Goal: Task Accomplishment & Management: Manage account settings

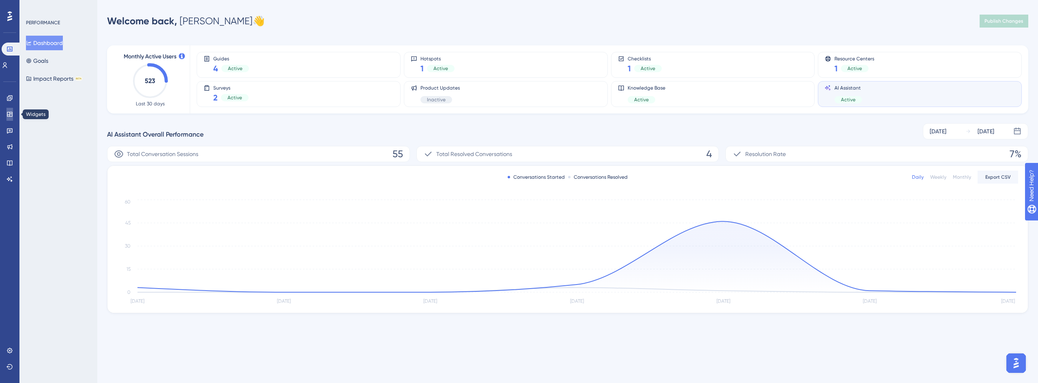
click at [11, 115] on icon at bounding box center [9, 114] width 6 height 6
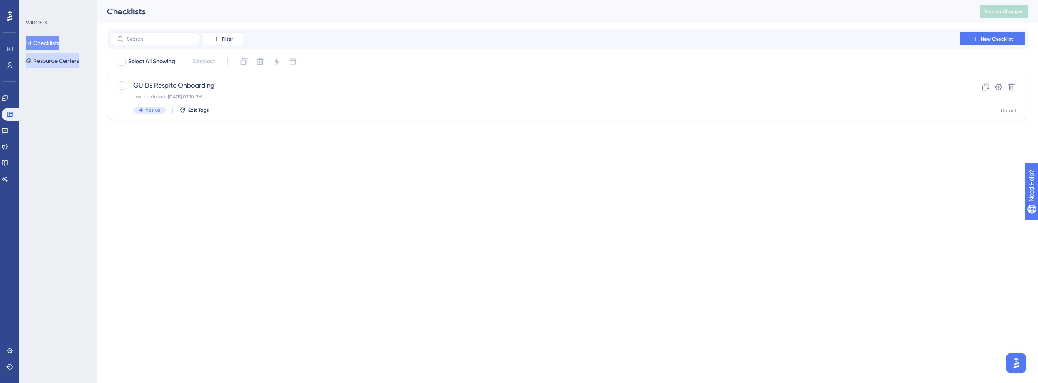
click at [45, 57] on button "Resource Centers" at bounding box center [52, 61] width 53 height 15
click at [171, 85] on span "Crosby Center" at bounding box center [535, 86] width 804 height 10
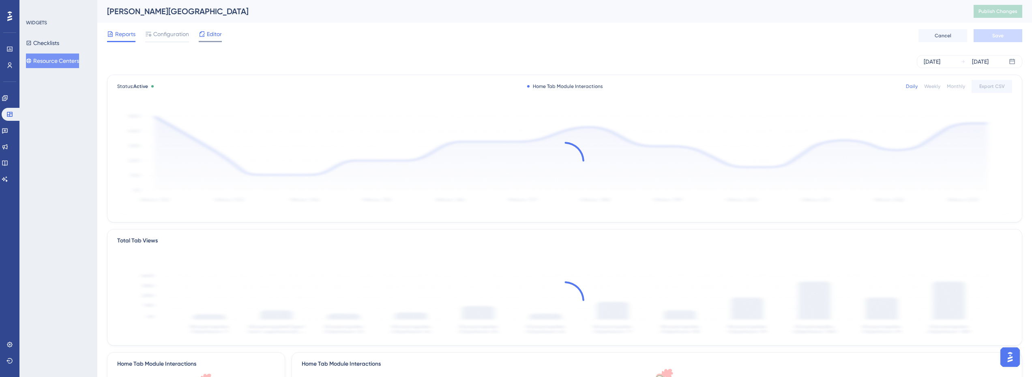
click at [213, 33] on span "Editor" at bounding box center [214, 34] width 15 height 10
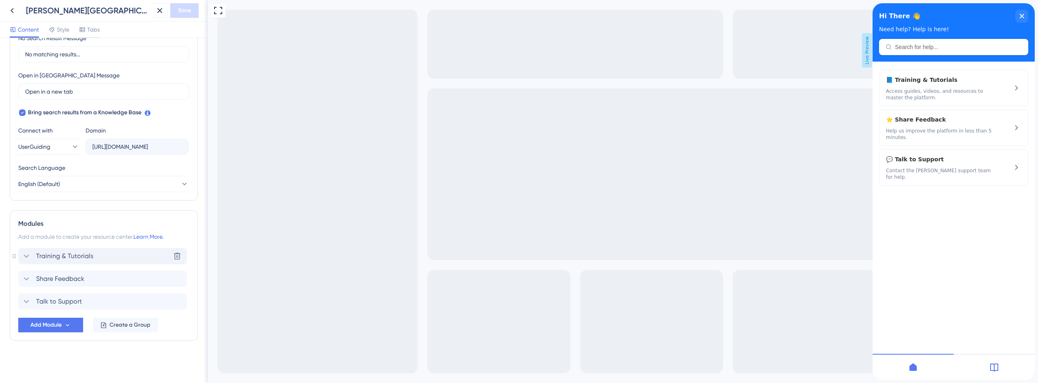
click at [93, 252] on div "Training & Tutorials Delete" at bounding box center [102, 256] width 169 height 16
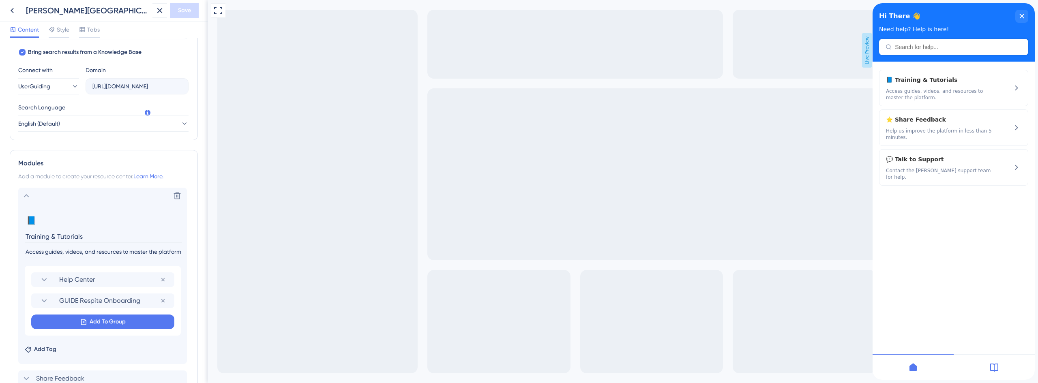
scroll to position [364, 0]
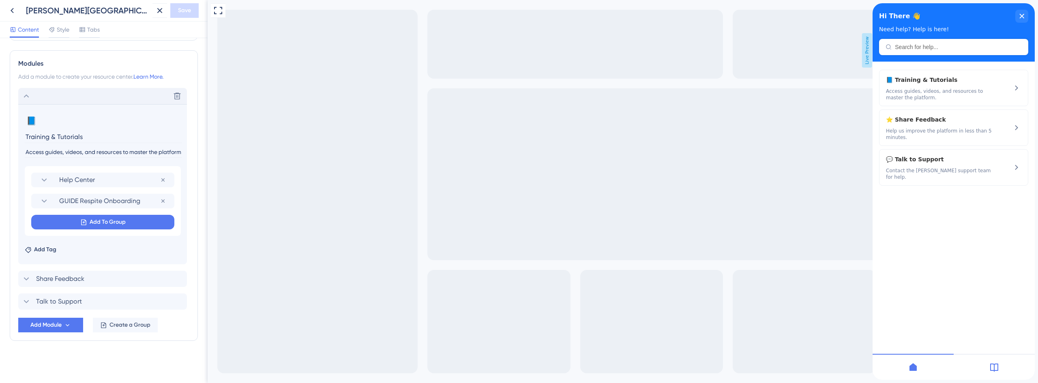
click at [43, 91] on div "Delete" at bounding box center [102, 96] width 169 height 16
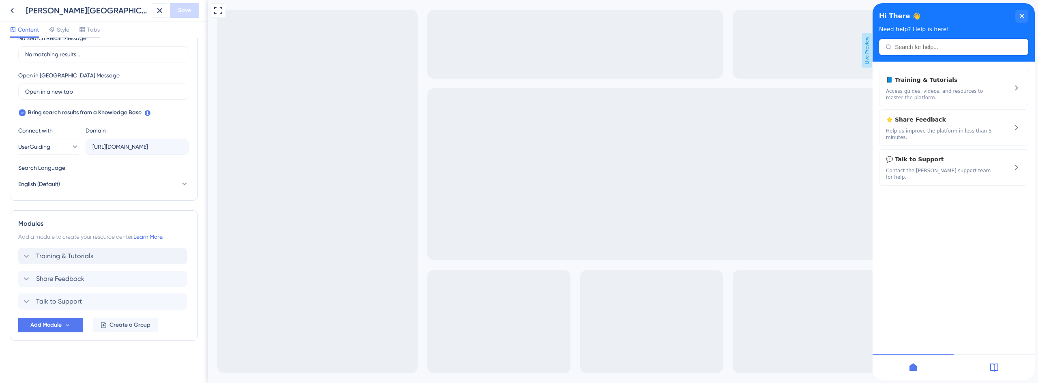
scroll to position [204, 0]
click at [88, 278] on div "Share Feedback Delete" at bounding box center [102, 279] width 169 height 16
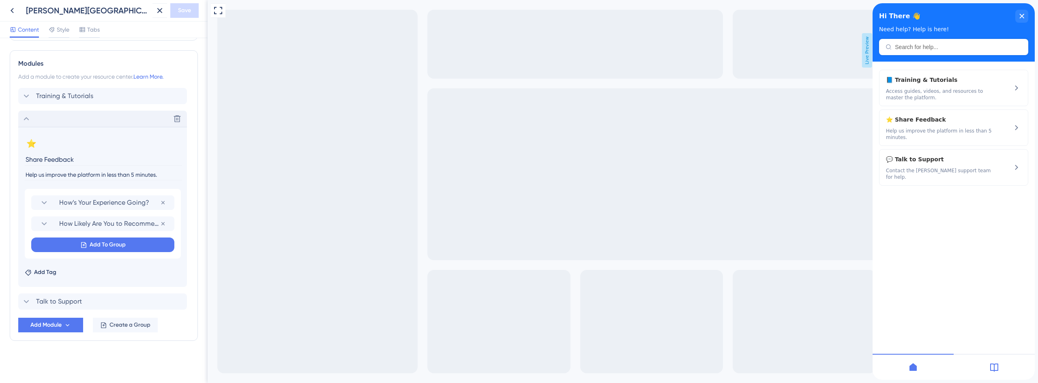
click at [65, 113] on div "Delete" at bounding box center [102, 119] width 169 height 16
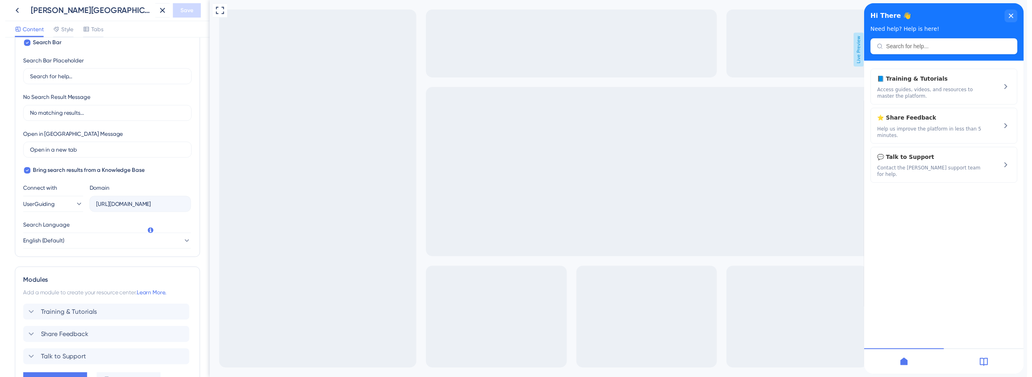
scroll to position [0, 0]
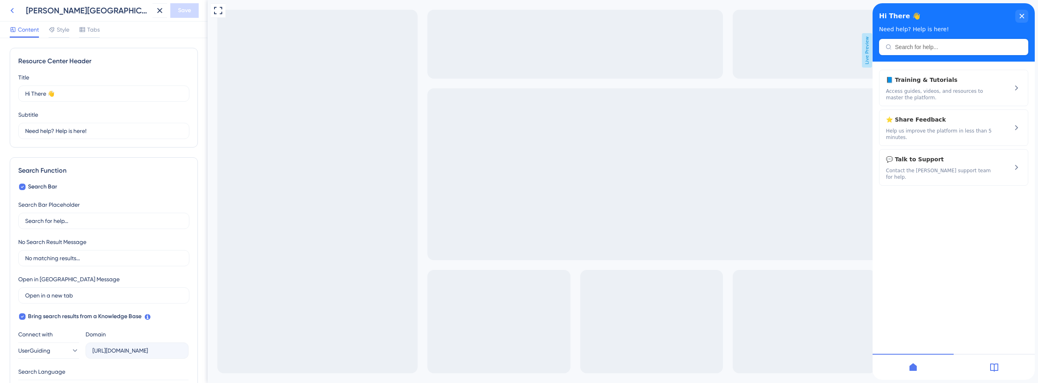
click at [11, 10] on icon at bounding box center [12, 11] width 10 height 10
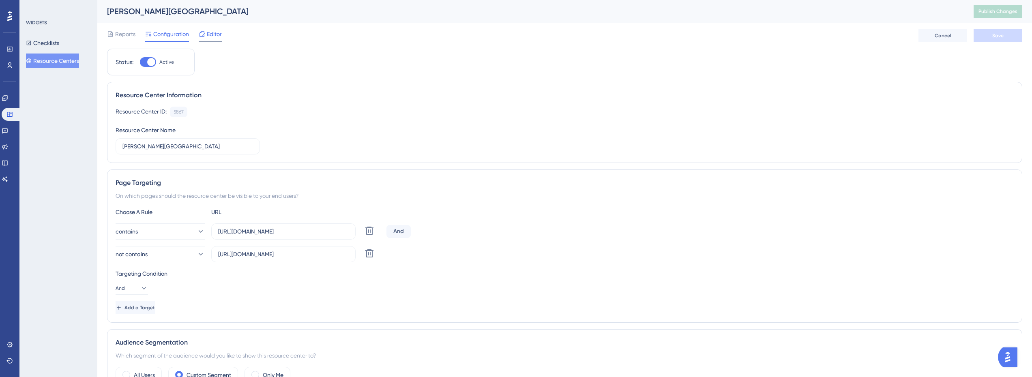
click at [221, 30] on span "Editor" at bounding box center [214, 34] width 15 height 10
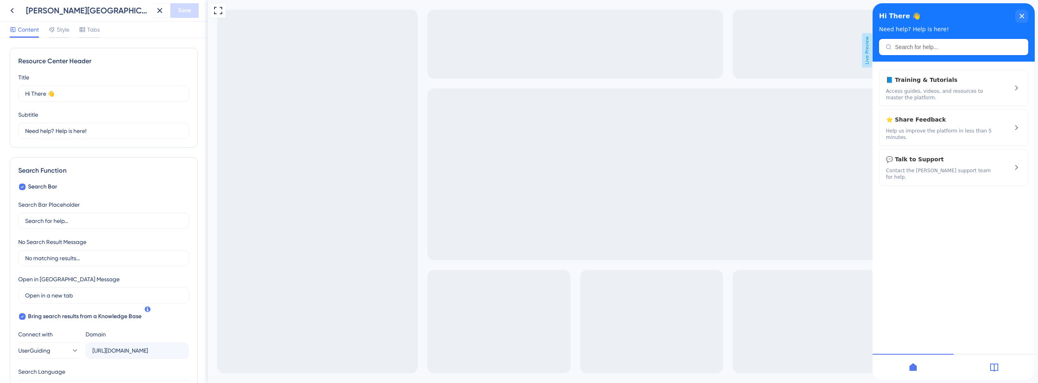
scroll to position [191, 0]
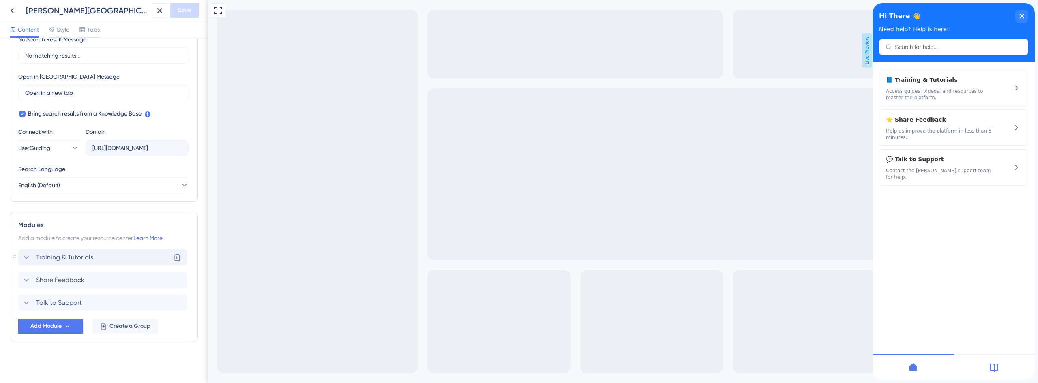
click at [75, 257] on span "Training & Tutorials" at bounding box center [64, 258] width 57 height 10
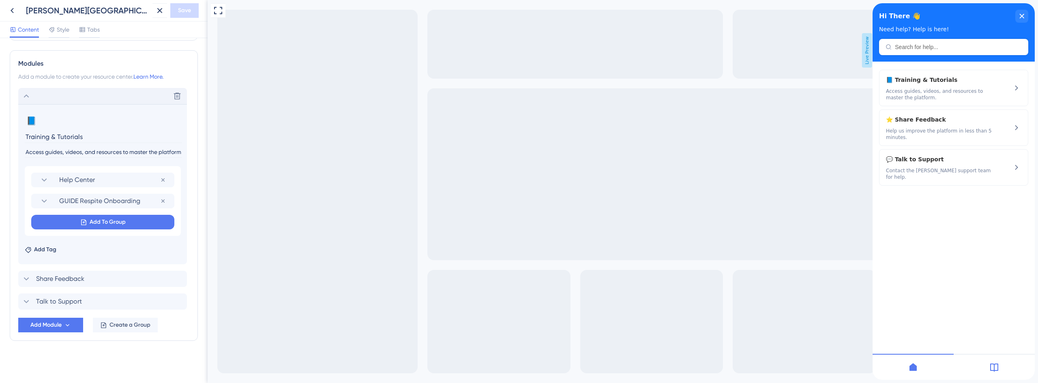
click at [45, 91] on div "Delete" at bounding box center [102, 96] width 169 height 16
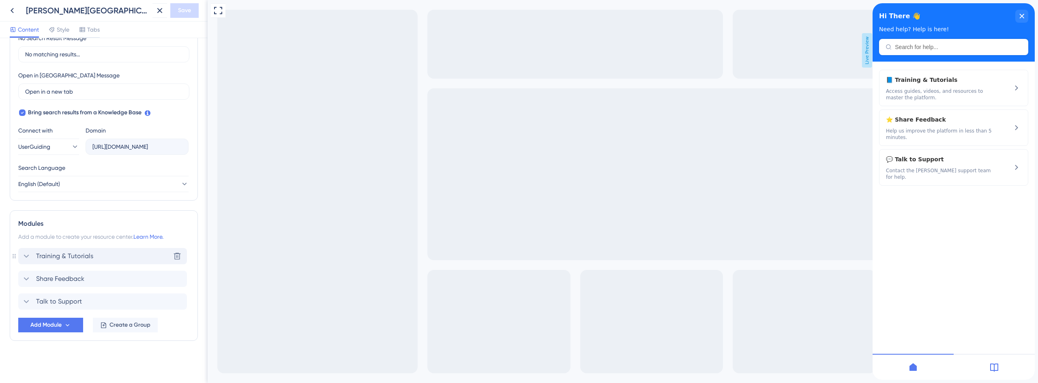
click at [111, 258] on div "Training & Tutorials Delete" at bounding box center [102, 256] width 169 height 16
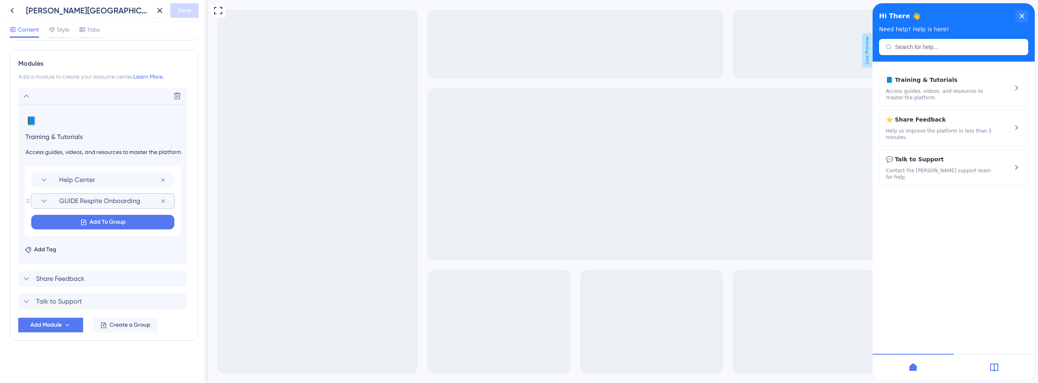
click at [65, 196] on section "GUIDE Respite Onboarding" at bounding box center [102, 201] width 127 height 15
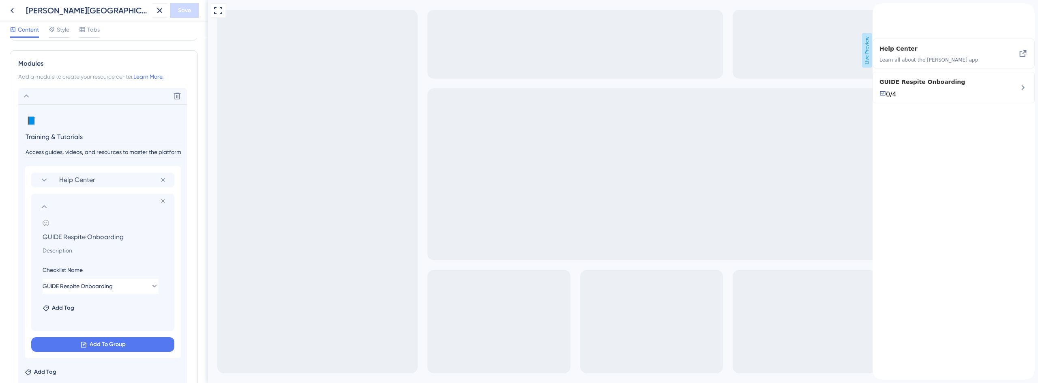
click at [69, 203] on section at bounding box center [102, 207] width 127 height 10
click at [38, 204] on section "Remove from group Add emoji GUIDE Respite Onboarding Checklist Name GUIDE Respi…" at bounding box center [102, 262] width 143 height 137
click at [42, 204] on icon at bounding box center [44, 207] width 10 height 10
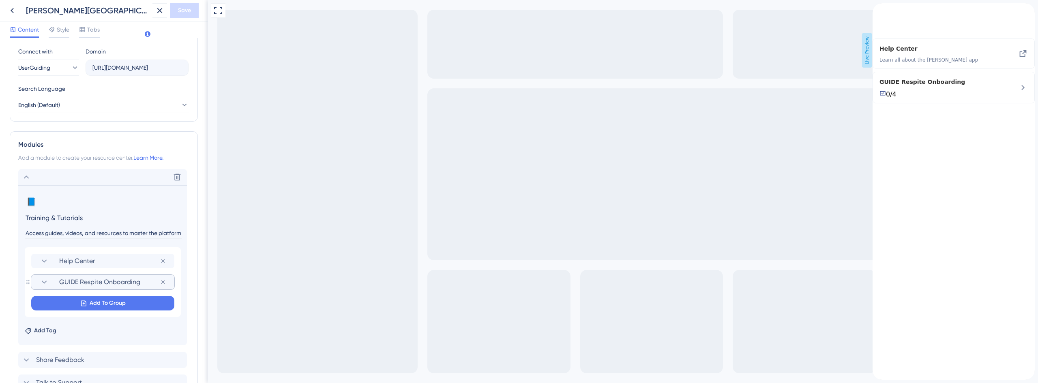
click at [25, 169] on div "Delete" at bounding box center [102, 177] width 169 height 16
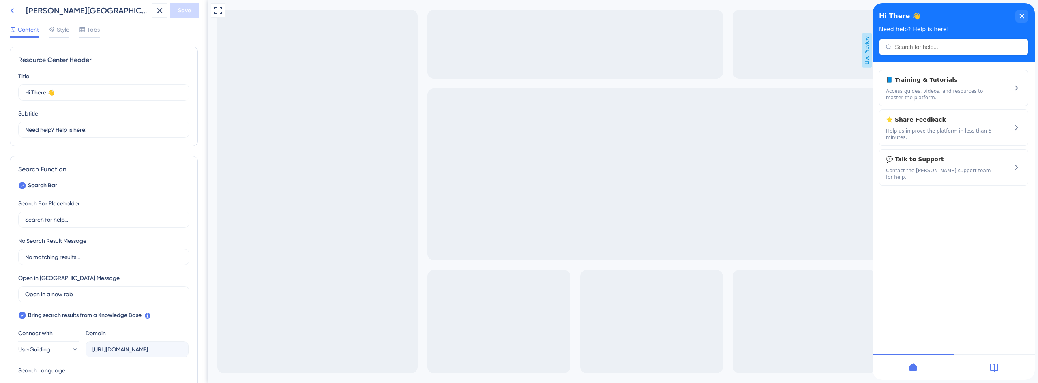
click at [12, 10] on icon at bounding box center [12, 11] width 10 height 10
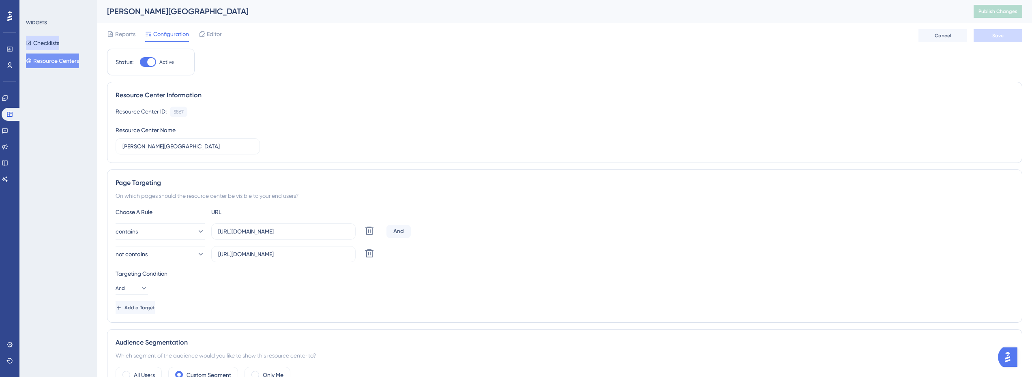
click at [50, 45] on button "Checklists" at bounding box center [42, 43] width 33 height 15
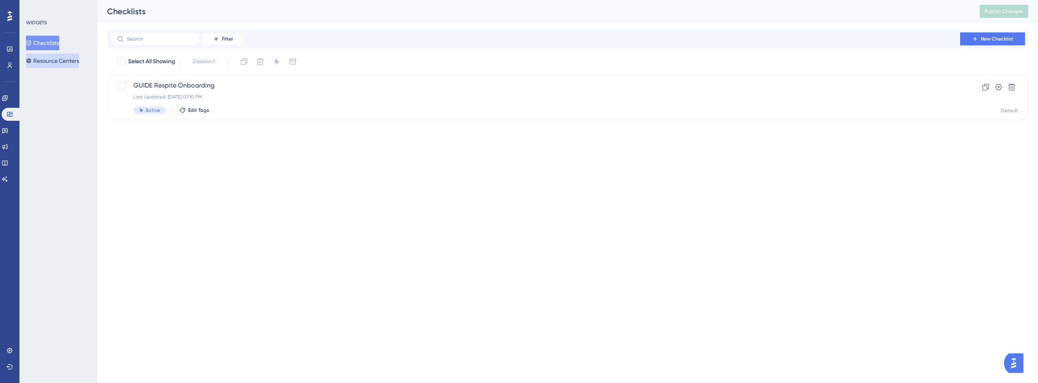
click at [57, 61] on button "Resource Centers" at bounding box center [52, 61] width 53 height 15
click at [146, 86] on span "Crosby Center" at bounding box center [535, 86] width 804 height 10
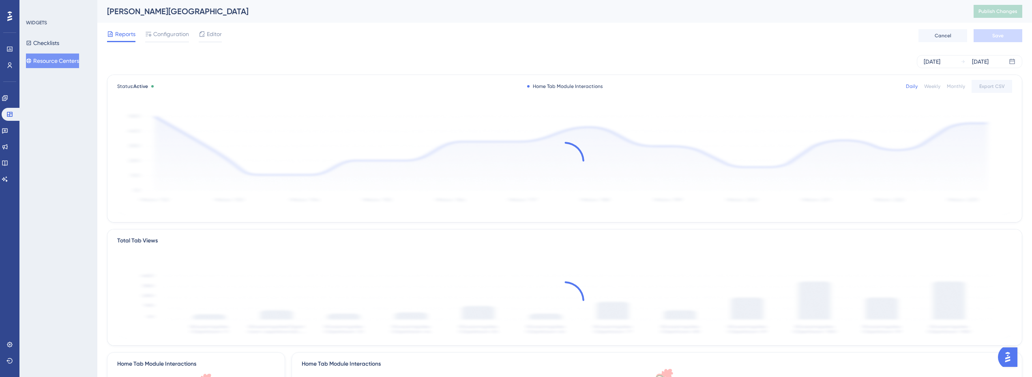
click at [54, 58] on button "Resource Centers" at bounding box center [52, 61] width 53 height 15
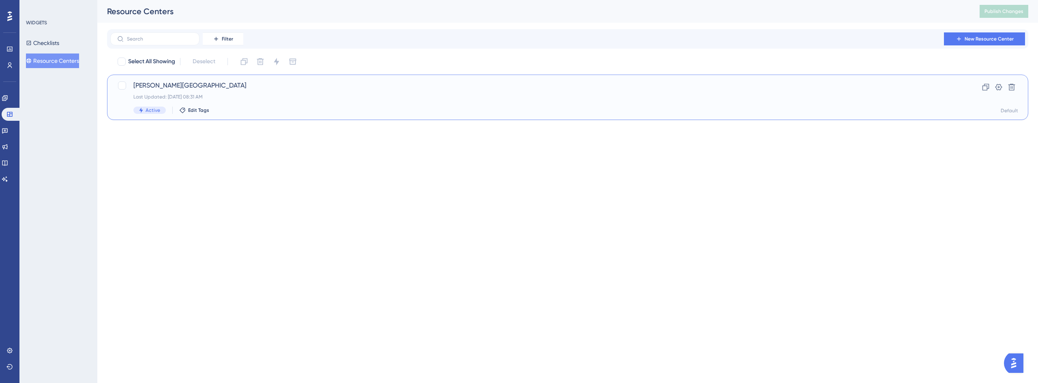
click at [118, 86] on div at bounding box center [122, 86] width 8 height 8
checkbox input "true"
click at [245, 62] on icon at bounding box center [244, 62] width 8 height 8
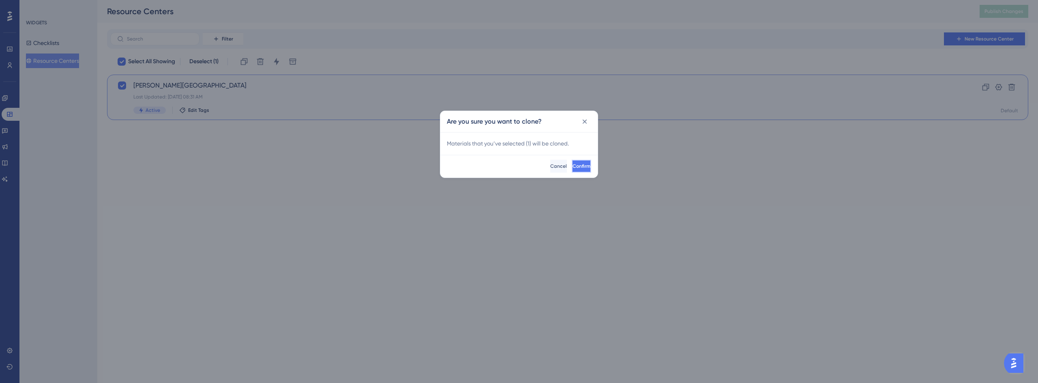
click at [574, 168] on span "Confirm" at bounding box center [582, 166] width 18 height 6
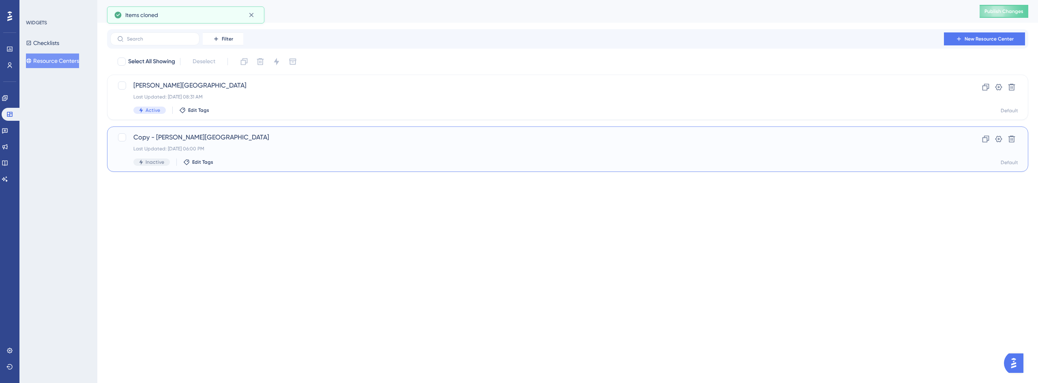
click at [170, 140] on span "Copy - Crosby Center" at bounding box center [535, 138] width 804 height 10
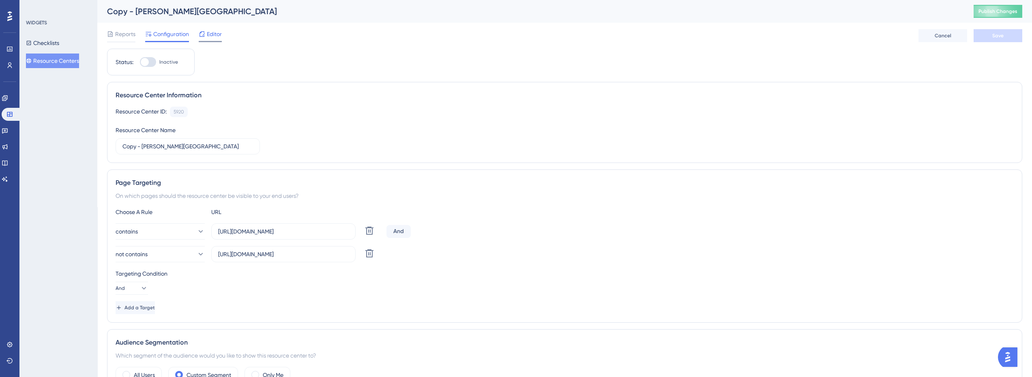
click at [214, 31] on span "Editor" at bounding box center [214, 34] width 15 height 10
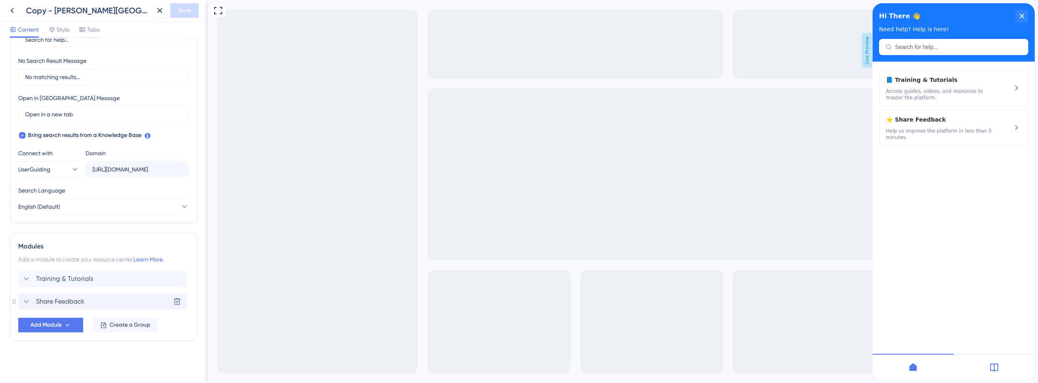
click at [26, 303] on icon at bounding box center [26, 302] width 10 height 10
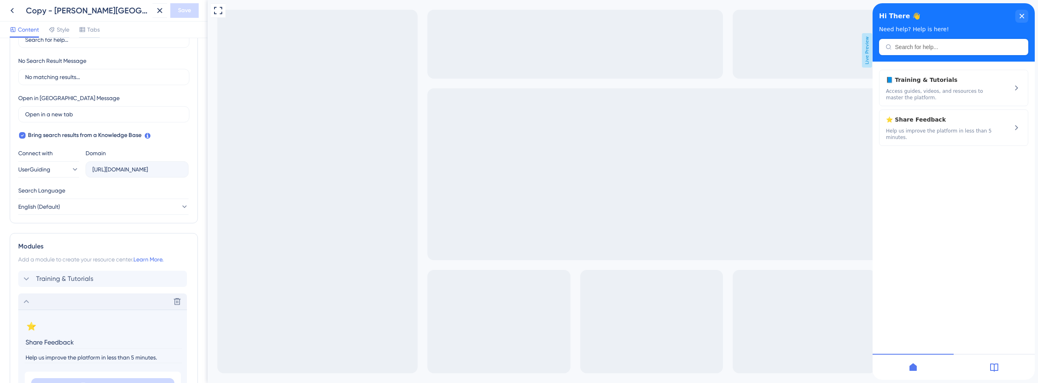
click at [26, 301] on icon at bounding box center [26, 301] width 5 height 3
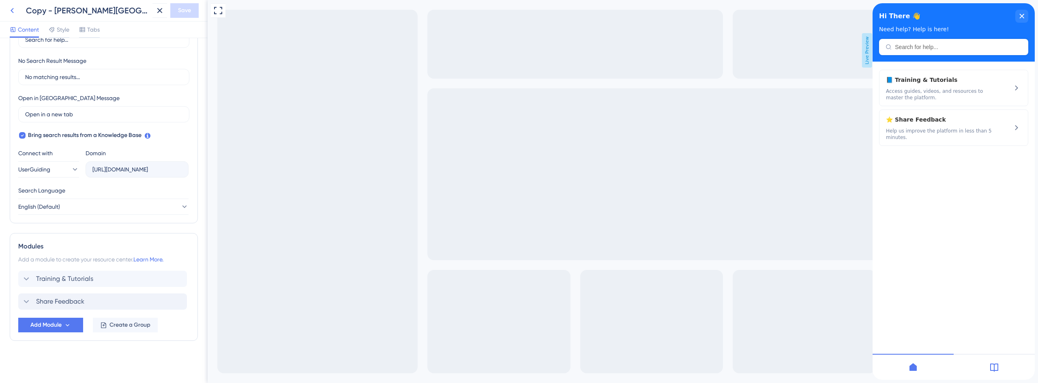
click at [13, 9] on icon at bounding box center [12, 11] width 10 height 10
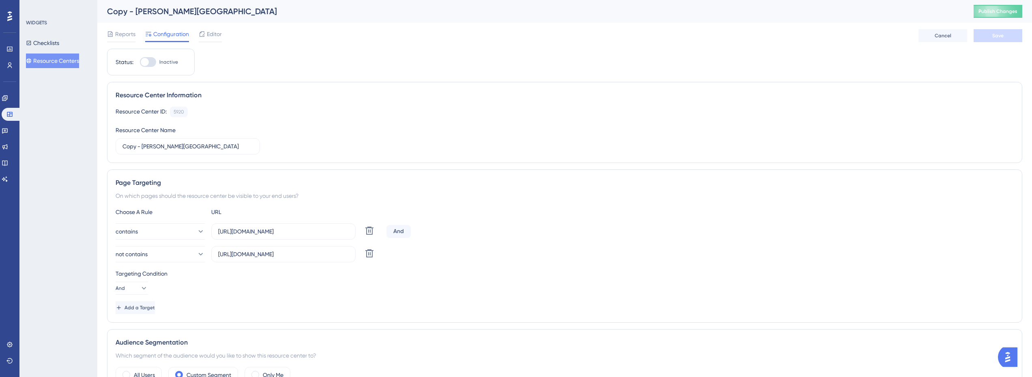
click at [69, 58] on button "Resource Centers" at bounding box center [52, 61] width 53 height 15
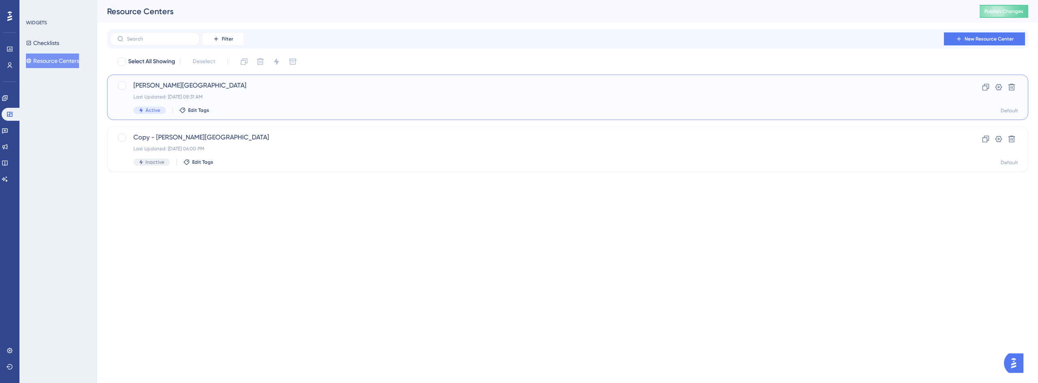
click at [171, 90] on div "Crosby Center Last Updated: Aug 28 2025, 08:31 AM Active Edit Tags" at bounding box center [535, 97] width 804 height 33
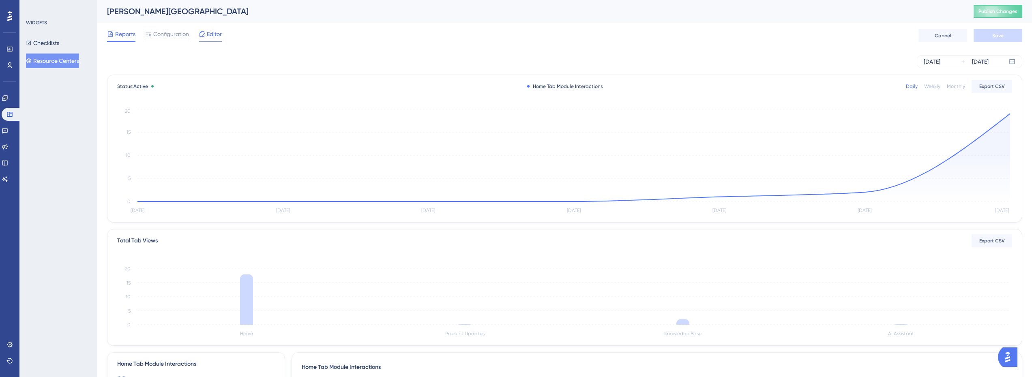
click at [214, 33] on span "Editor" at bounding box center [214, 34] width 15 height 10
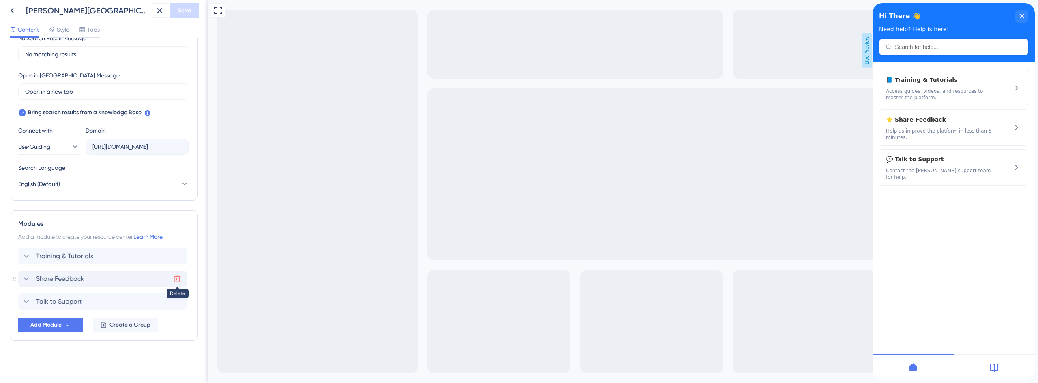
click at [180, 274] on button at bounding box center [177, 279] width 13 height 13
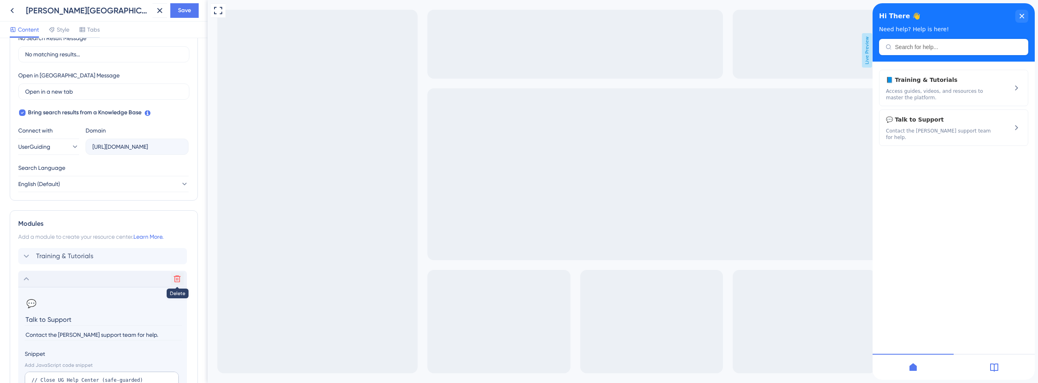
click at [179, 279] on icon at bounding box center [177, 279] width 7 height 7
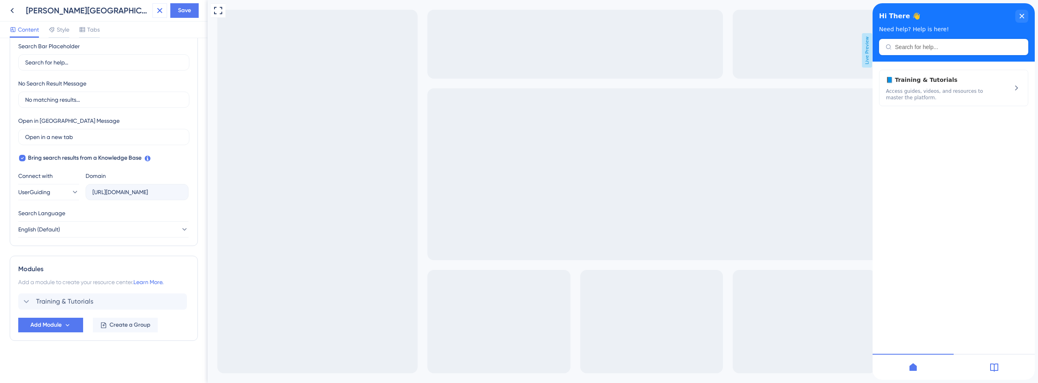
click at [162, 9] on icon at bounding box center [160, 11] width 10 height 10
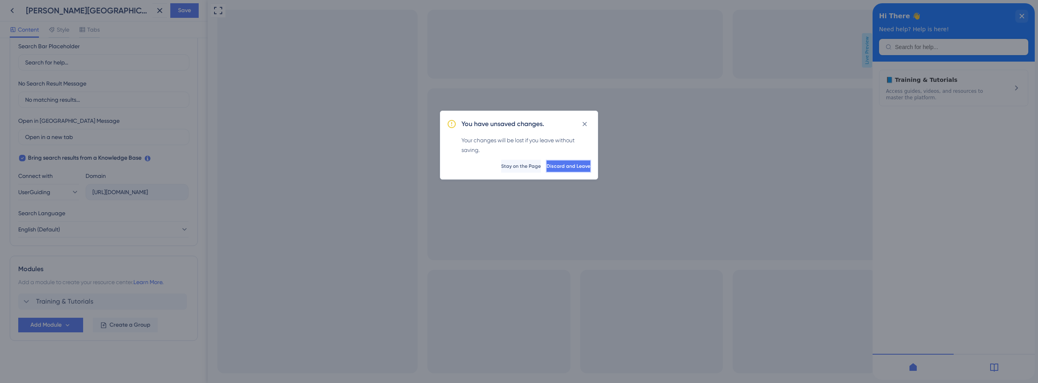
click at [574, 166] on span "Discard and Leave" at bounding box center [569, 166] width 44 height 6
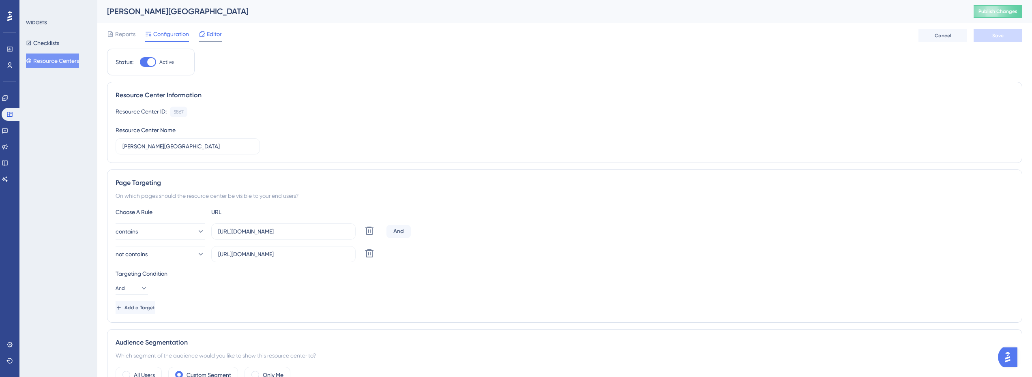
click at [208, 33] on span "Editor" at bounding box center [214, 34] width 15 height 10
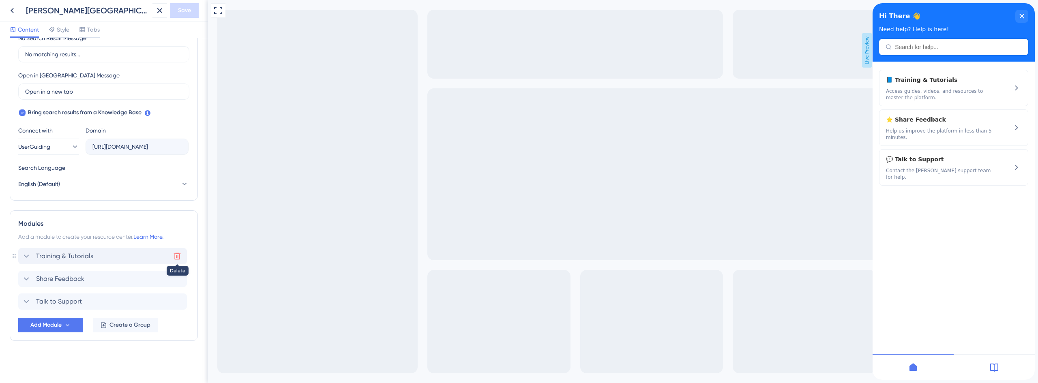
click at [176, 256] on icon at bounding box center [177, 256] width 8 height 8
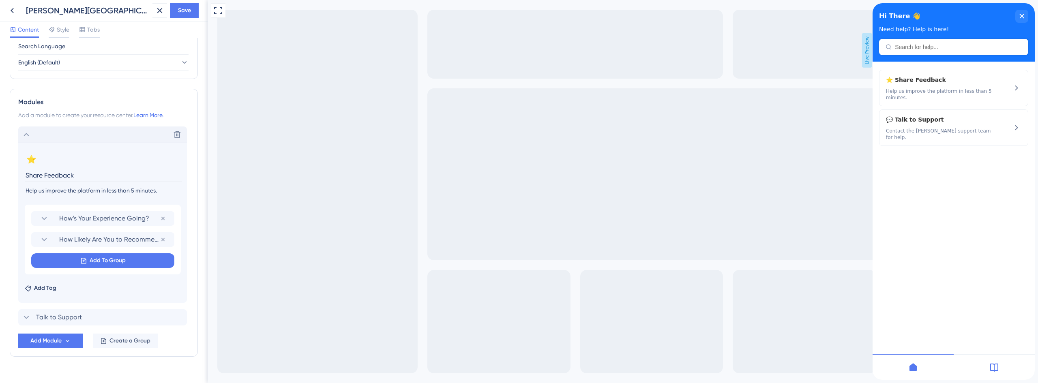
click at [35, 135] on div "Delete" at bounding box center [102, 135] width 169 height 16
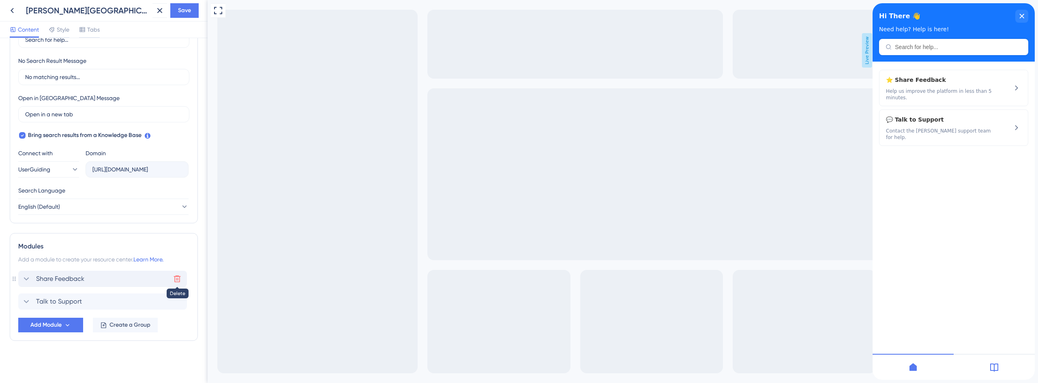
click at [176, 279] on icon at bounding box center [177, 279] width 8 height 8
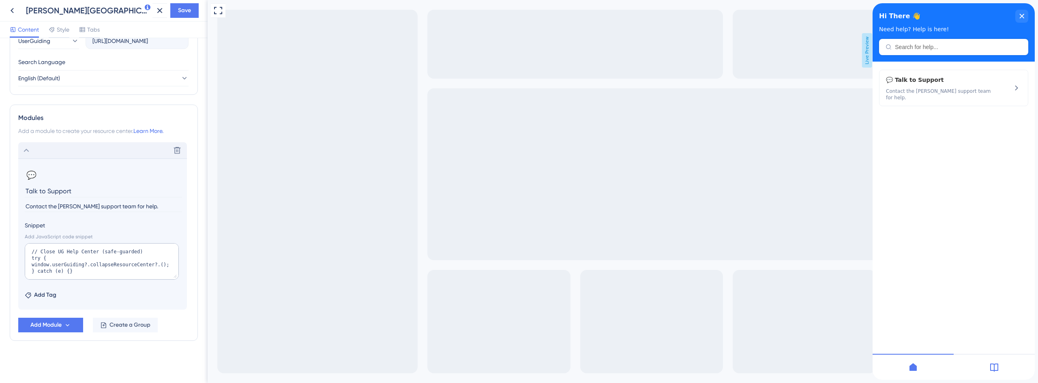
click at [29, 150] on icon at bounding box center [26, 151] width 10 height 10
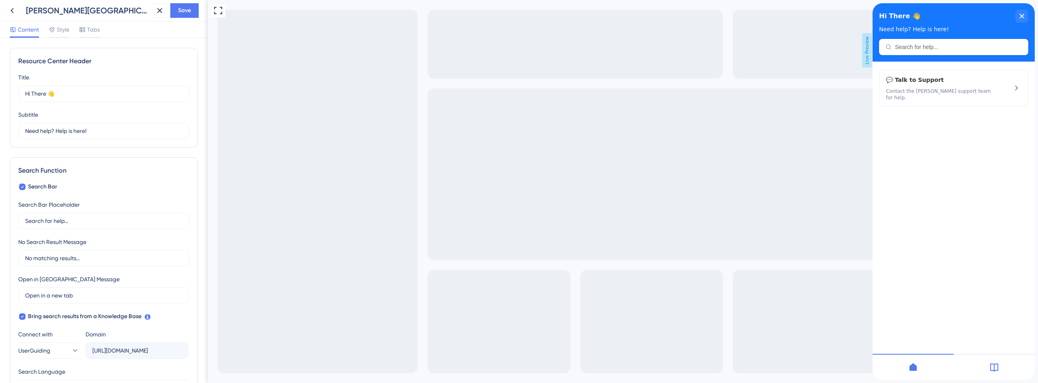
click at [1004, 369] on div at bounding box center [994, 367] width 81 height 26
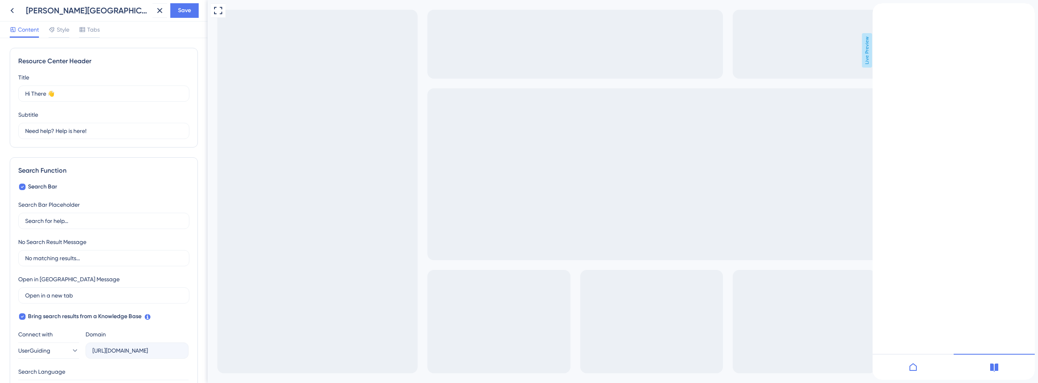
click at [913, 368] on icon at bounding box center [914, 368] width 10 height 10
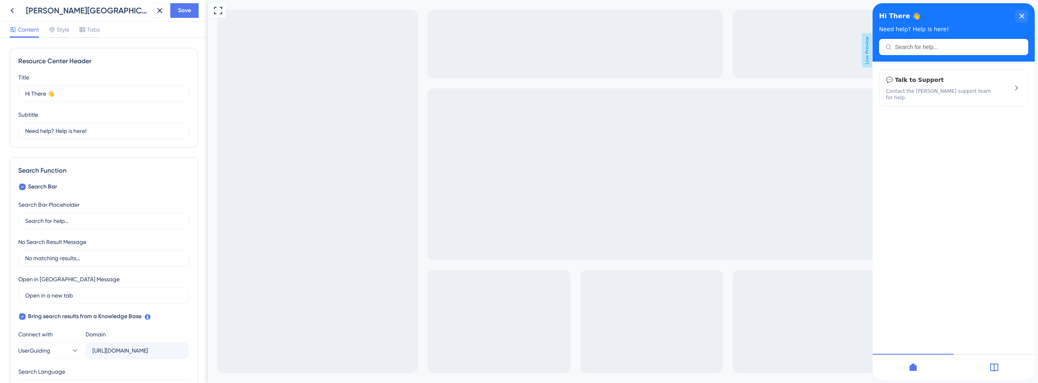
click at [978, 367] on div at bounding box center [994, 367] width 81 height 26
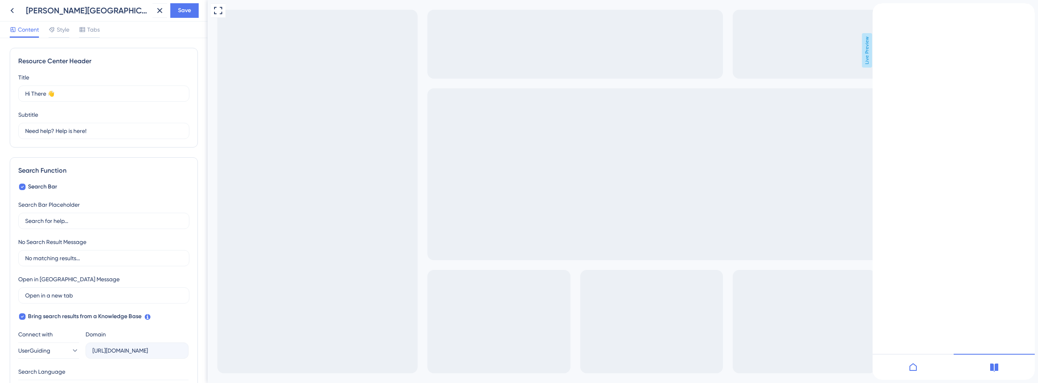
click at [916, 366] on icon at bounding box center [913, 367] width 7 height 8
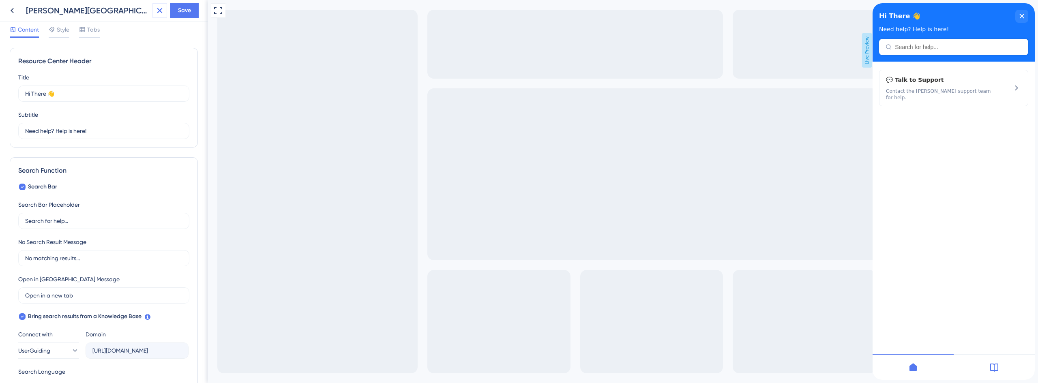
click at [161, 8] on icon at bounding box center [160, 11] width 10 height 10
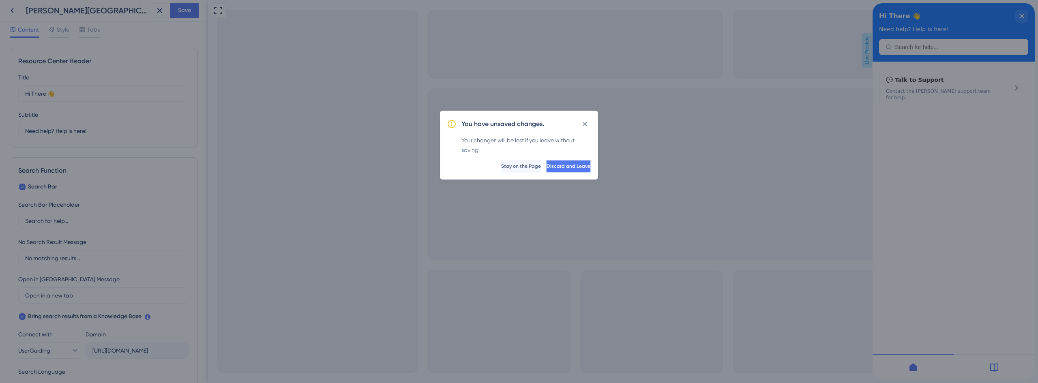
click at [571, 168] on span "Discard and Leave" at bounding box center [569, 166] width 44 height 6
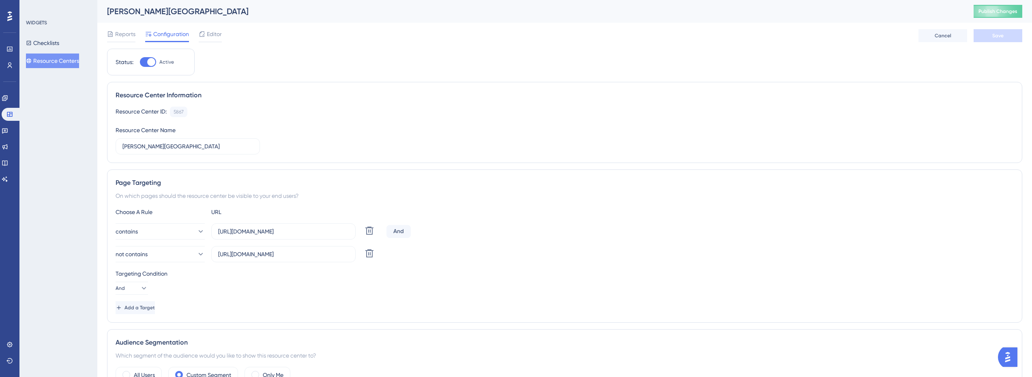
click at [57, 66] on button "Resource Centers" at bounding box center [52, 61] width 53 height 15
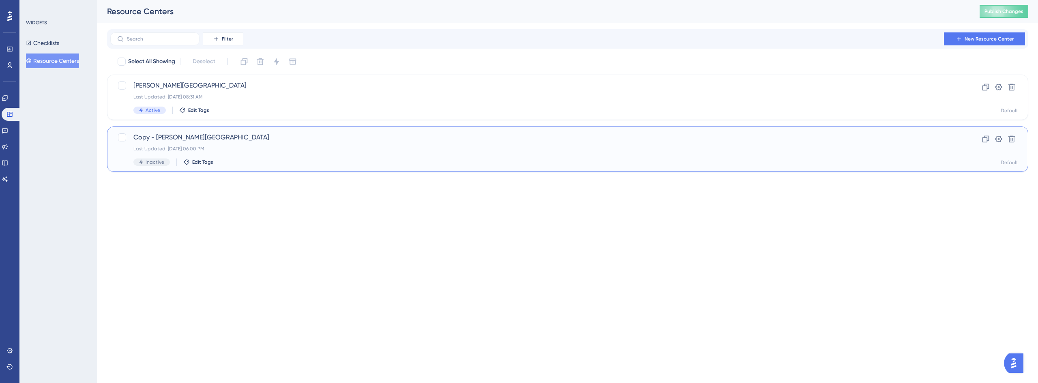
click at [175, 136] on span "Copy - Crosby Center" at bounding box center [535, 138] width 804 height 10
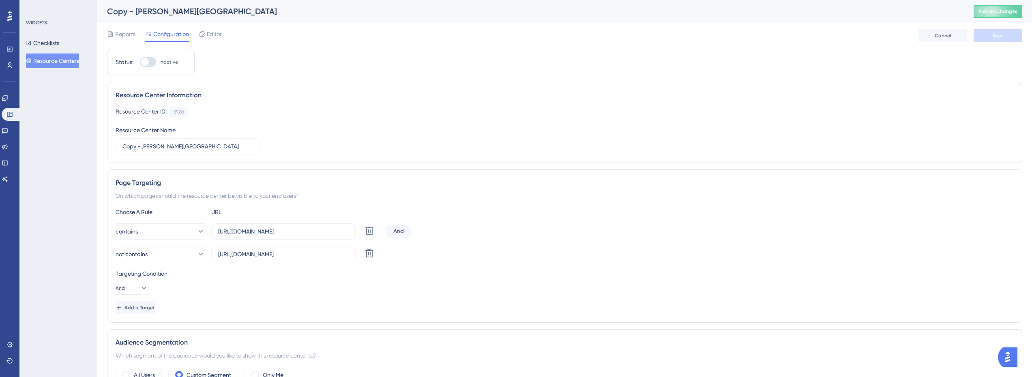
click at [202, 34] on icon at bounding box center [202, 34] width 6 height 6
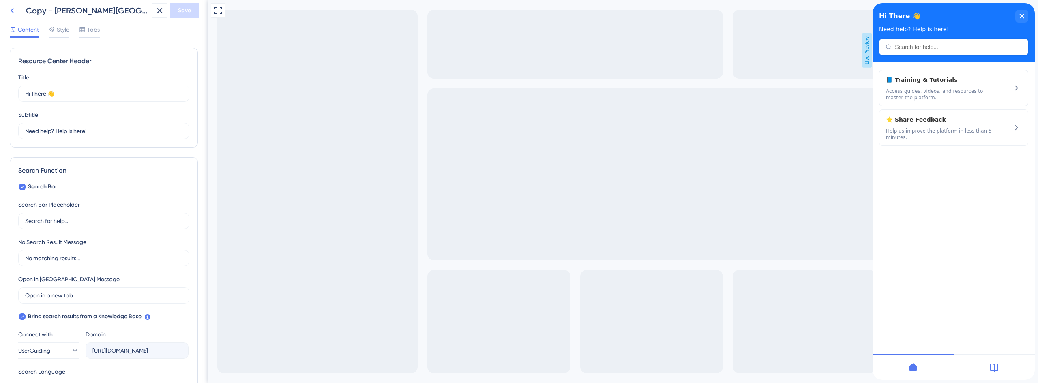
click at [13, 6] on icon at bounding box center [12, 11] width 10 height 10
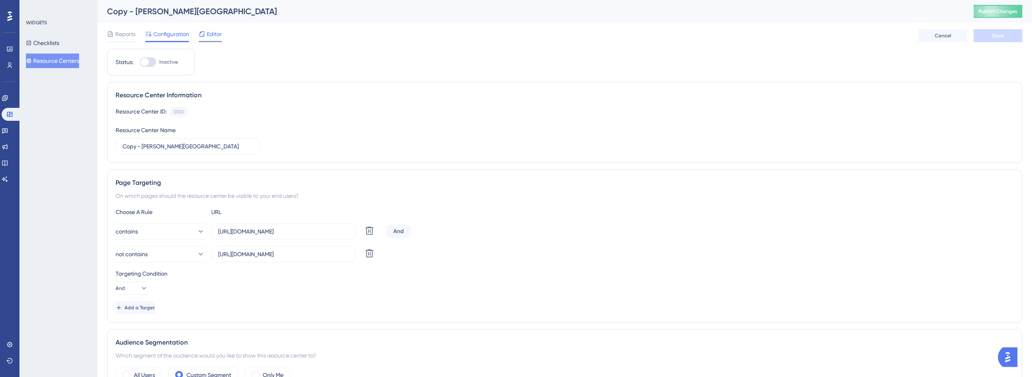
click at [211, 37] on span "Editor" at bounding box center [214, 34] width 15 height 10
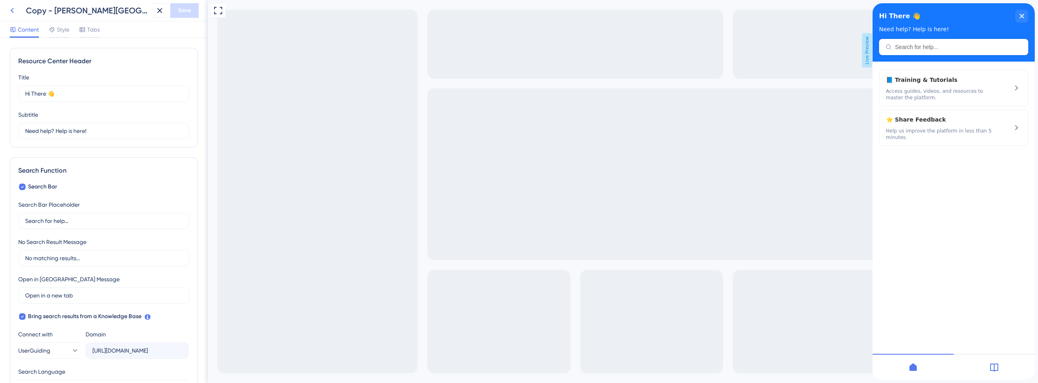
click at [5, 8] on button at bounding box center [12, 10] width 15 height 15
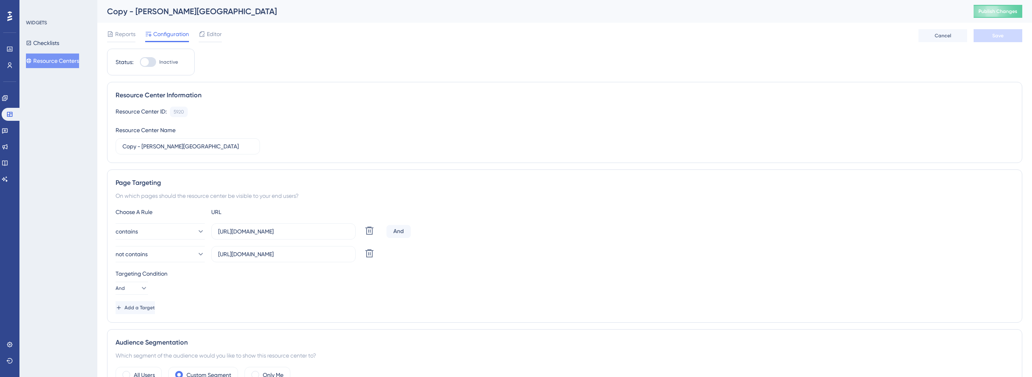
click at [65, 62] on button "Resource Centers" at bounding box center [52, 61] width 53 height 15
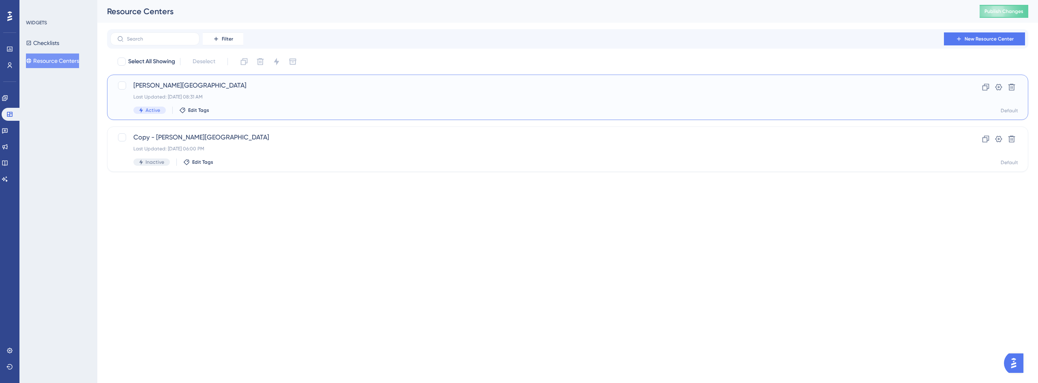
click at [179, 97] on div "Last Updated: Aug 28 2025, 08:31 AM" at bounding box center [535, 97] width 804 height 6
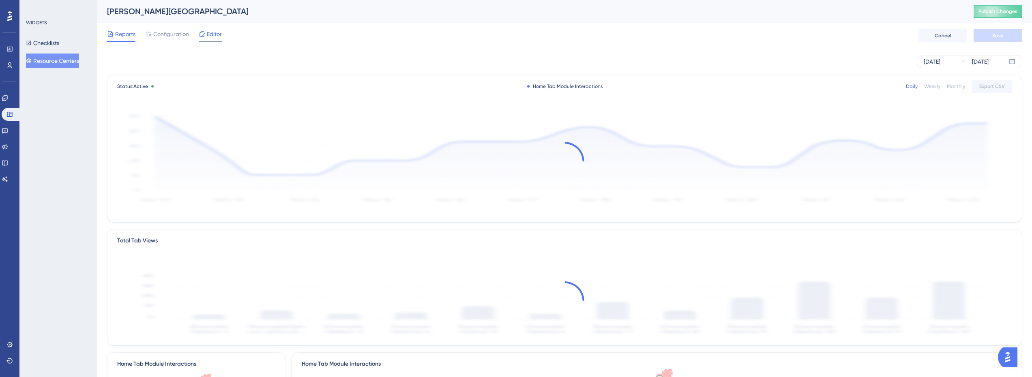
click at [209, 35] on span "Editor" at bounding box center [214, 34] width 15 height 10
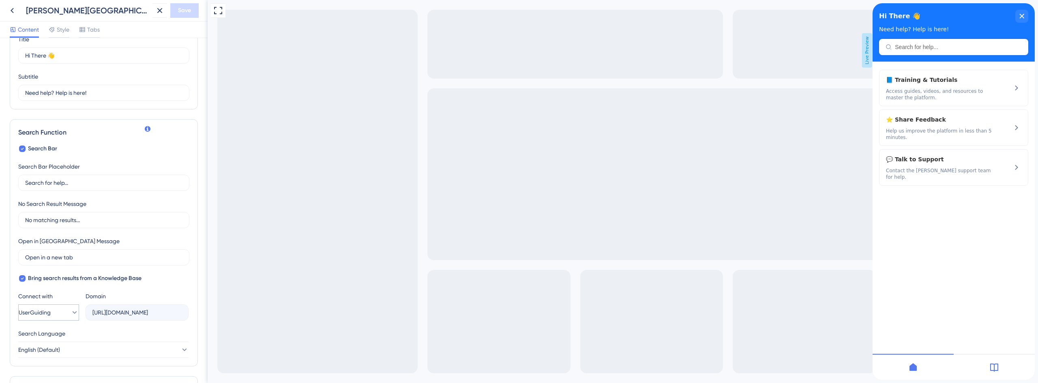
scroll to position [204, 0]
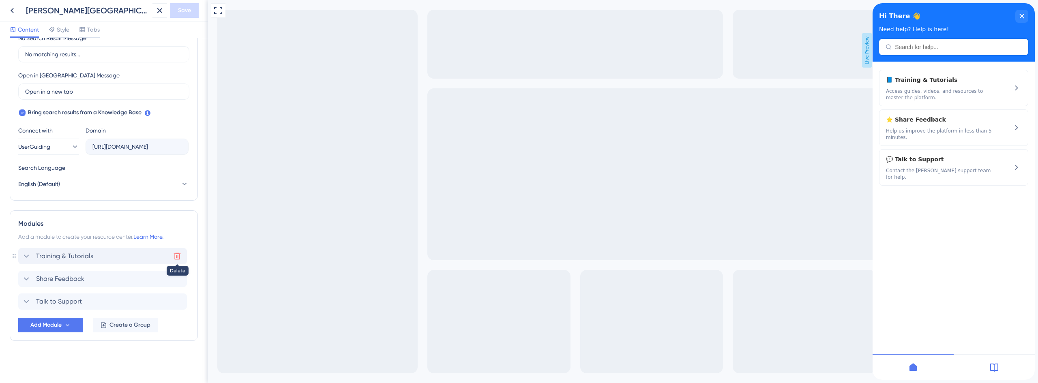
click at [176, 257] on icon at bounding box center [177, 256] width 7 height 7
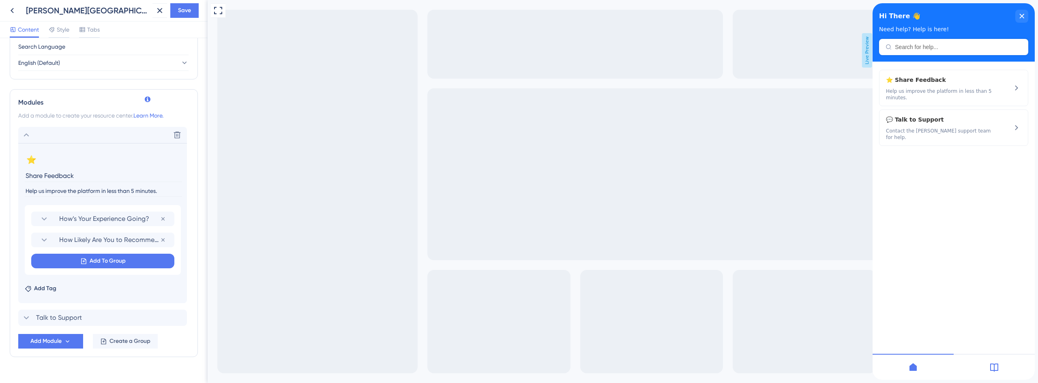
scroll to position [326, 0]
click at [31, 135] on div "Delete" at bounding box center [102, 135] width 169 height 16
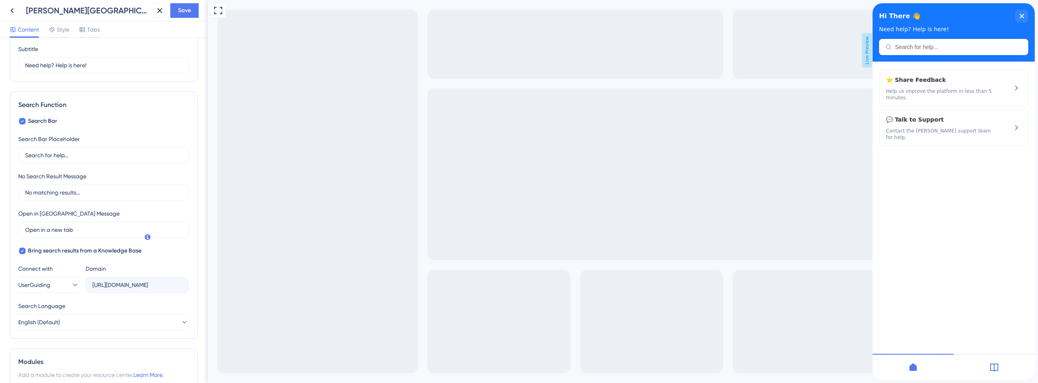
scroll to position [60, 0]
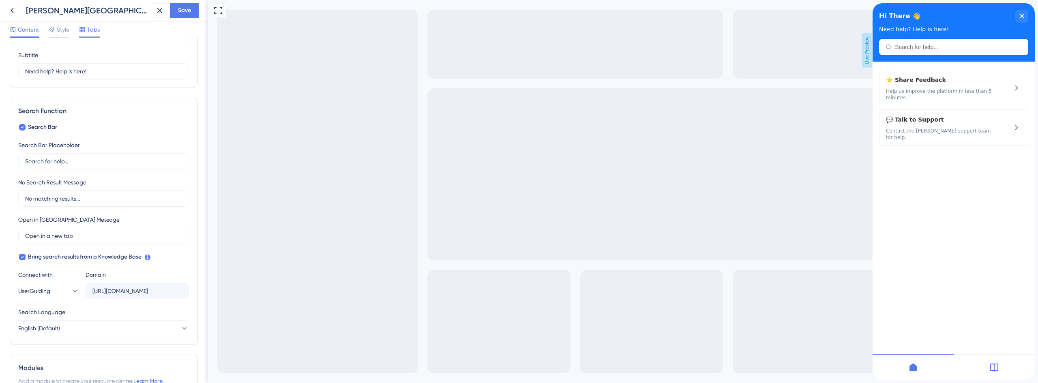
click at [93, 32] on span "Tabs" at bounding box center [93, 30] width 13 height 10
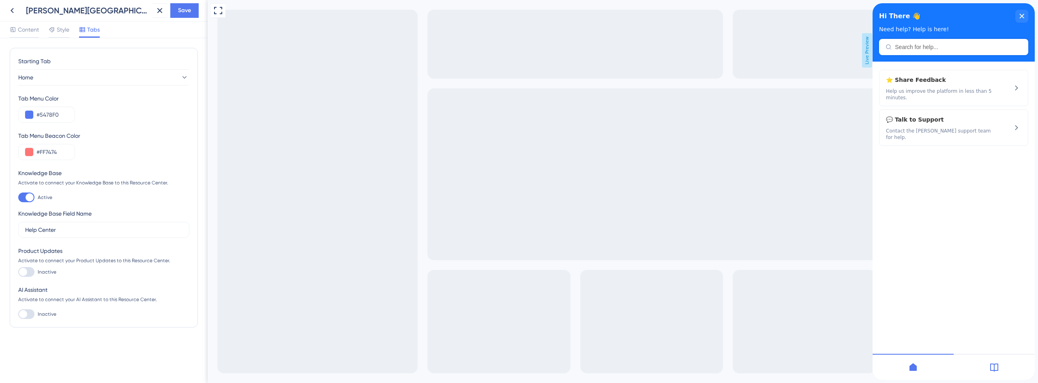
click at [30, 194] on div at bounding box center [30, 197] width 8 height 8
click at [18, 198] on input "Active" at bounding box center [18, 198] width 0 height 0
checkbox input "false"
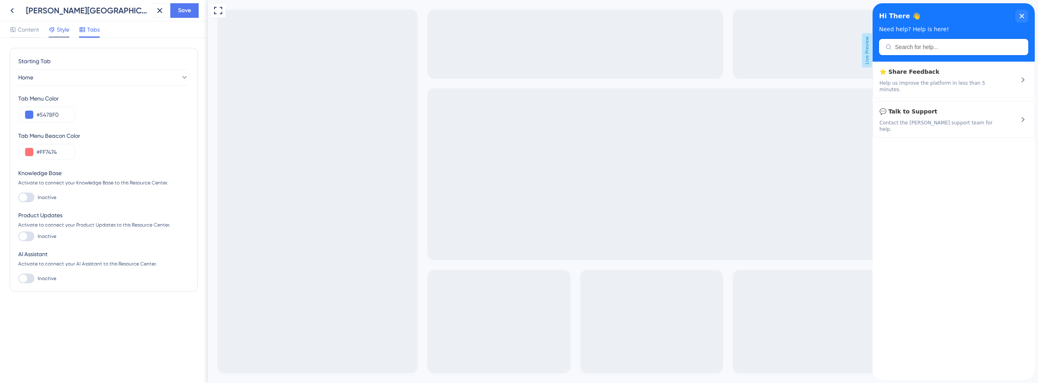
click at [59, 25] on span "Style" at bounding box center [63, 30] width 13 height 10
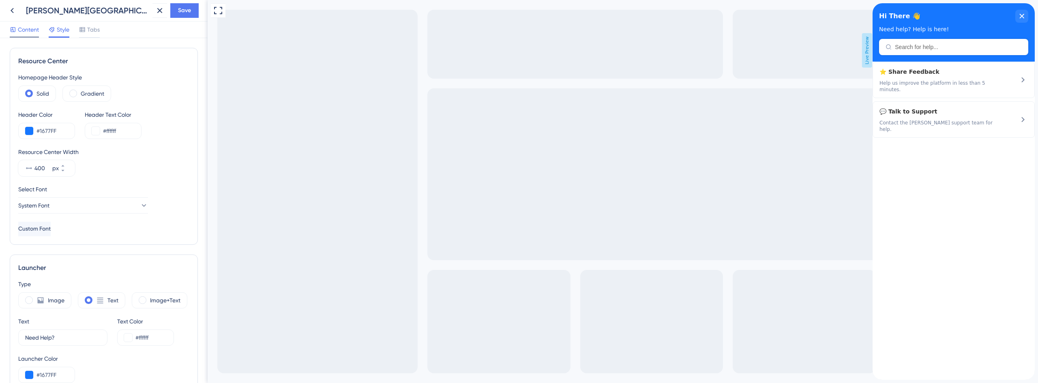
click at [31, 30] on span "Content" at bounding box center [28, 30] width 21 height 10
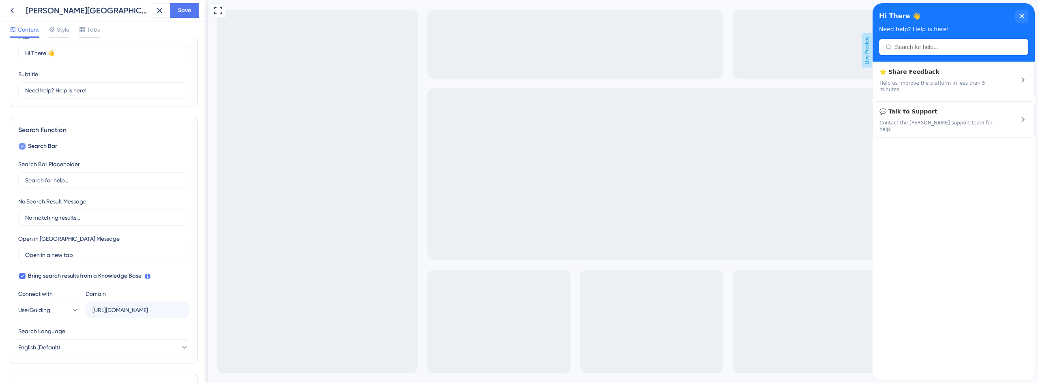
click at [24, 145] on div at bounding box center [22, 146] width 6 height 6
checkbox input "false"
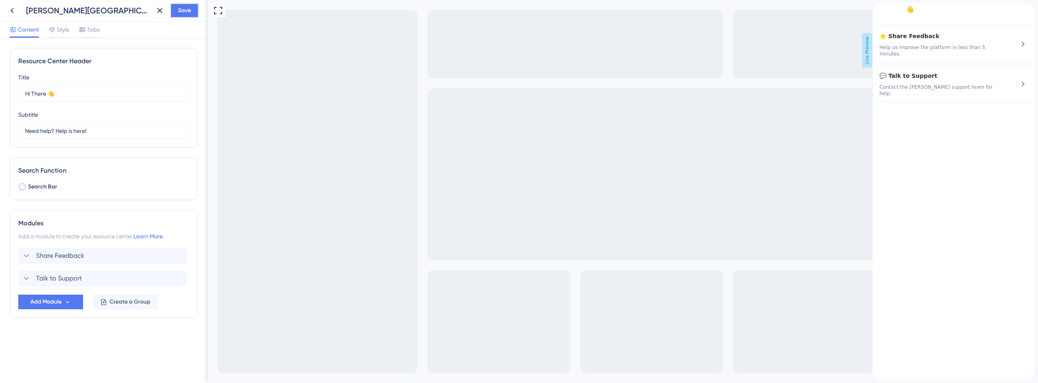
click at [194, 9] on button "Save" at bounding box center [184, 10] width 28 height 15
click at [157, 16] on icon at bounding box center [154, 15] width 8 height 8
click at [7, 12] on icon at bounding box center [12, 11] width 10 height 10
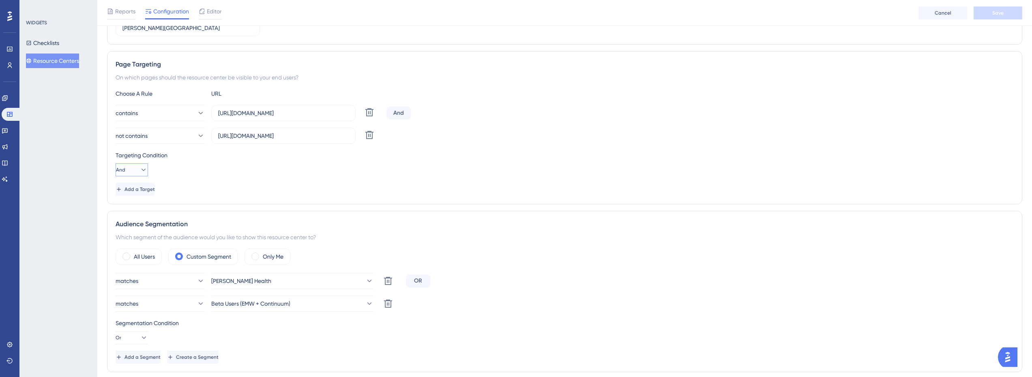
click at [133, 168] on button "And" at bounding box center [132, 169] width 32 height 13
click at [199, 165] on div "Targeting Condition And And And Or Or" at bounding box center [565, 163] width 898 height 26
click at [371, 136] on icon at bounding box center [370, 135] width 10 height 10
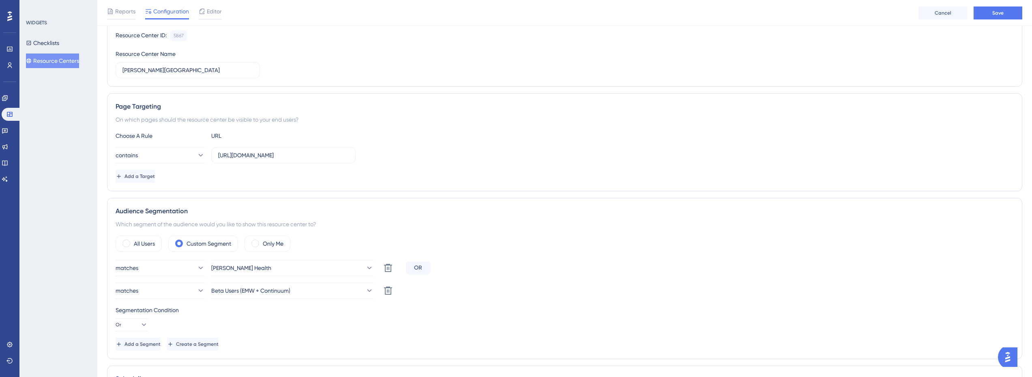
scroll to position [81, 0]
click at [147, 239] on label "All Users" at bounding box center [144, 242] width 21 height 10
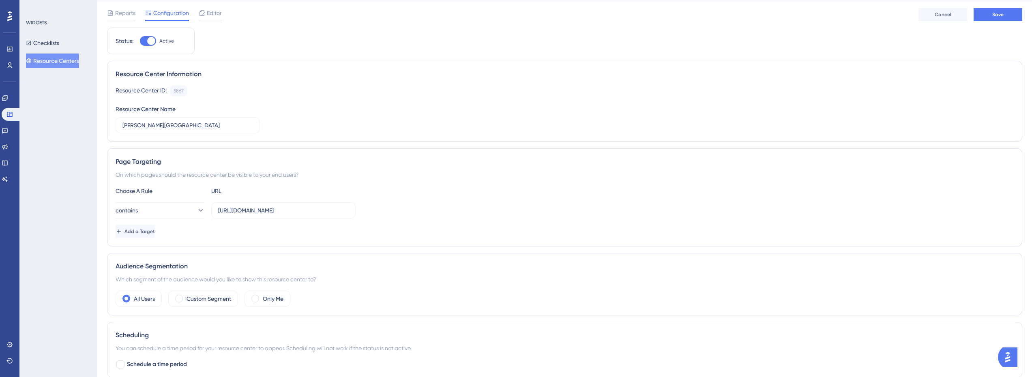
scroll to position [0, 0]
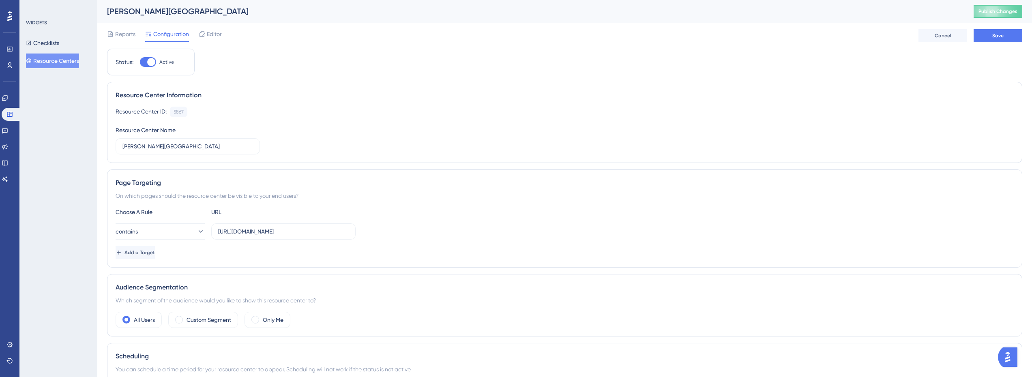
click at [68, 61] on button "Resource Centers" at bounding box center [52, 61] width 53 height 15
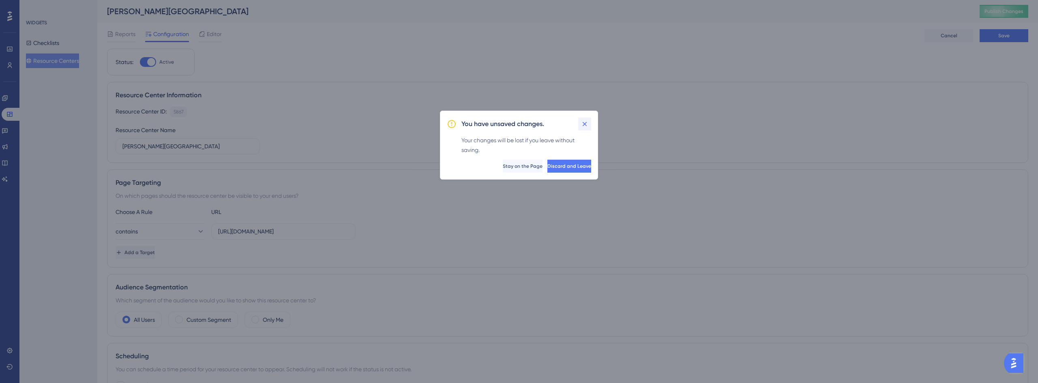
click at [585, 121] on icon at bounding box center [585, 124] width 8 height 8
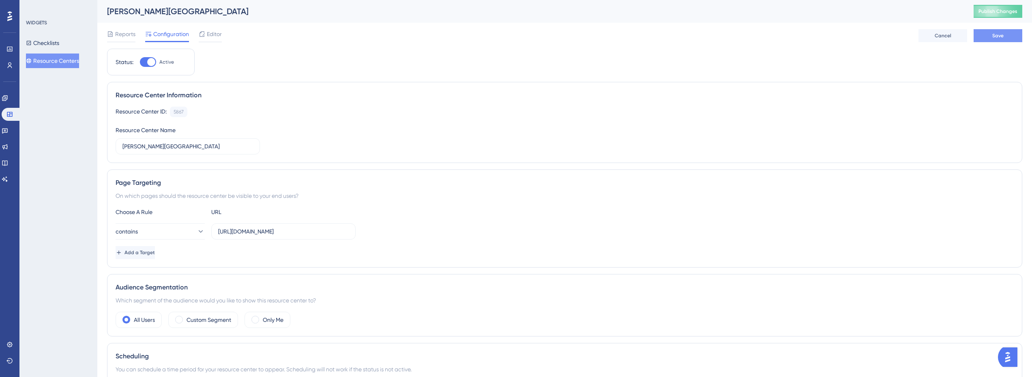
click at [997, 33] on span "Save" at bounding box center [998, 35] width 11 height 6
click at [1012, 16] on button "Publish Changes" at bounding box center [998, 11] width 49 height 13
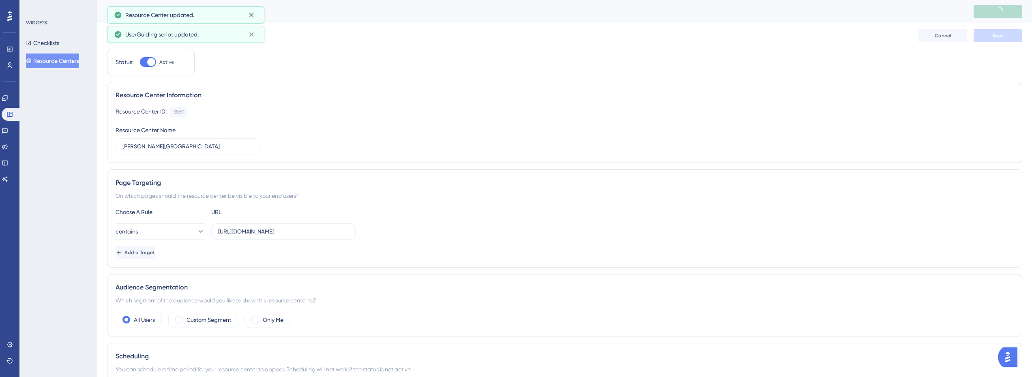
click at [254, 31] on div "Reports Configuration Editor Cancel Save" at bounding box center [565, 36] width 916 height 26
click at [256, 12] on button at bounding box center [251, 15] width 13 height 13
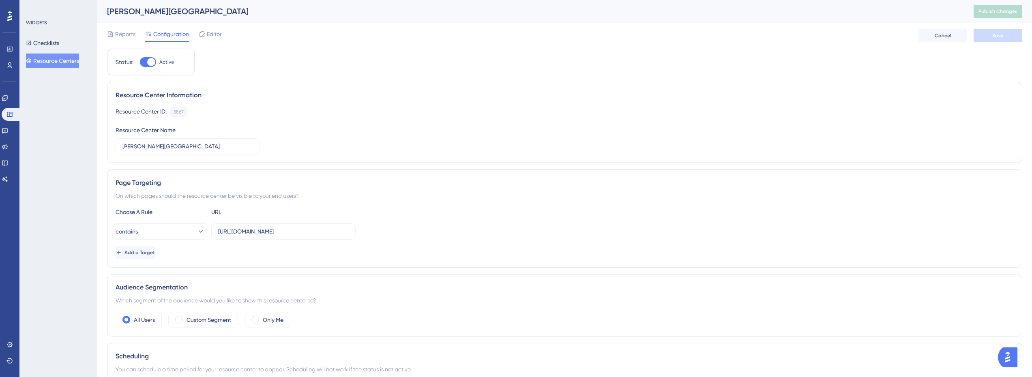
click at [79, 54] on button "Resource Centers" at bounding box center [52, 61] width 53 height 15
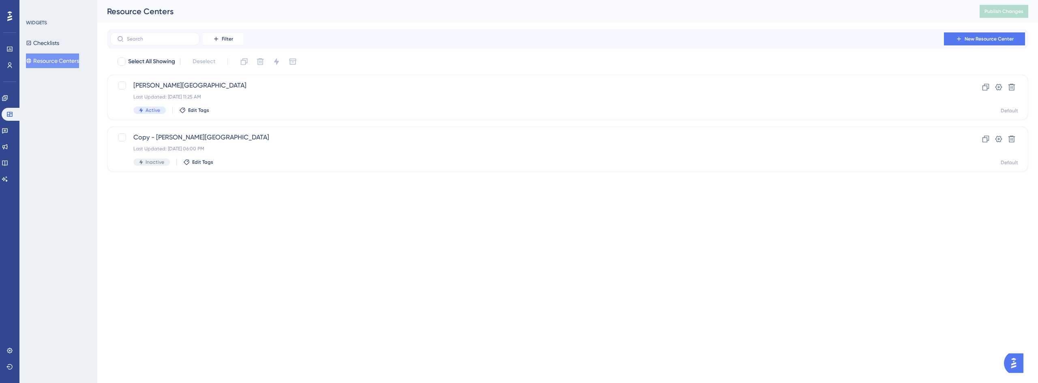
drag, startPoint x: 29, startPoint y: 71, endPoint x: 68, endPoint y: 63, distance: 40.3
click at [29, 71] on div "WIDGETS Checklists Resource Centers" at bounding box center [58, 191] width 78 height 383
click at [125, 138] on div at bounding box center [122, 137] width 8 height 8
click at [188, 0] on html "Performance Users Engagement Widgets Feedback Product Updates Knowledge Base AI…" at bounding box center [519, 0] width 1038 height 0
click at [123, 138] on icon at bounding box center [122, 137] width 4 height 3
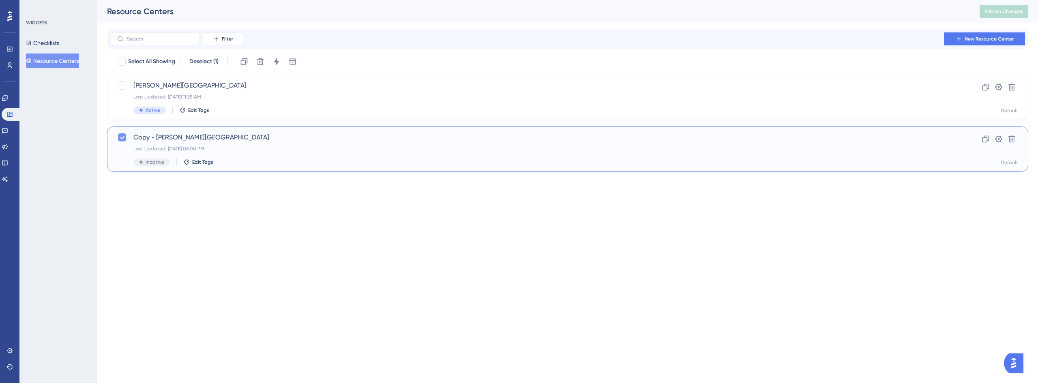
checkbox input "false"
click at [165, 93] on div "Crosby Center Last Updated: Aug 28 2025, 11:25 AM Active Edit Tags" at bounding box center [535, 97] width 804 height 33
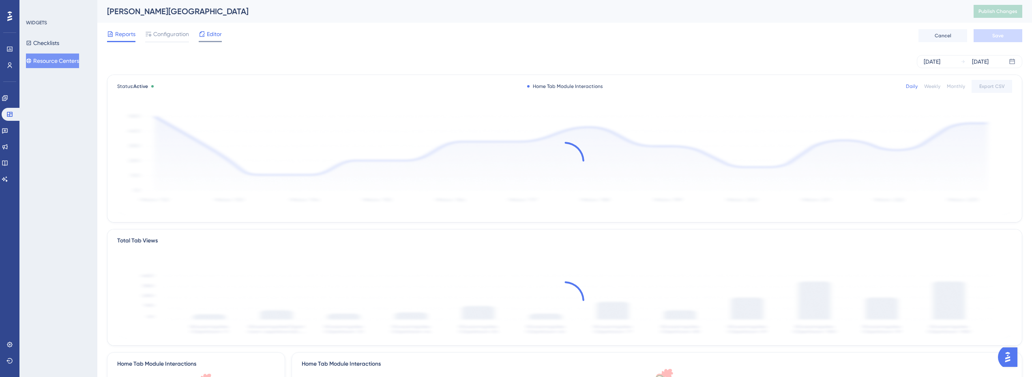
click at [208, 33] on span "Editor" at bounding box center [214, 34] width 15 height 10
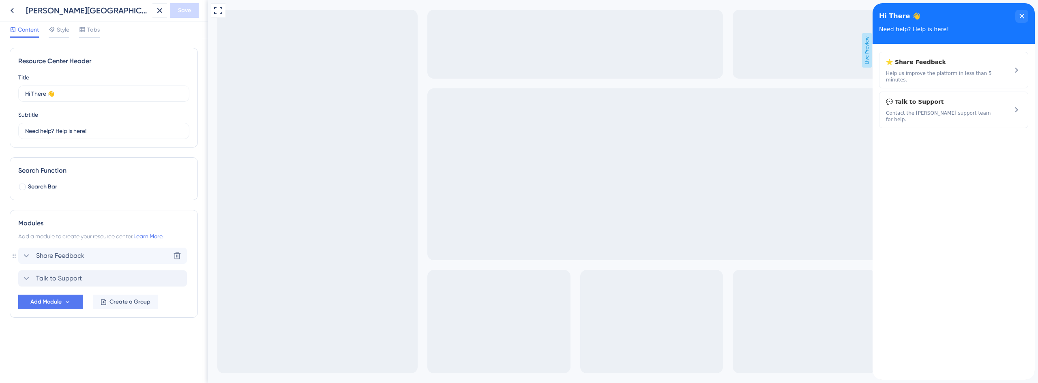
click at [28, 280] on icon at bounding box center [26, 279] width 10 height 10
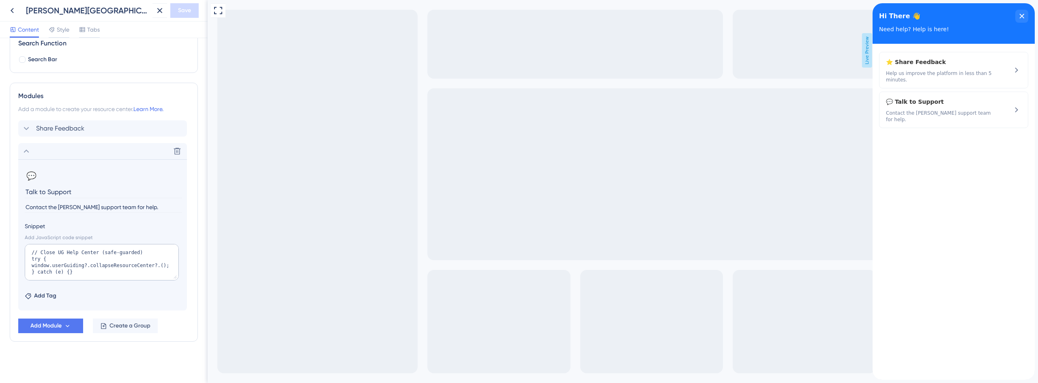
scroll to position [128, 0]
click at [78, 269] on textarea "// Close UG Help Center (safe-guarded) try { window.userGuiding?.collapseResour…" at bounding box center [102, 261] width 154 height 37
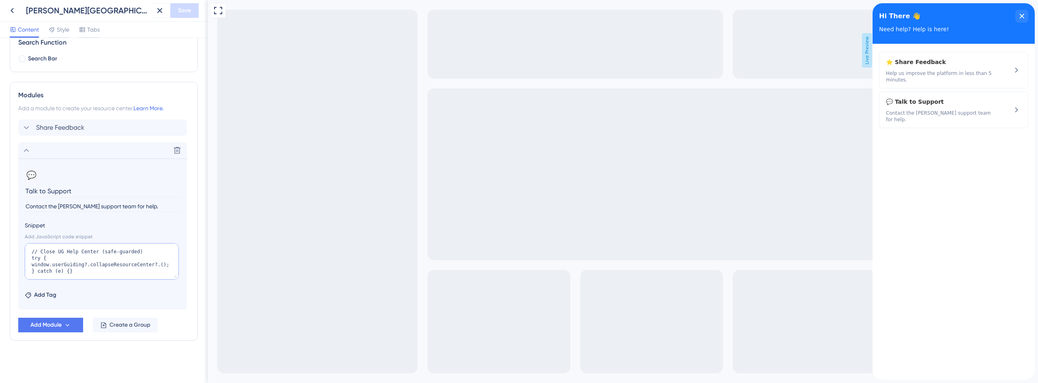
click at [93, 259] on textarea "// Close UG Help Center (safe-guarded) try { window.userGuiding?.collapseResour…" at bounding box center [102, 261] width 154 height 37
click at [105, 257] on textarea "// Close UG Help Center (safe-guarded) try { window.userGuiding?.collapseResour…" at bounding box center [102, 261] width 154 height 37
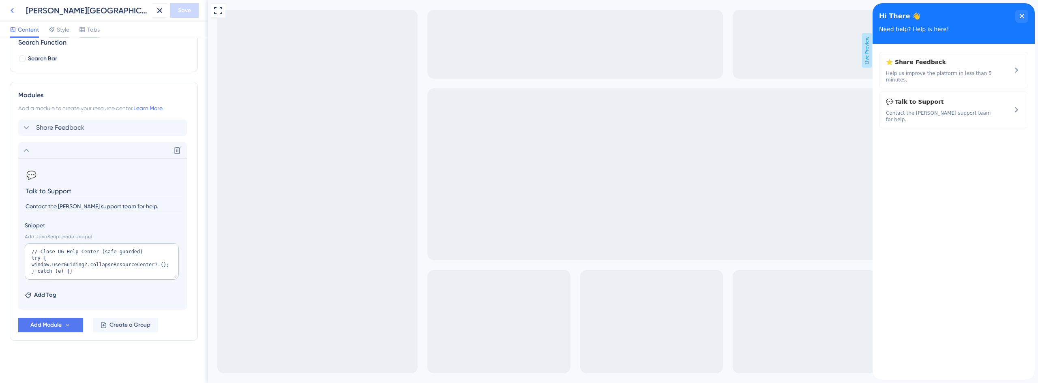
click at [13, 12] on icon at bounding box center [12, 10] width 3 height 5
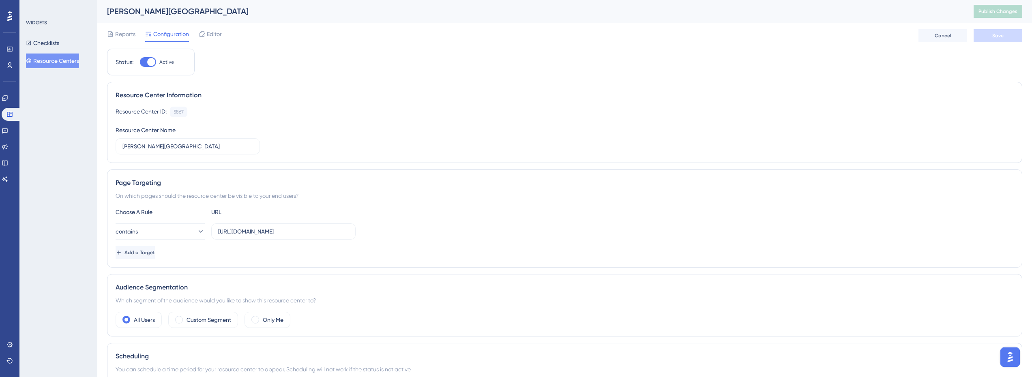
click at [68, 60] on button "Resource Centers" at bounding box center [52, 61] width 53 height 15
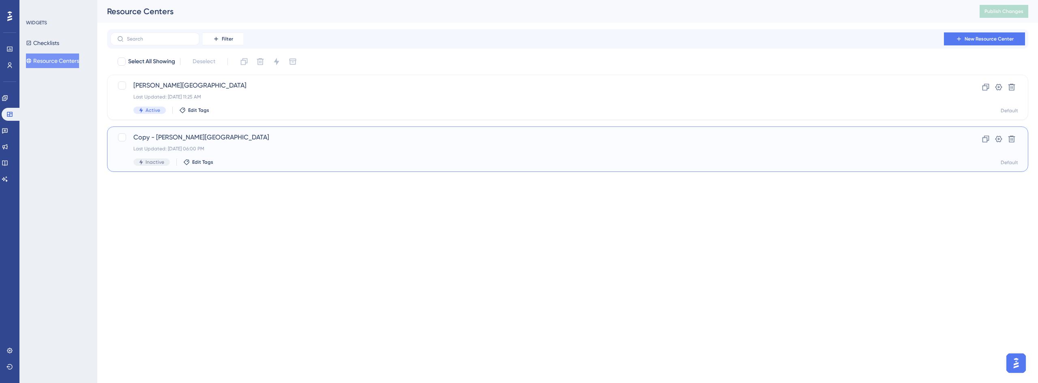
click at [185, 142] on div "Copy - Crosby Center Last Updated: Dec 31 1969, 06:00 PM Inactive Edit Tags" at bounding box center [535, 149] width 804 height 33
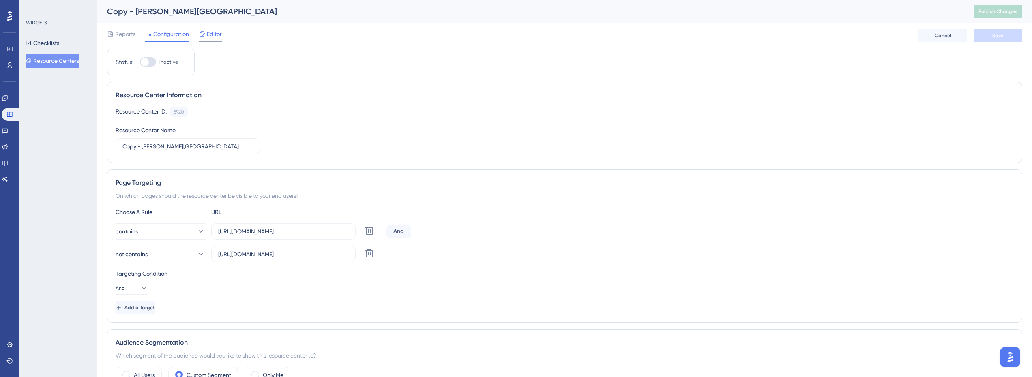
click at [219, 35] on span "Editor" at bounding box center [214, 34] width 15 height 10
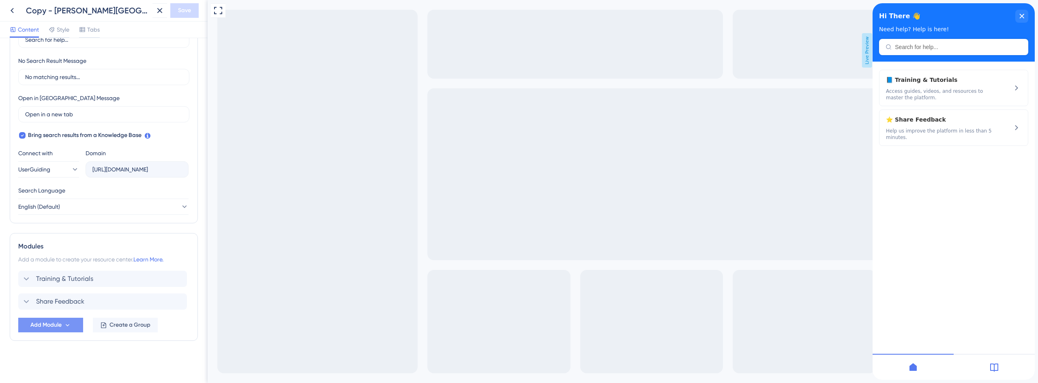
click at [50, 329] on span "Add Module" at bounding box center [45, 325] width 31 height 10
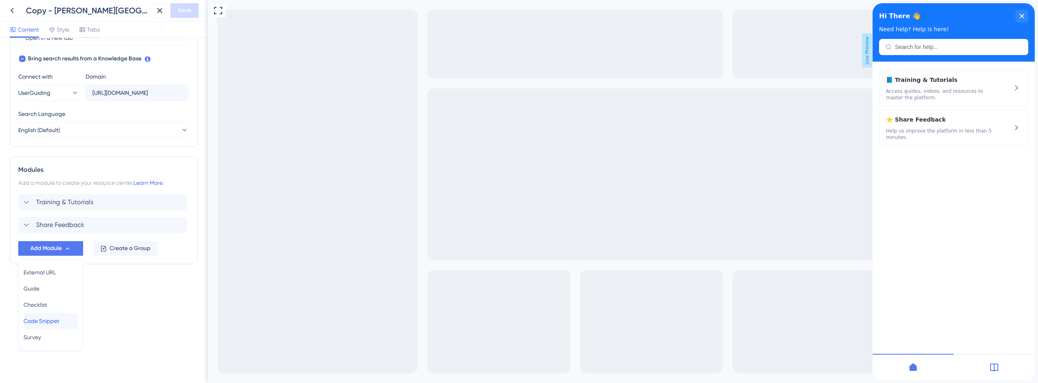
click at [49, 322] on span "Code Snippet" at bounding box center [42, 321] width 36 height 10
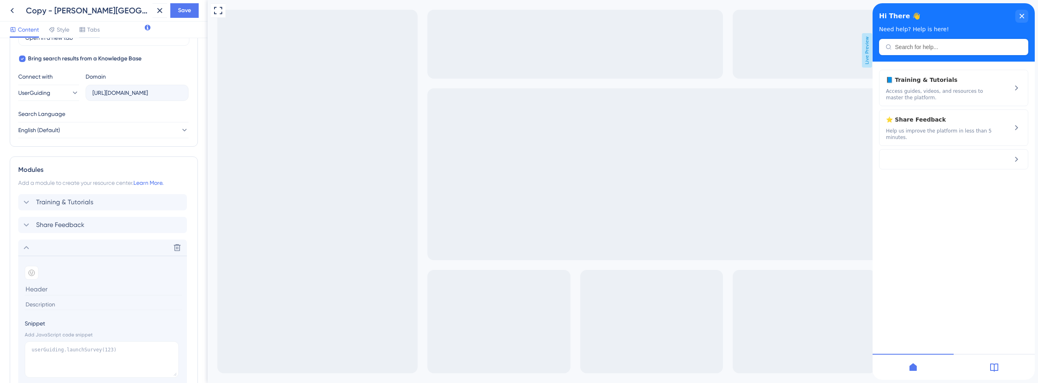
scroll to position [339, 0]
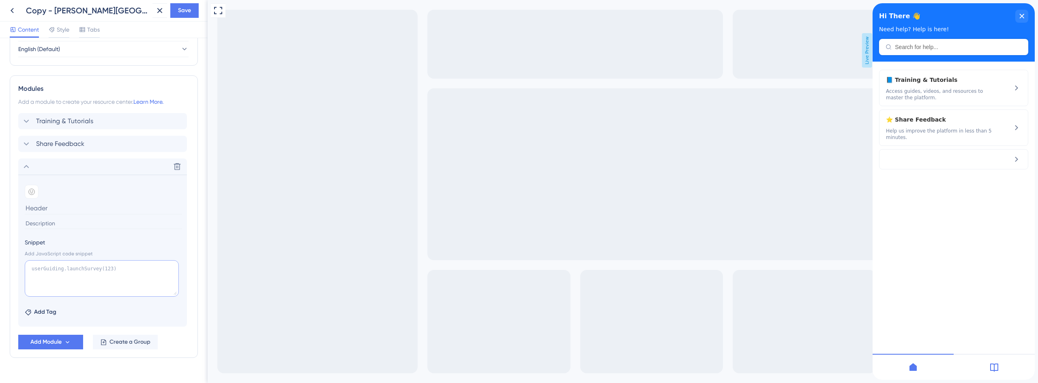
click at [84, 282] on textarea at bounding box center [102, 278] width 154 height 37
click at [88, 271] on textarea at bounding box center [102, 278] width 154 height 37
click at [12, 12] on icon at bounding box center [12, 10] width 3 height 5
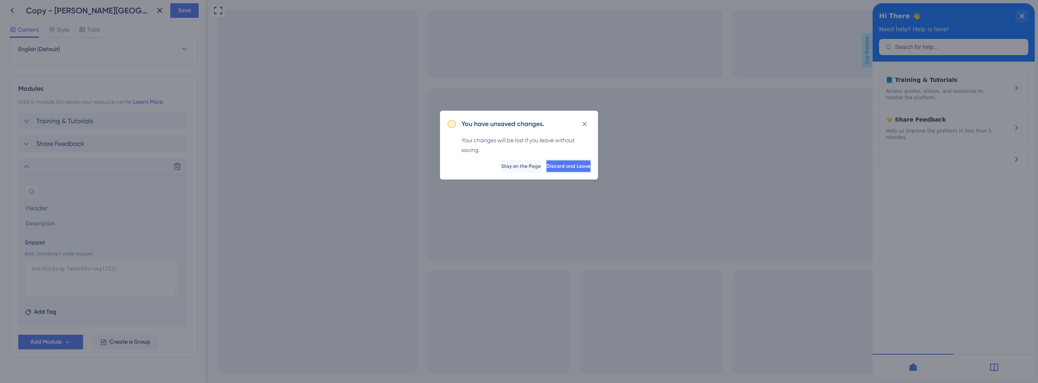
click at [557, 168] on span "Discard and Leave" at bounding box center [569, 166] width 44 height 6
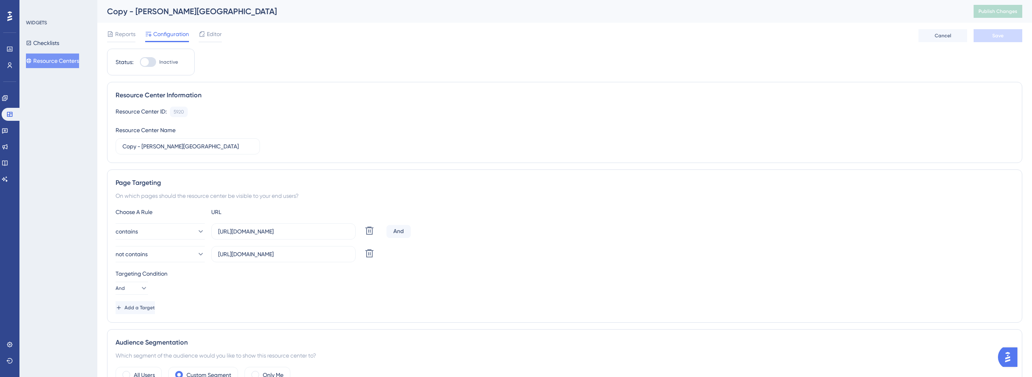
click at [52, 63] on button "Resource Centers" at bounding box center [52, 61] width 53 height 15
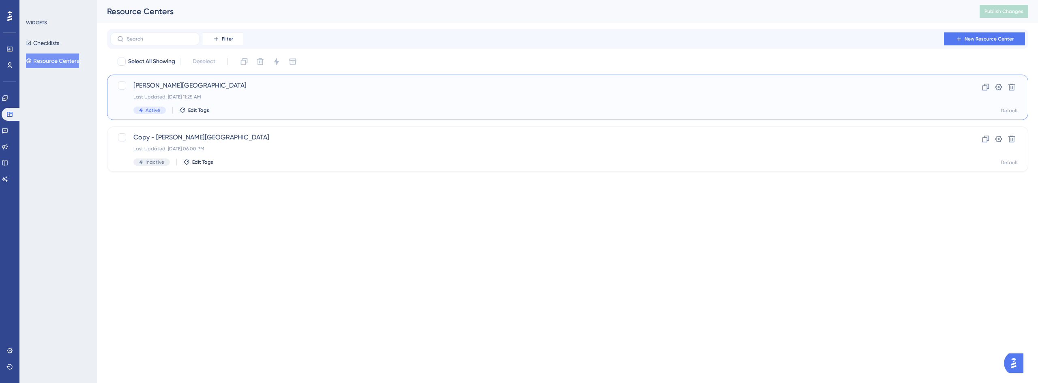
click at [174, 99] on div "Last Updated: Aug 28 2025, 11:25 AM" at bounding box center [535, 97] width 804 height 6
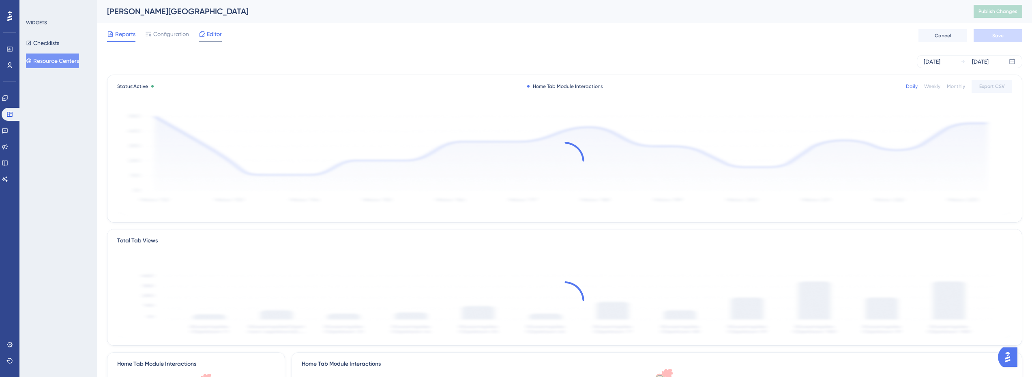
click at [209, 34] on span "Editor" at bounding box center [214, 34] width 15 height 10
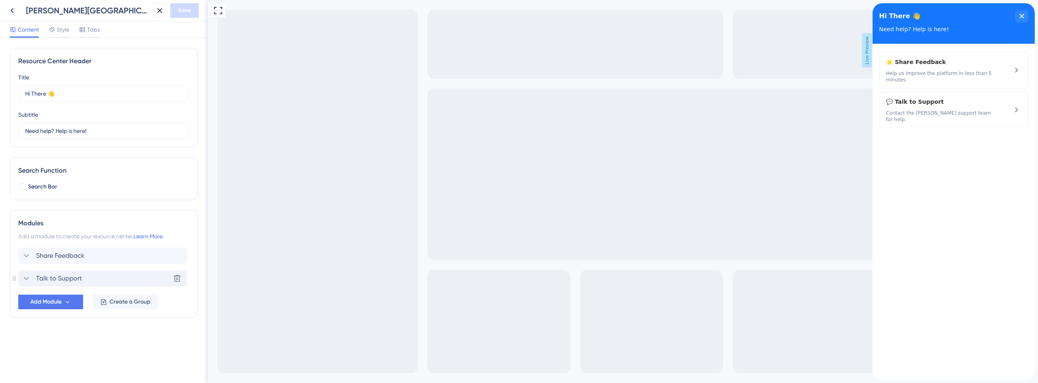
click at [60, 282] on span "Talk to Support" at bounding box center [59, 279] width 46 height 10
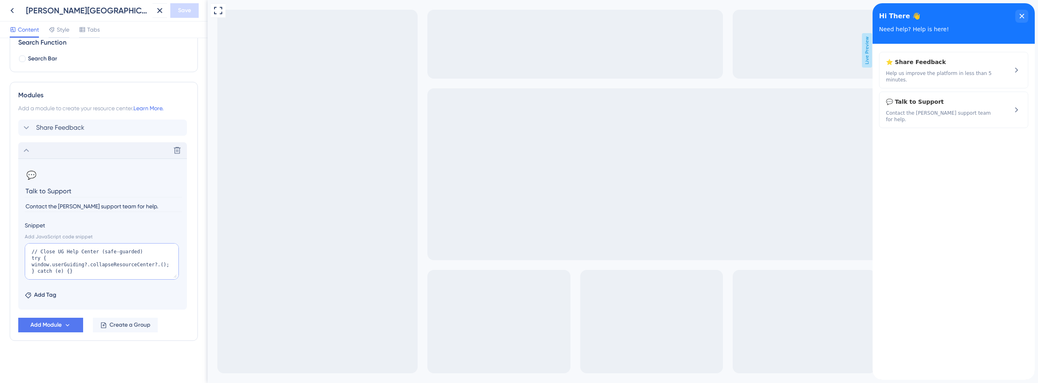
click at [74, 266] on textarea "// Close UG Help Center (safe-guarded) try { window.userGuiding?.collapseResour…" at bounding box center [102, 261] width 154 height 37
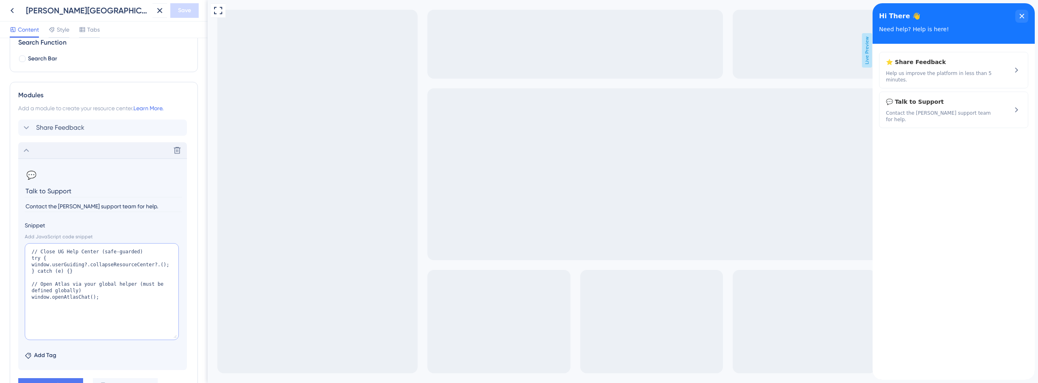
drag, startPoint x: 177, startPoint y: 278, endPoint x: 121, endPoint y: 316, distance: 67.7
click at [170, 340] on textarea "// Close UG Help Center (safe-guarded) try { window.userGuiding?.collapseResour…" at bounding box center [102, 291] width 154 height 97
drag, startPoint x: 119, startPoint y: 302, endPoint x: 19, endPoint y: 235, distance: 120.2
click at [19, 235] on section "💬 Change emoji Remove emoji Talk to Support Contact the Crosby support team for…" at bounding box center [102, 269] width 169 height 221
click at [15, 11] on icon at bounding box center [12, 11] width 10 height 10
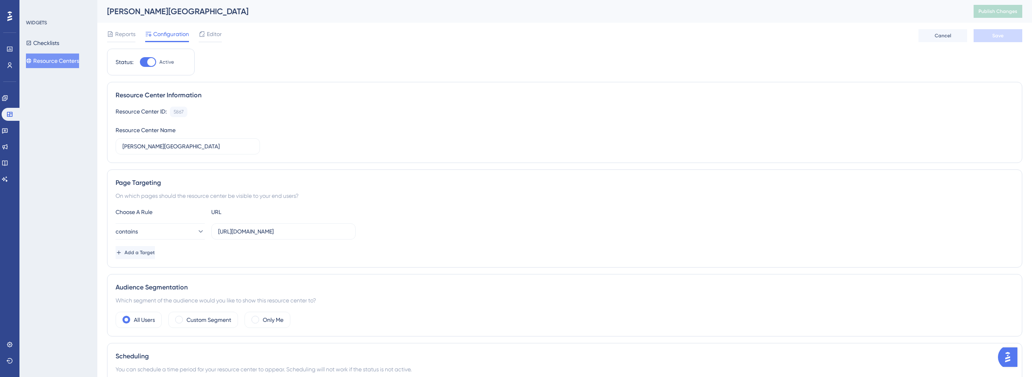
click at [52, 63] on button "Resource Centers" at bounding box center [52, 61] width 53 height 15
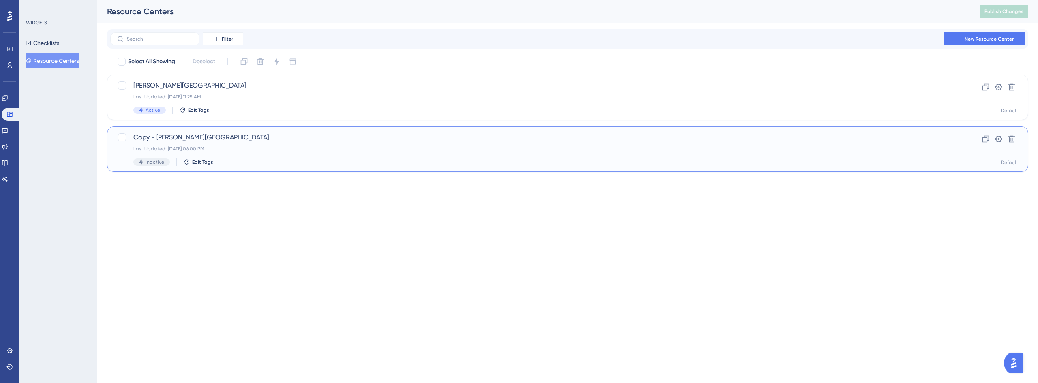
click at [178, 137] on span "Copy - Crosby Center" at bounding box center [535, 138] width 804 height 10
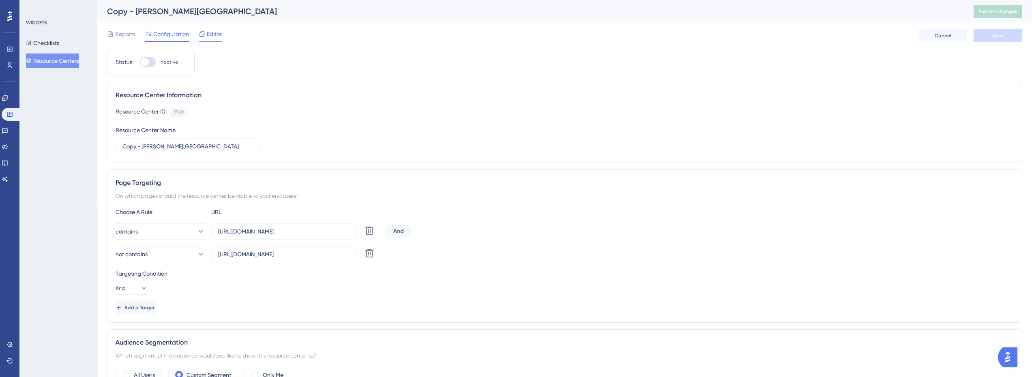
click at [206, 38] on div "Editor" at bounding box center [210, 34] width 23 height 10
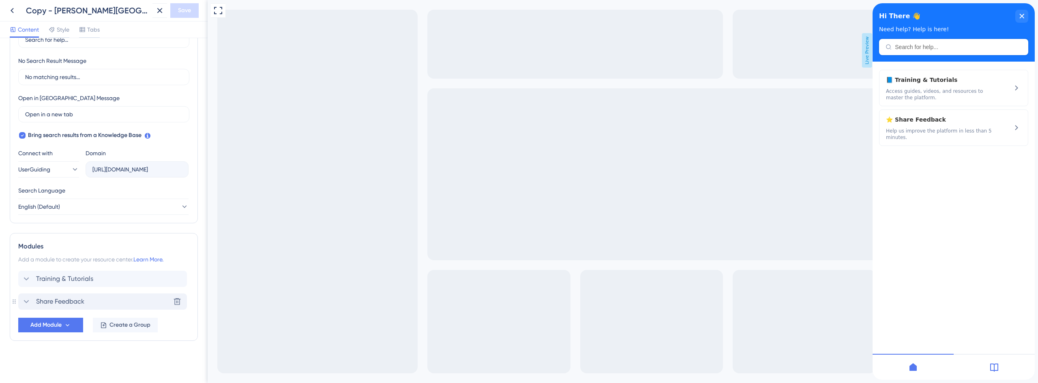
click at [66, 303] on span "Share Feedback" at bounding box center [60, 302] width 48 height 10
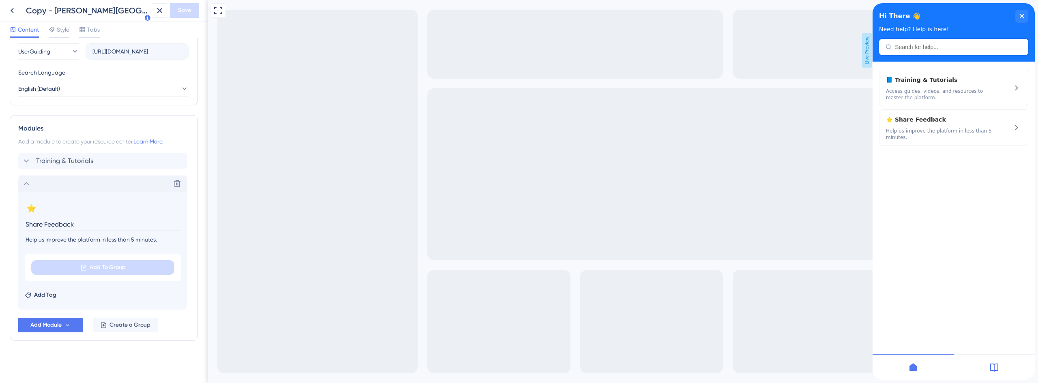
click at [63, 183] on div "Delete" at bounding box center [102, 184] width 169 height 16
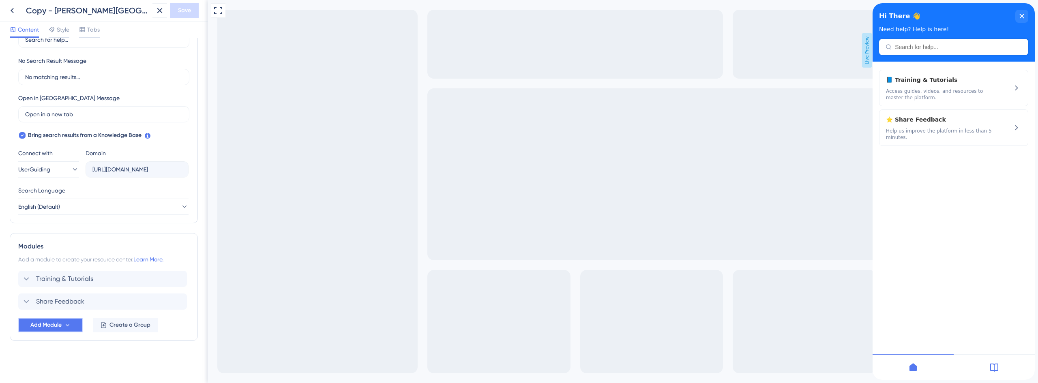
click at [55, 325] on span "Add Module" at bounding box center [45, 325] width 31 height 10
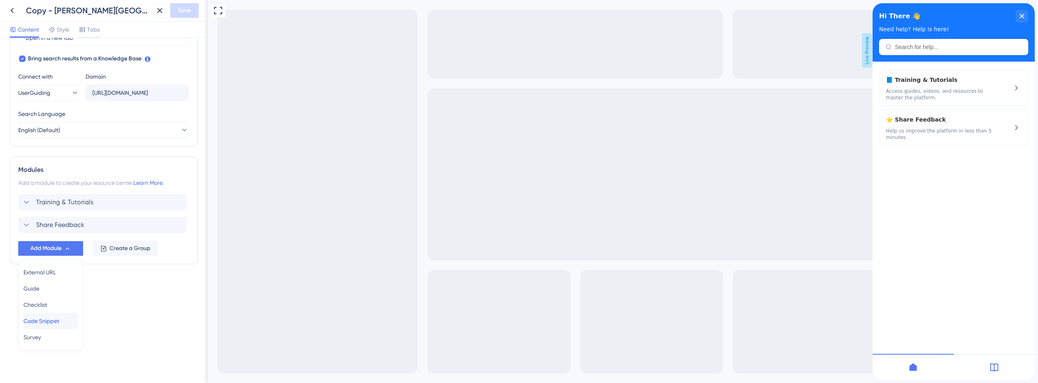
click at [56, 323] on span "Code Snippet" at bounding box center [42, 321] width 36 height 10
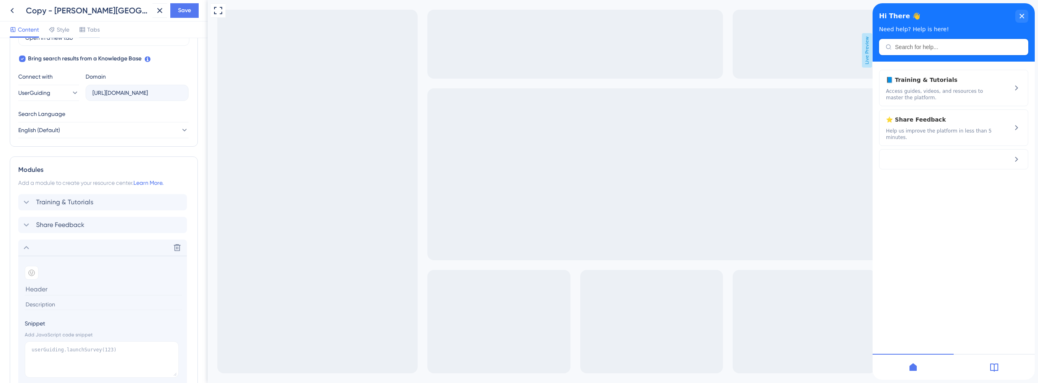
click at [54, 341] on div "Snippet Add JavaScript code snippet" at bounding box center [103, 349] width 156 height 61
click at [54, 348] on textarea at bounding box center [102, 360] width 154 height 37
paste textarea "// Close UG Help Center (safe-guarded) try { window.userGuiding?.collapseResour…"
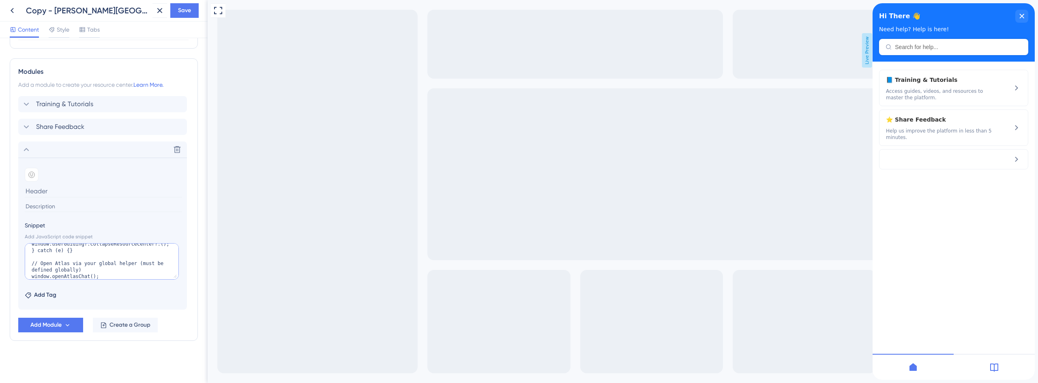
scroll to position [19, 0]
type textarea "// Close UG Help Center (safe-guarded) try { window.userGuiding?.collapseResour…"
click at [58, 193] on input at bounding box center [103, 191] width 157 height 13
type input "Talk to Support"
click at [38, 175] on div at bounding box center [32, 175] width 14 height 14
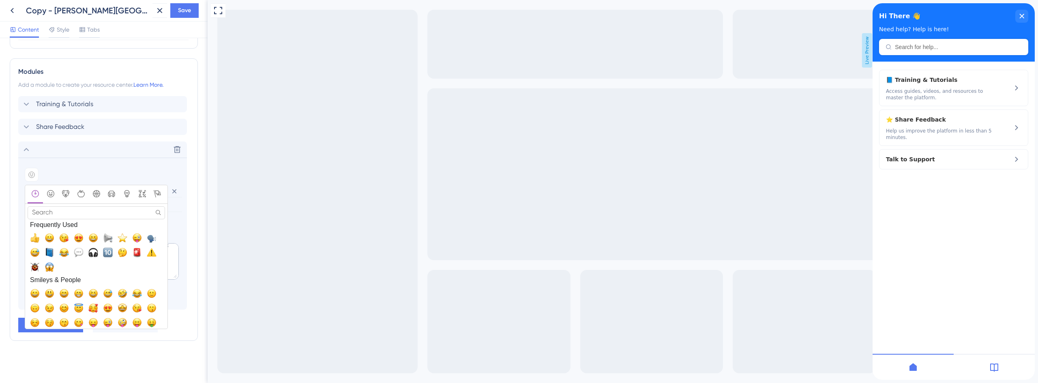
click at [81, 251] on span "💬, speech_balloon" at bounding box center [79, 253] width 10 height 10
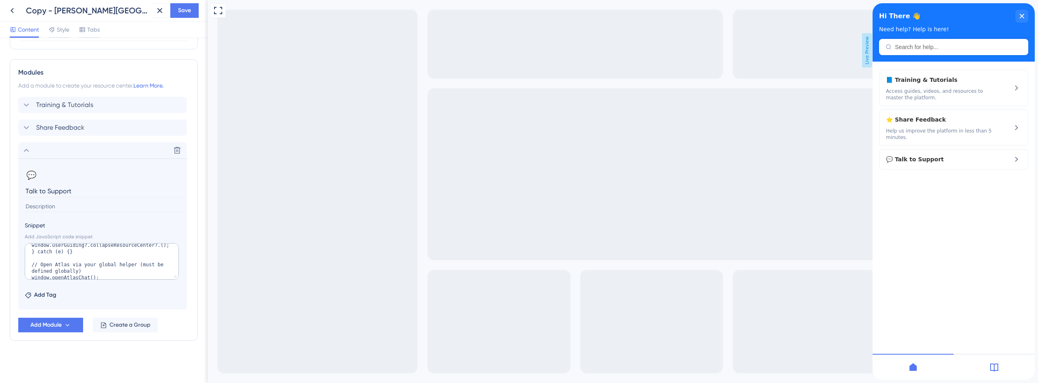
scroll to position [355, 0]
click at [65, 210] on input at bounding box center [103, 206] width 157 height 11
click at [52, 211] on input at bounding box center [103, 206] width 157 height 11
paste input "Contact the Crosby support team for help."
type input "Contact the Crosby support team for help."
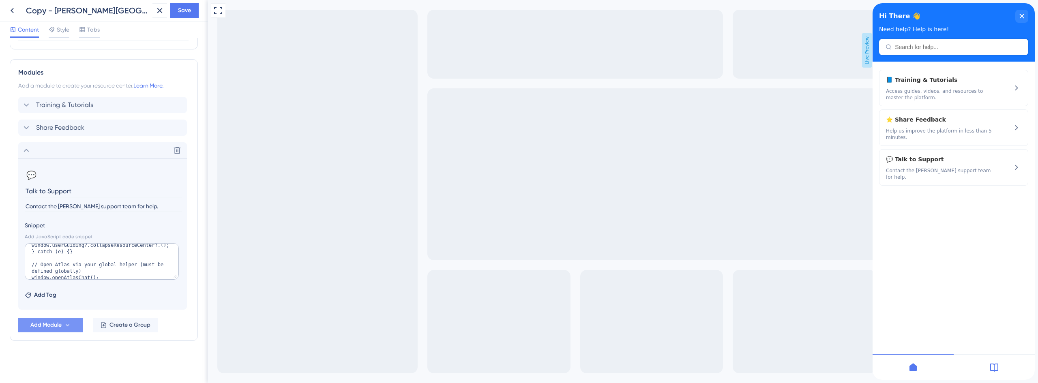
click at [56, 327] on span "Add Module" at bounding box center [45, 325] width 31 height 10
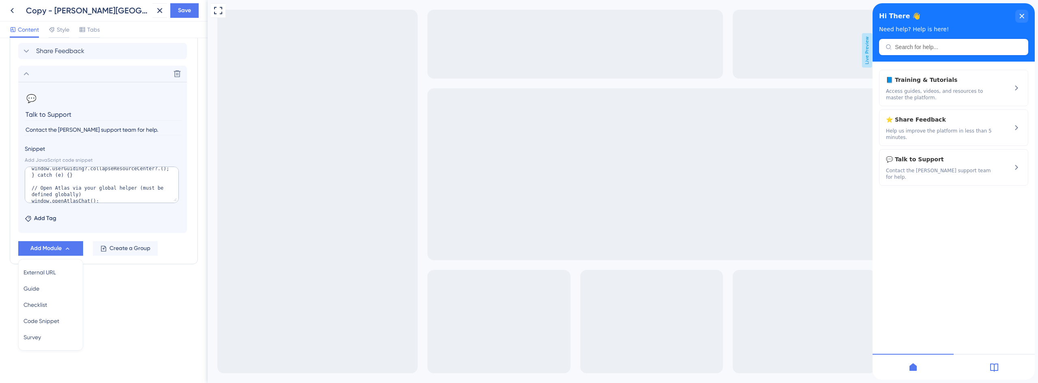
click at [141, 308] on div "Resource Center Header Title Hi There 👋 17 Hi There 👋 Subtitle Need help? Help …" at bounding box center [104, 210] width 208 height 345
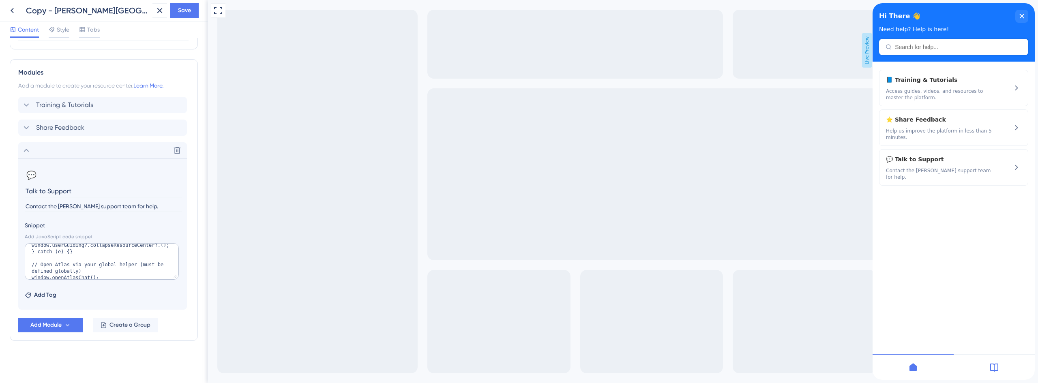
scroll to position [355, 0]
click at [35, 144] on div "Delete" at bounding box center [102, 150] width 169 height 16
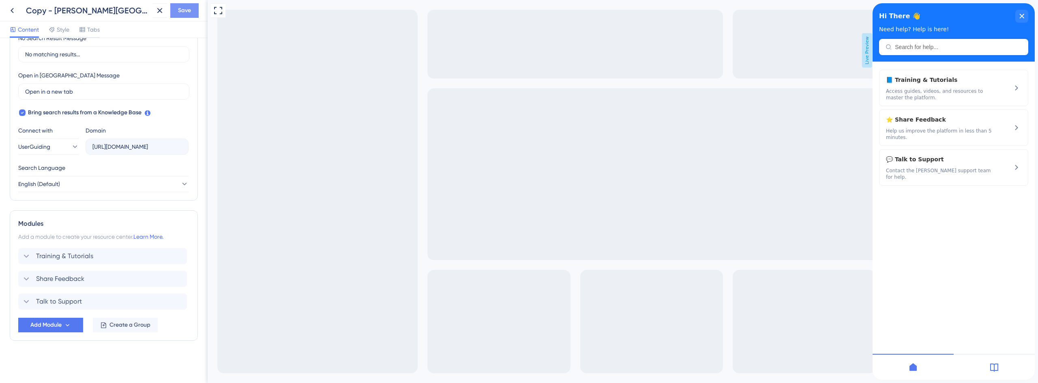
click at [187, 12] on span "Save" at bounding box center [184, 11] width 13 height 10
click at [155, 17] on icon at bounding box center [154, 15] width 8 height 8
click at [11, 13] on icon at bounding box center [12, 11] width 10 height 10
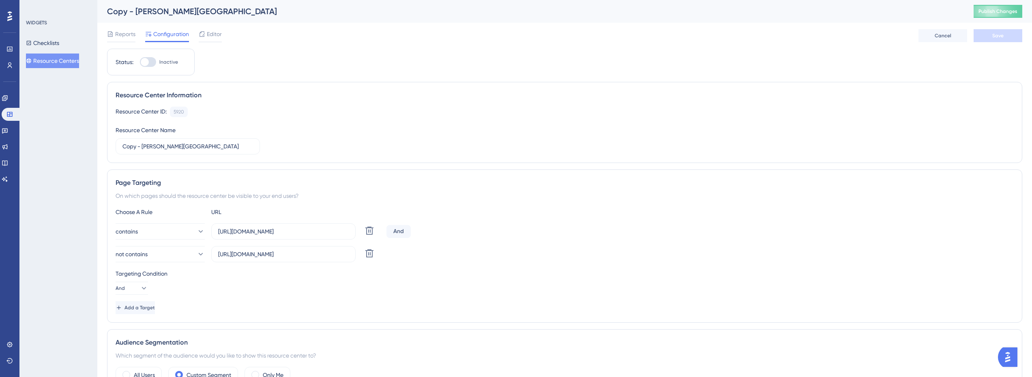
click at [43, 63] on button "Resource Centers" at bounding box center [52, 61] width 53 height 15
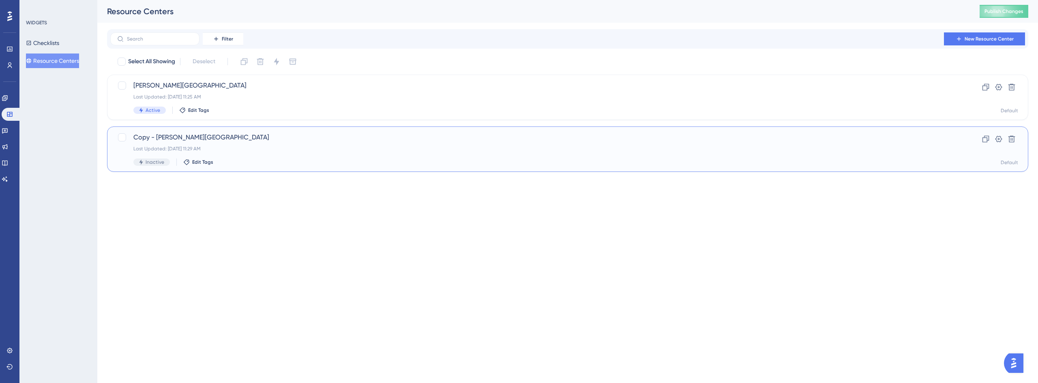
click at [166, 136] on span "Copy - Crosby Center" at bounding box center [535, 138] width 804 height 10
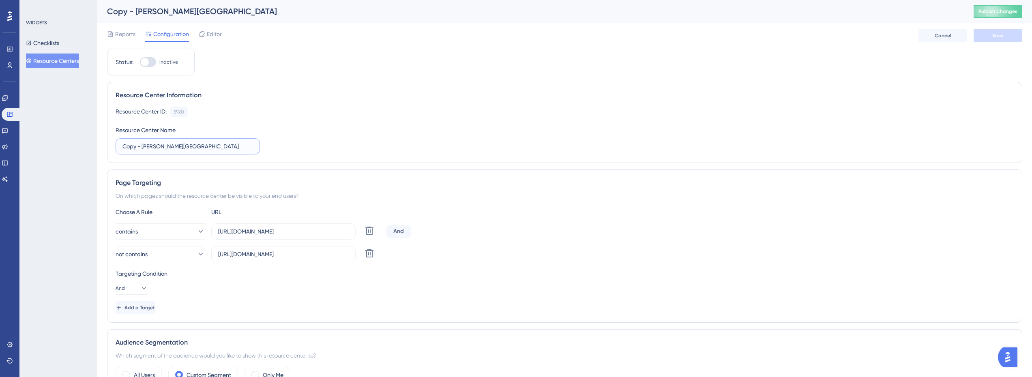
click at [143, 147] on input "Copy - Crosby Center" at bounding box center [188, 146] width 131 height 9
click at [142, 145] on input "Copy - Crosby Center" at bounding box center [188, 146] width 131 height 9
click at [185, 146] on input "Copy - Crosby Center" at bounding box center [188, 146] width 131 height 9
click at [145, 148] on input "Copy - Crosby Center" at bounding box center [188, 146] width 131 height 9
click at [143, 147] on input "Copy - Crosby Center" at bounding box center [188, 146] width 131 height 9
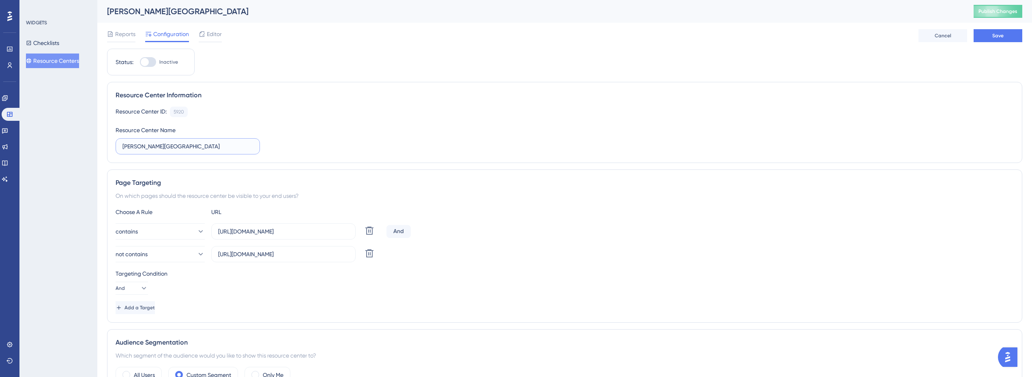
click at [195, 145] on input "Crosby Center" at bounding box center [188, 146] width 131 height 9
type input "Crosby Center - All resources"
click at [357, 138] on div "Resource Center ID: 5920 Copy Resource Center Name Crosby Center - All resources" at bounding box center [565, 131] width 898 height 48
click at [989, 38] on button "Save" at bounding box center [998, 35] width 49 height 13
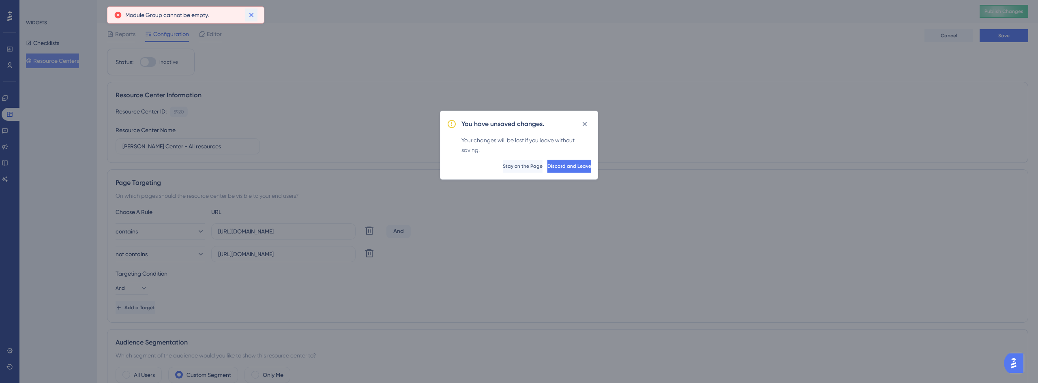
click at [252, 16] on icon at bounding box center [251, 15] width 4 height 4
click at [585, 123] on icon at bounding box center [585, 124] width 8 height 8
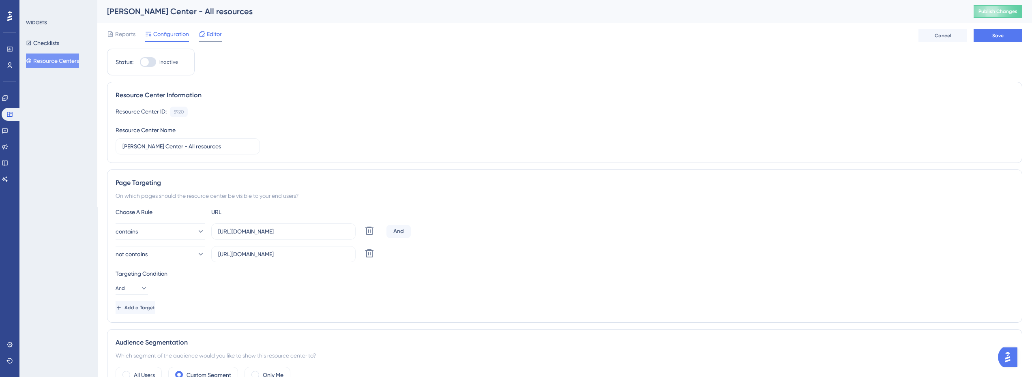
click at [207, 32] on span "Editor" at bounding box center [214, 34] width 15 height 10
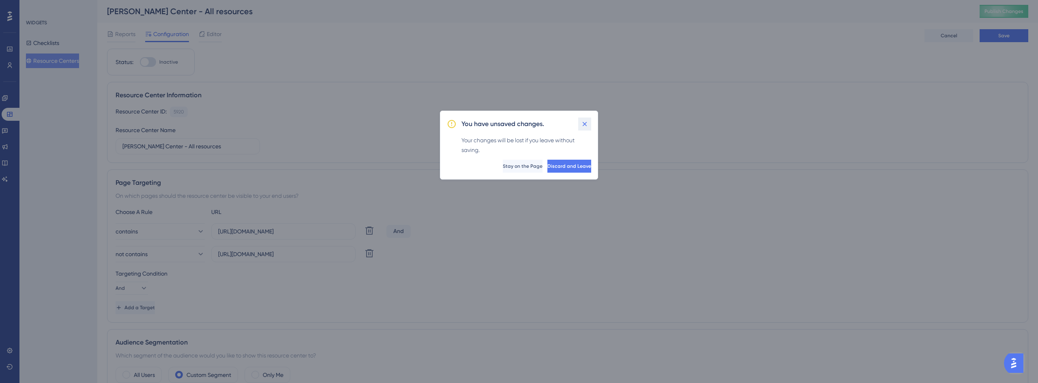
click at [582, 120] on icon at bounding box center [585, 124] width 8 height 8
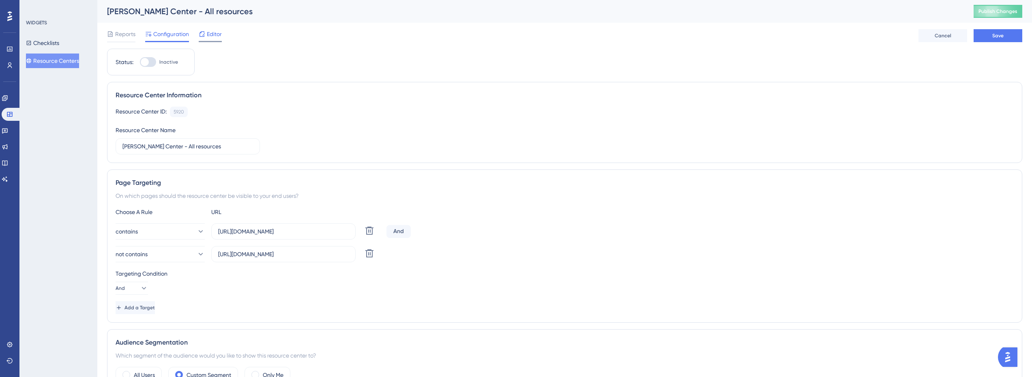
click at [213, 32] on span "Editor" at bounding box center [214, 34] width 15 height 10
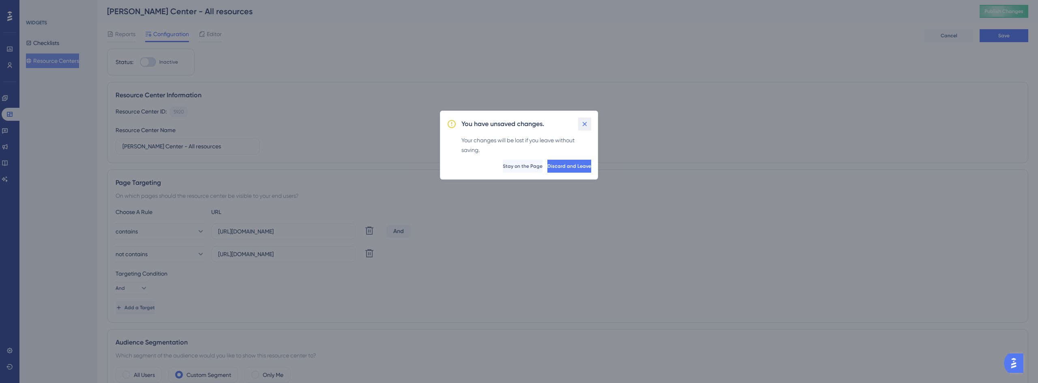
click at [582, 125] on icon at bounding box center [585, 124] width 8 height 8
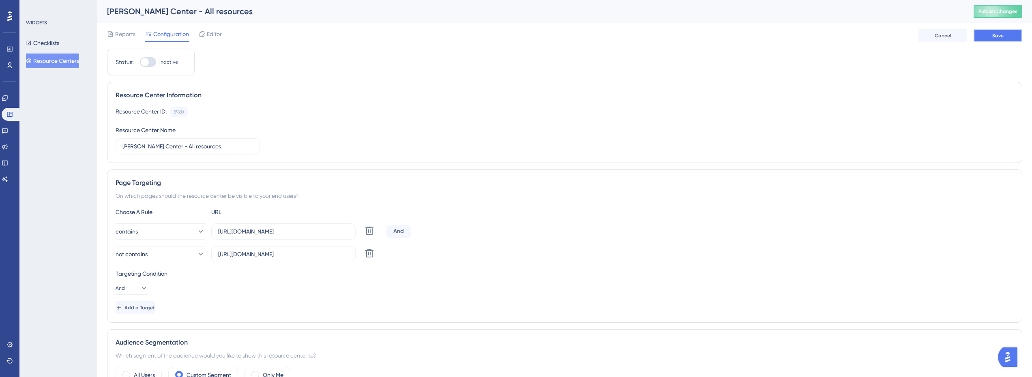
click at [1010, 30] on button "Save" at bounding box center [998, 35] width 49 height 13
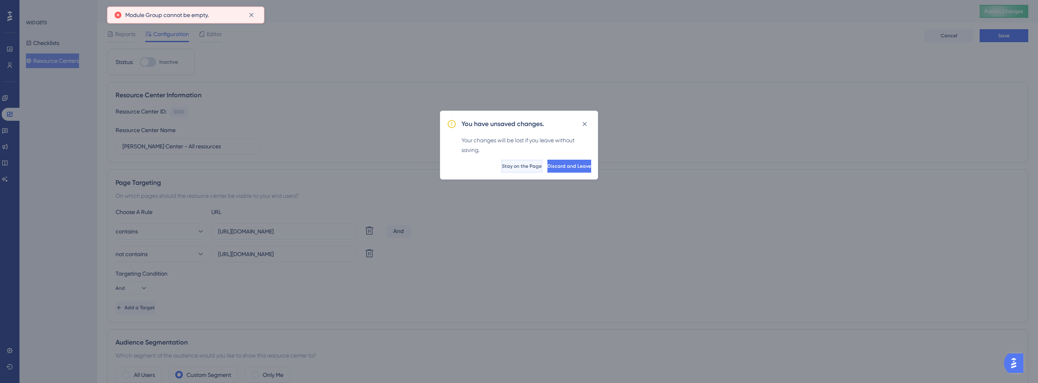
click at [502, 168] on span "Stay on the Page" at bounding box center [522, 166] width 40 height 6
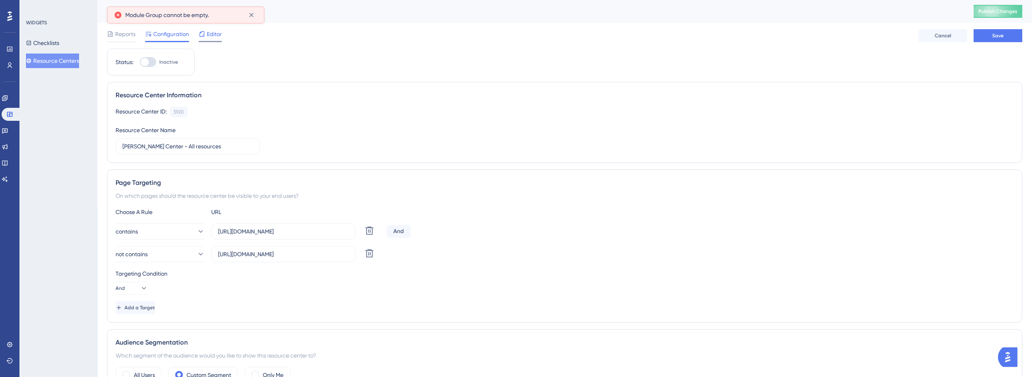
click at [217, 31] on span "Editor" at bounding box center [214, 34] width 15 height 10
click at [254, 14] on icon at bounding box center [251, 15] width 8 height 8
click at [211, 31] on span "Editor" at bounding box center [214, 34] width 15 height 10
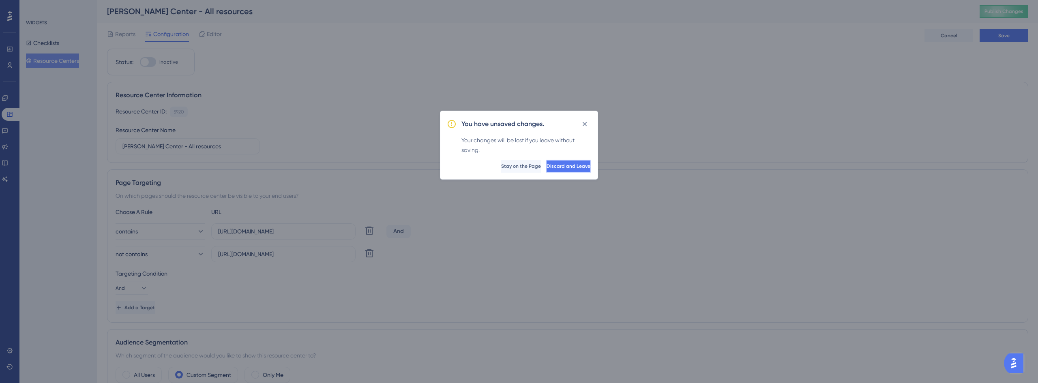
click at [547, 165] on span "Discard and Leave" at bounding box center [569, 166] width 44 height 6
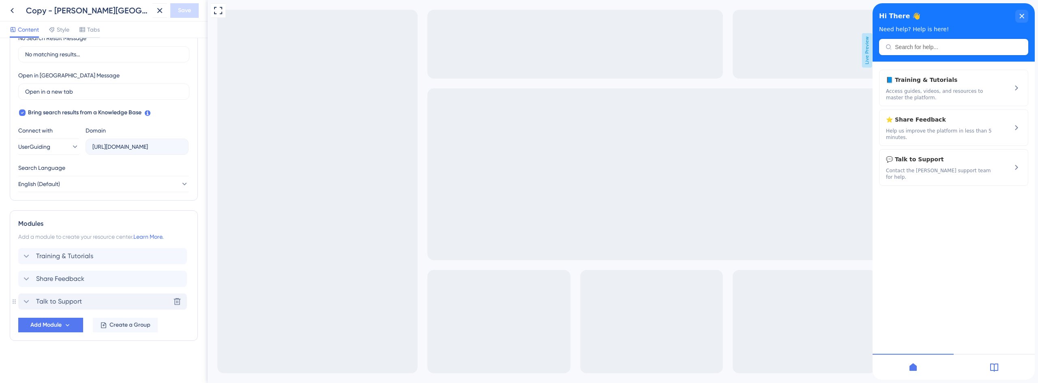
click at [52, 301] on span "Talk to Support" at bounding box center [59, 302] width 46 height 10
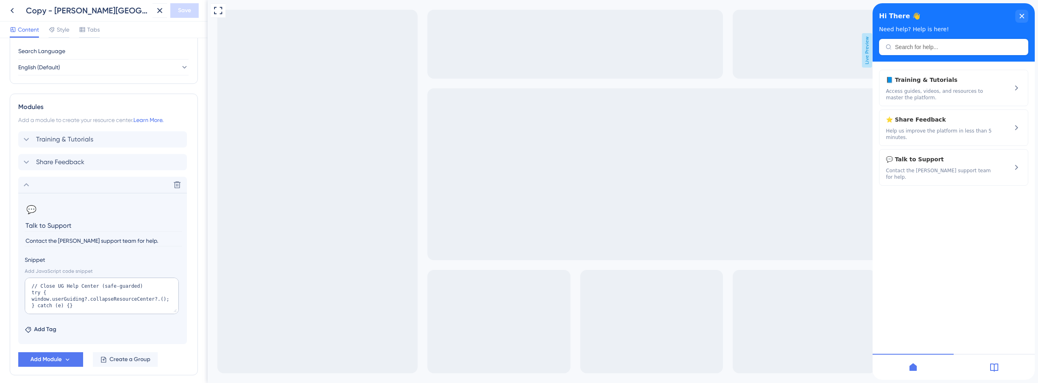
scroll to position [355, 0]
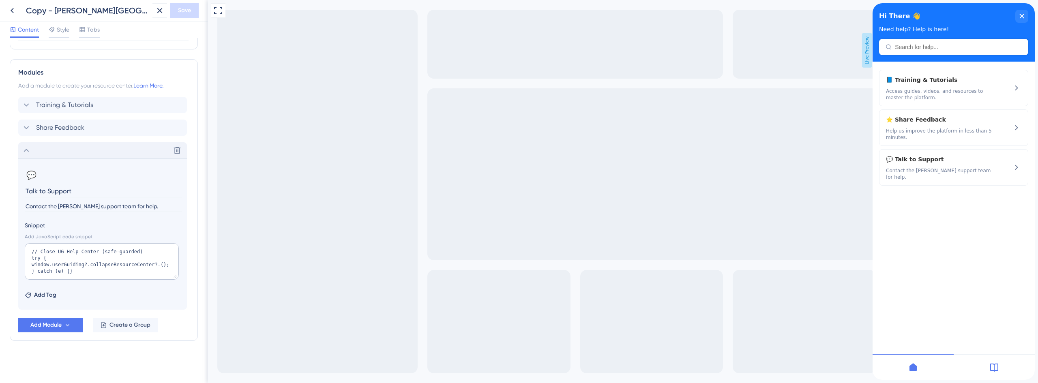
click at [62, 150] on div "Delete" at bounding box center [102, 150] width 169 height 16
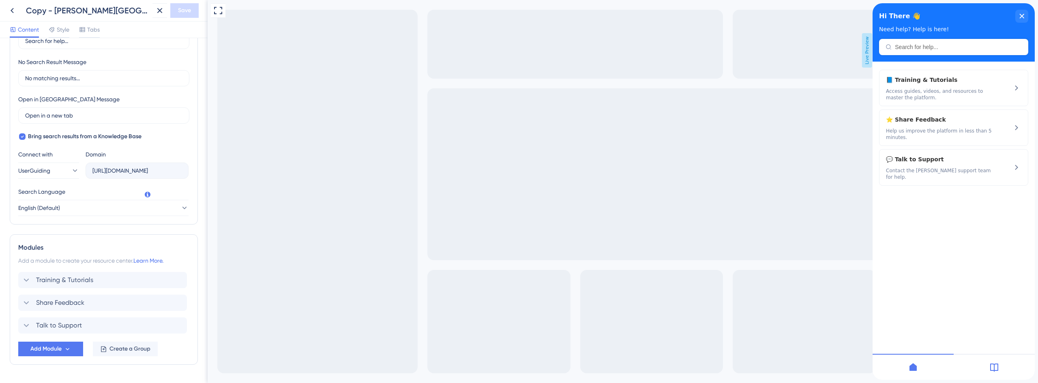
scroll to position [92, 0]
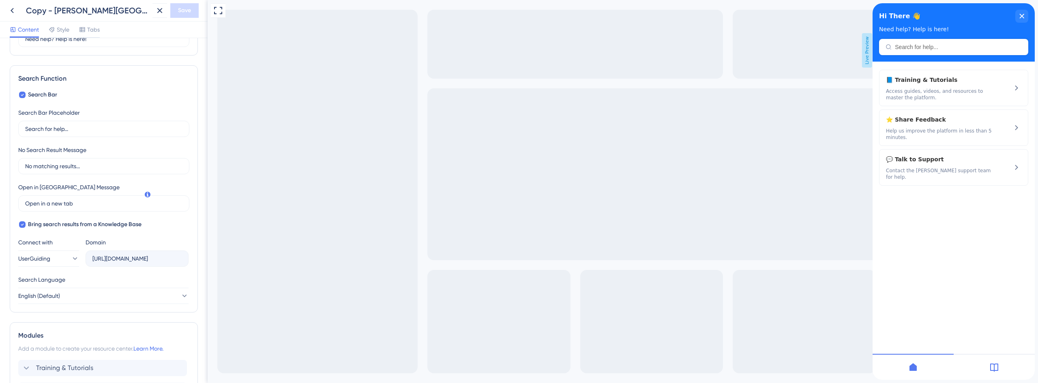
click at [62, 32] on span "Style" at bounding box center [63, 30] width 13 height 10
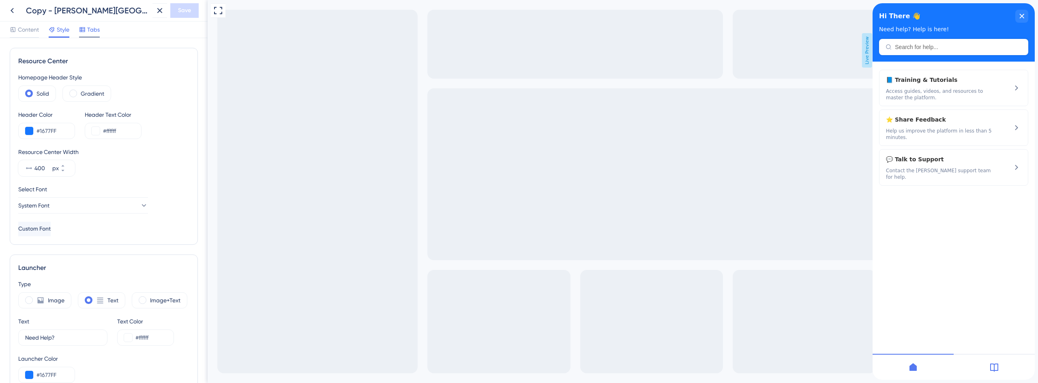
click at [89, 34] on span "Tabs" at bounding box center [93, 30] width 13 height 10
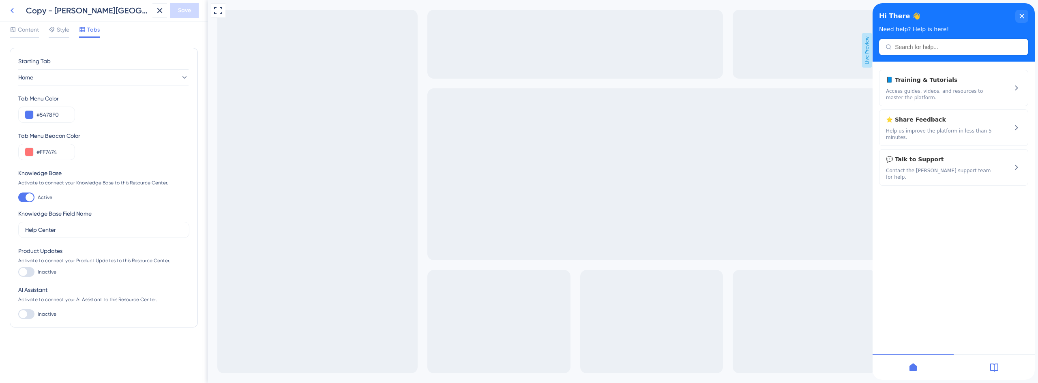
click at [13, 11] on icon at bounding box center [12, 11] width 10 height 10
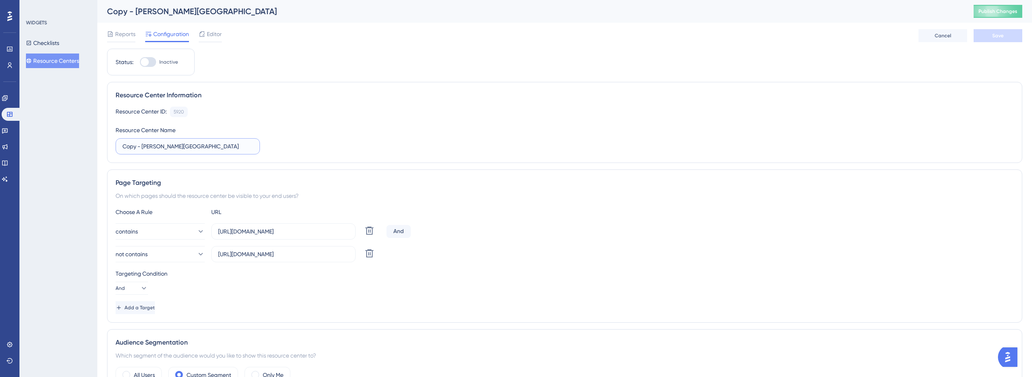
drag, startPoint x: 143, startPoint y: 144, endPoint x: 103, endPoint y: 140, distance: 39.5
click at [103, 140] on div "Performance Users Engagement Widgets Feedback Product Updates Knowledge Base AI…" at bounding box center [564, 329] width 935 height 658
click at [204, 143] on input "Crosby Center" at bounding box center [188, 146] width 131 height 9
type input "Crosby Center - All resources"
click at [1009, 31] on button "Save" at bounding box center [998, 35] width 49 height 13
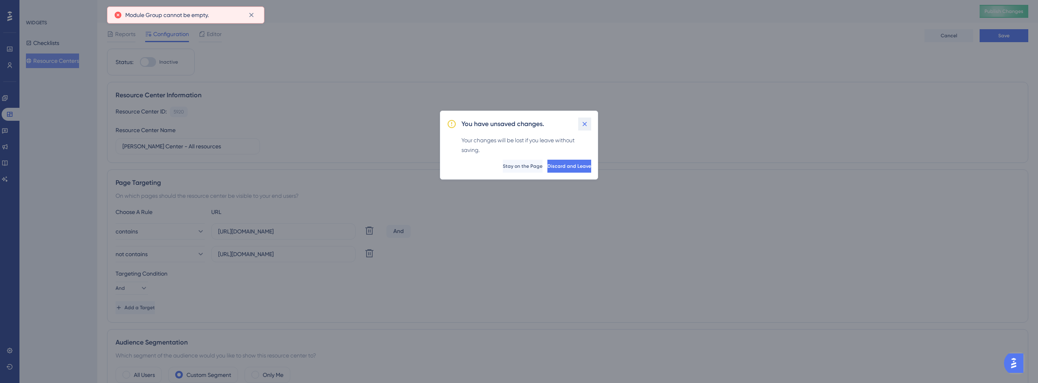
click at [586, 123] on icon at bounding box center [585, 124] width 4 height 4
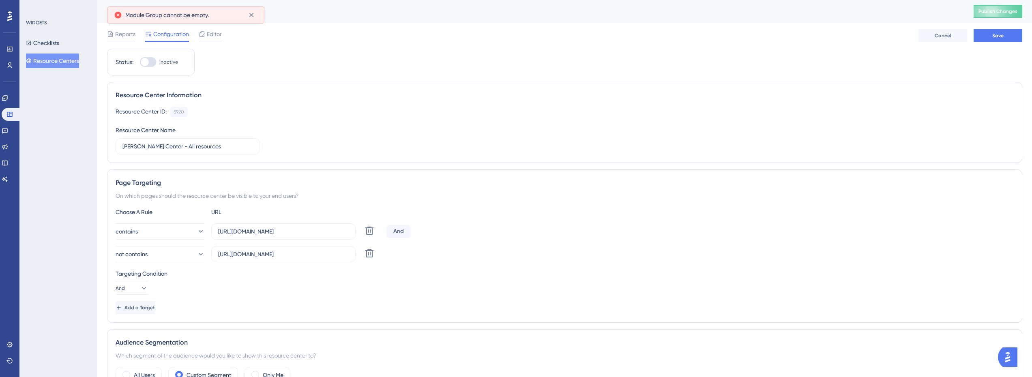
click at [58, 58] on button "Resource Centers" at bounding box center [52, 61] width 53 height 15
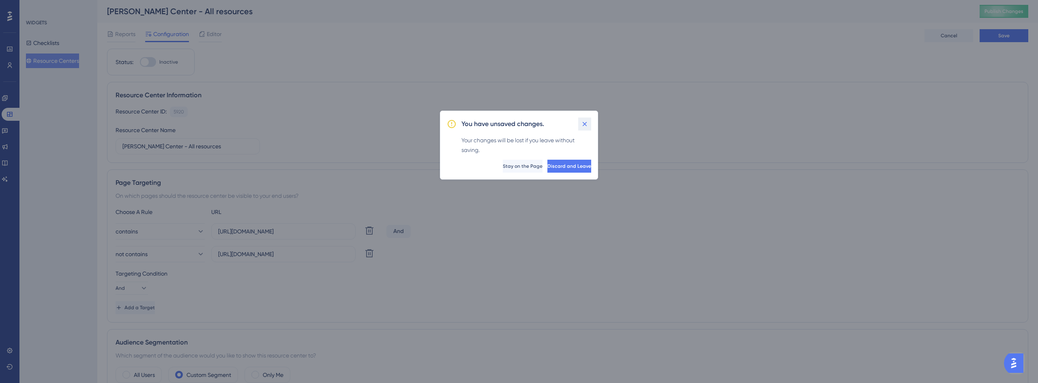
drag, startPoint x: 584, startPoint y: 120, endPoint x: 581, endPoint y: 125, distance: 5.6
click at [585, 120] on icon at bounding box center [585, 124] width 8 height 8
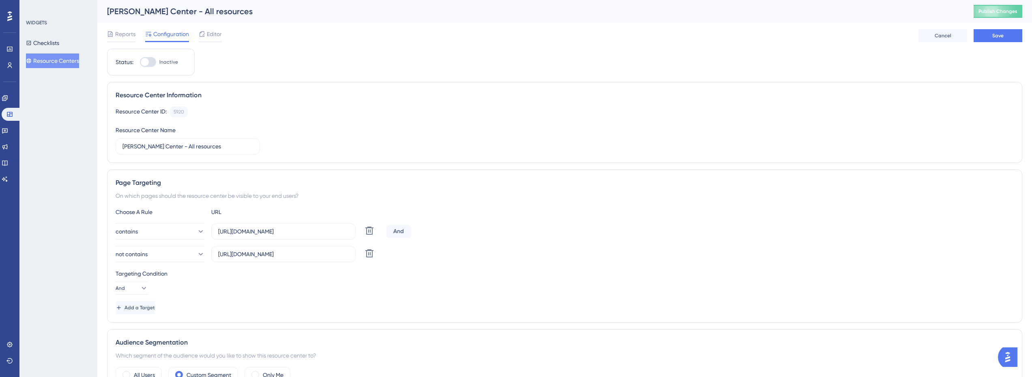
click at [66, 64] on button "Resource Centers" at bounding box center [52, 61] width 53 height 15
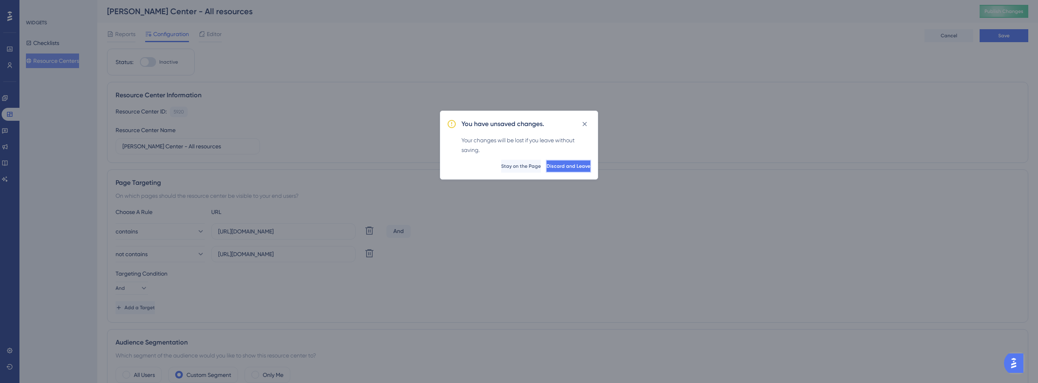
click at [565, 168] on span "Discard and Leave" at bounding box center [569, 166] width 44 height 6
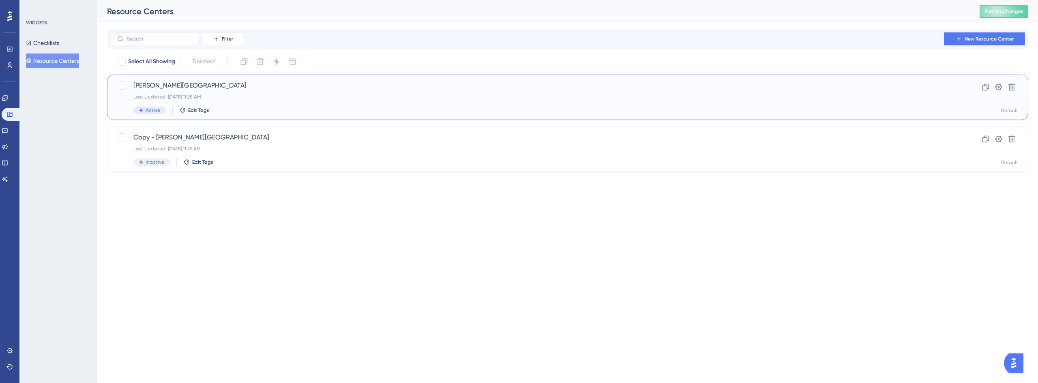
click at [190, 94] on div "Last Updated: Aug 28 2025, 11:25 AM" at bounding box center [535, 97] width 804 height 6
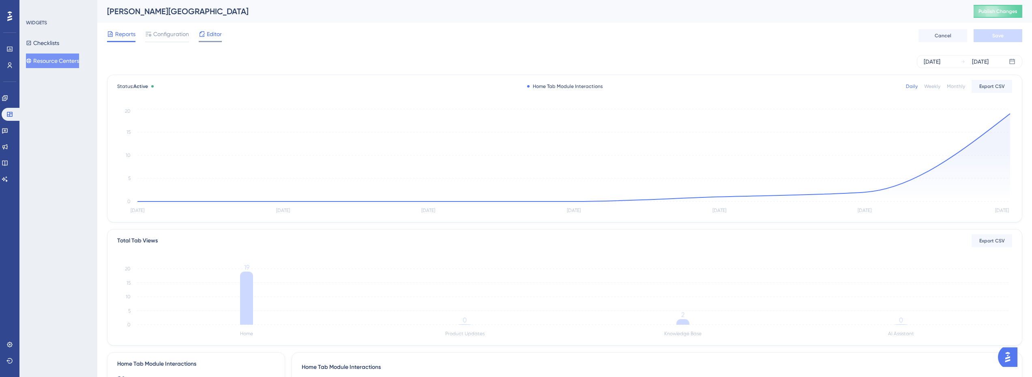
click at [204, 35] on icon at bounding box center [202, 33] width 5 height 5
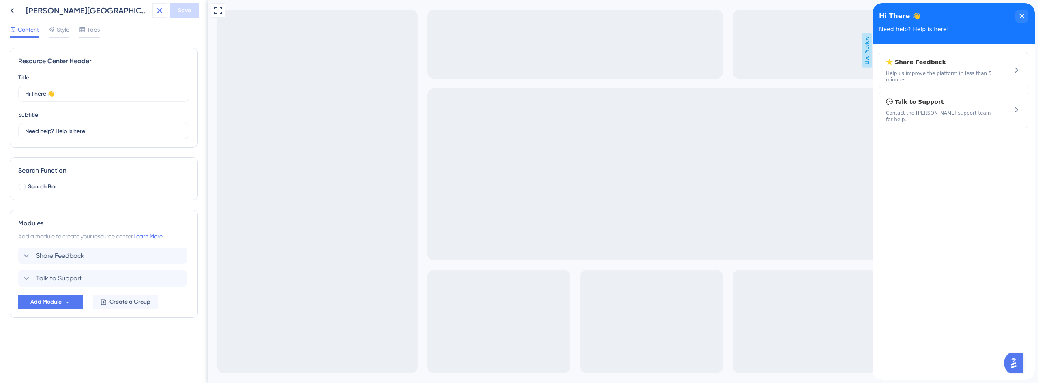
click at [161, 9] on icon at bounding box center [160, 11] width 10 height 10
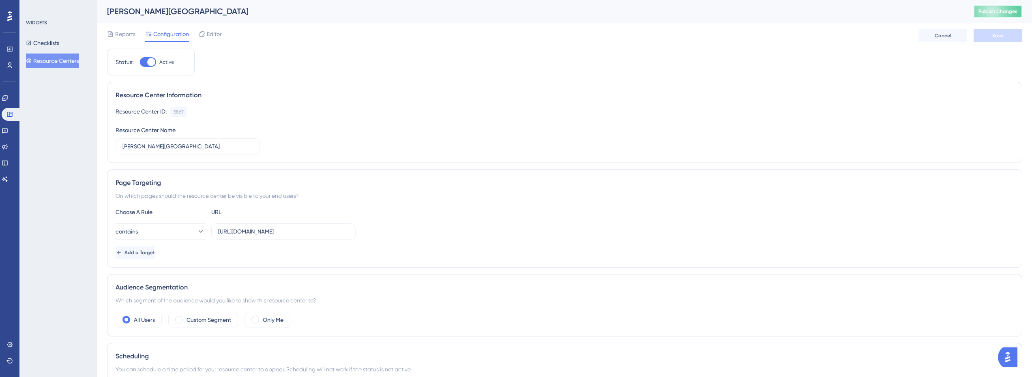
click at [1017, 16] on button "Publish Changes" at bounding box center [998, 11] width 49 height 13
click at [8, 184] on link at bounding box center [5, 179] width 6 height 13
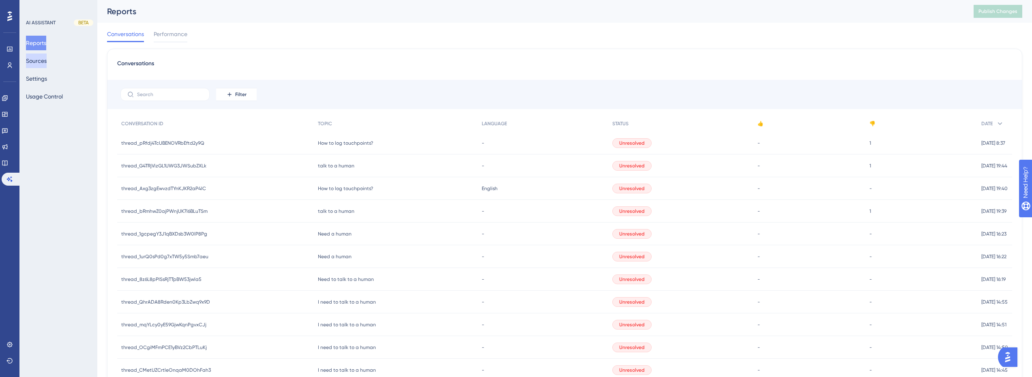
click at [44, 60] on button "Sources" at bounding box center [36, 61] width 21 height 15
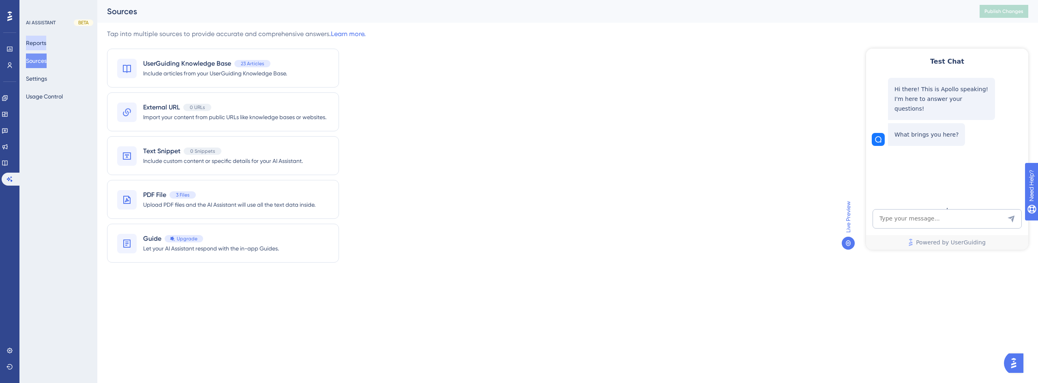
click at [42, 41] on button "Reports" at bounding box center [36, 43] width 20 height 15
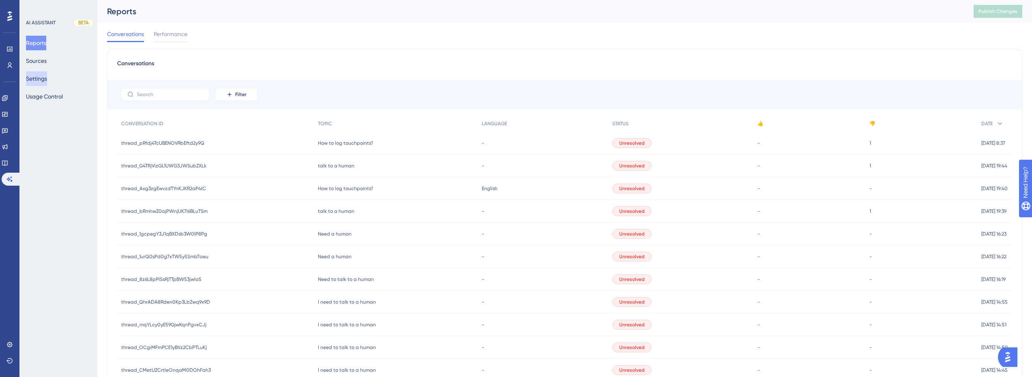
click at [43, 83] on button "Settings" at bounding box center [36, 78] width 21 height 15
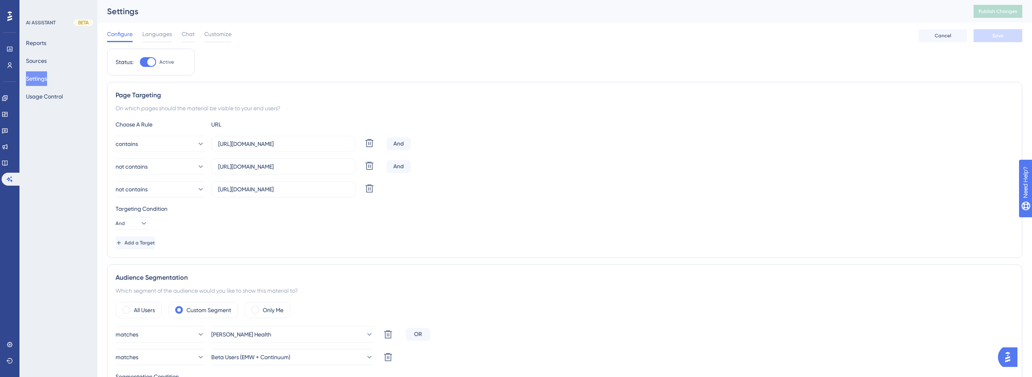
click at [144, 63] on div at bounding box center [148, 62] width 16 height 10
click at [140, 62] on input "Active" at bounding box center [140, 62] width 0 height 0
checkbox input "false"
click at [1002, 34] on span "Save" at bounding box center [998, 35] width 11 height 6
click at [1018, 4] on div "Settings Publish Changes" at bounding box center [564, 11] width 935 height 23
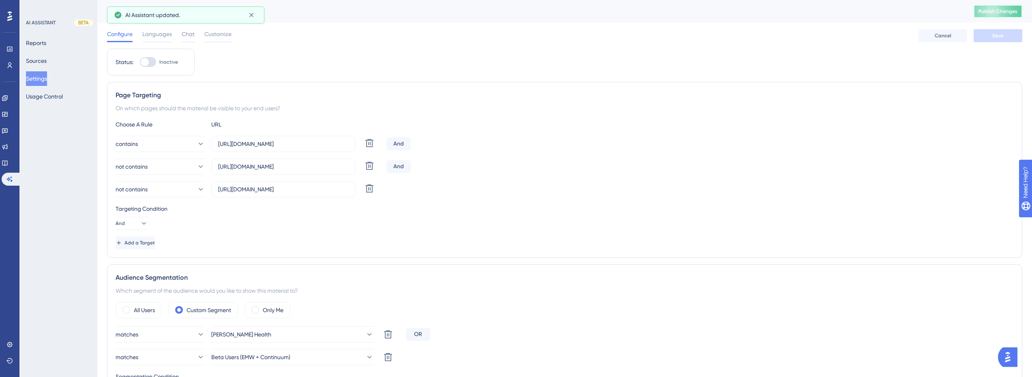
click at [1018, 8] on span "Publish Changes" at bounding box center [998, 11] width 39 height 6
click at [250, 15] on icon at bounding box center [251, 15] width 8 height 8
click at [8, 128] on icon at bounding box center [5, 130] width 6 height 6
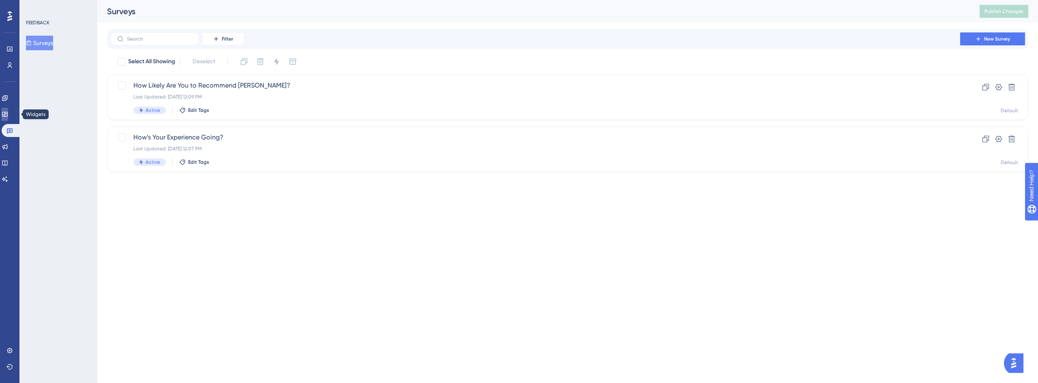
click at [8, 114] on icon at bounding box center [5, 114] width 6 height 6
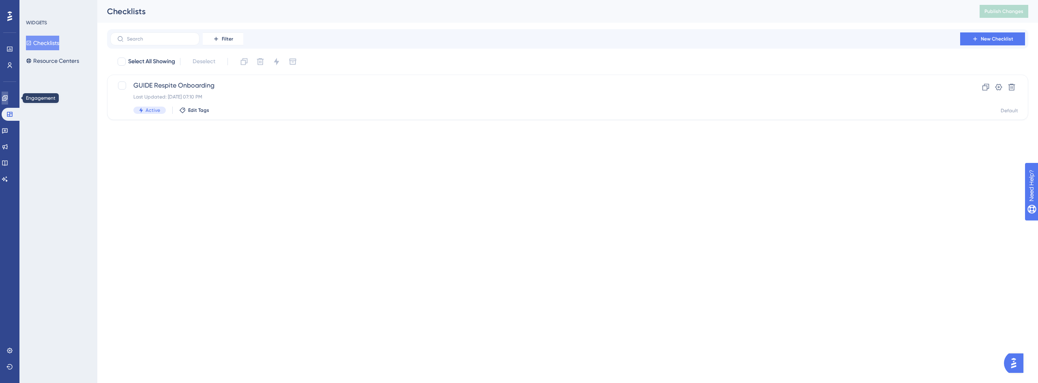
click at [7, 99] on icon at bounding box center [4, 97] width 5 height 5
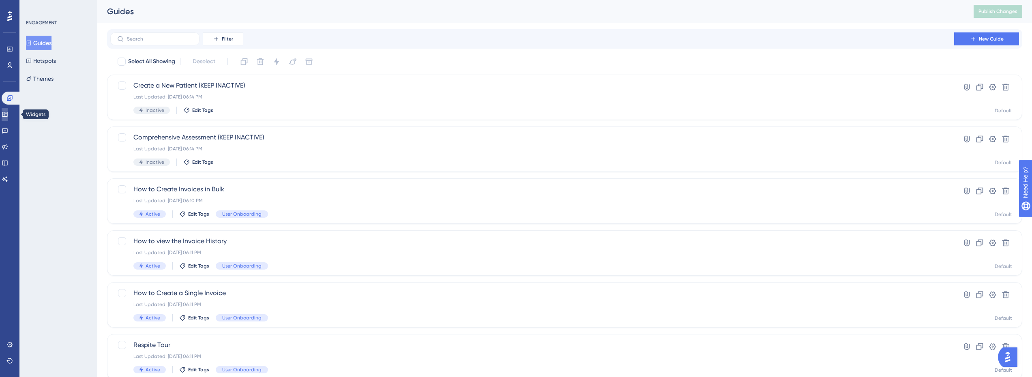
click at [7, 114] on icon at bounding box center [4, 114] width 5 height 5
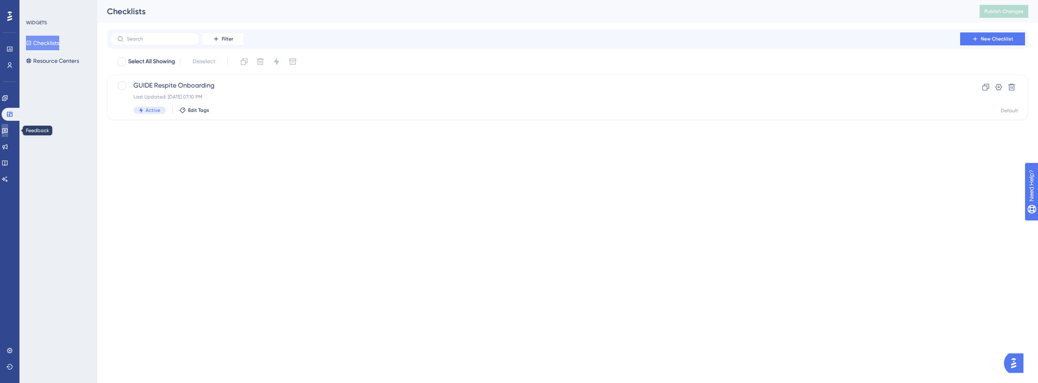
click at [8, 132] on icon at bounding box center [5, 130] width 6 height 6
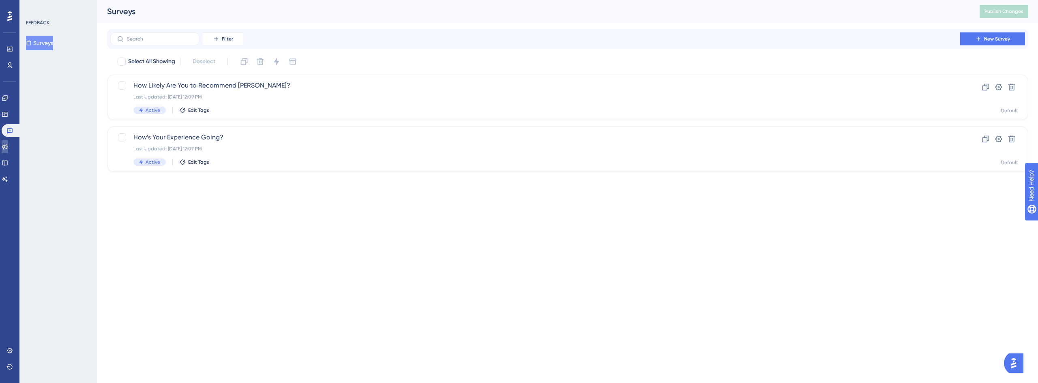
click at [8, 144] on icon at bounding box center [5, 147] width 6 height 6
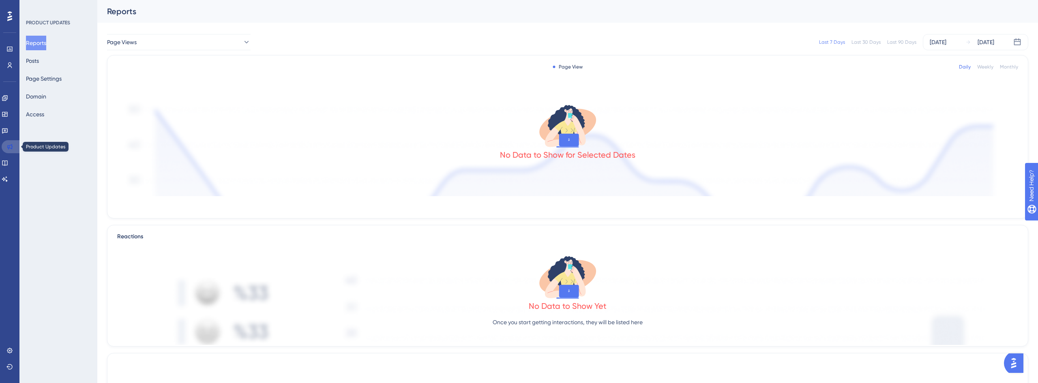
click at [9, 145] on icon at bounding box center [9, 147] width 6 height 6
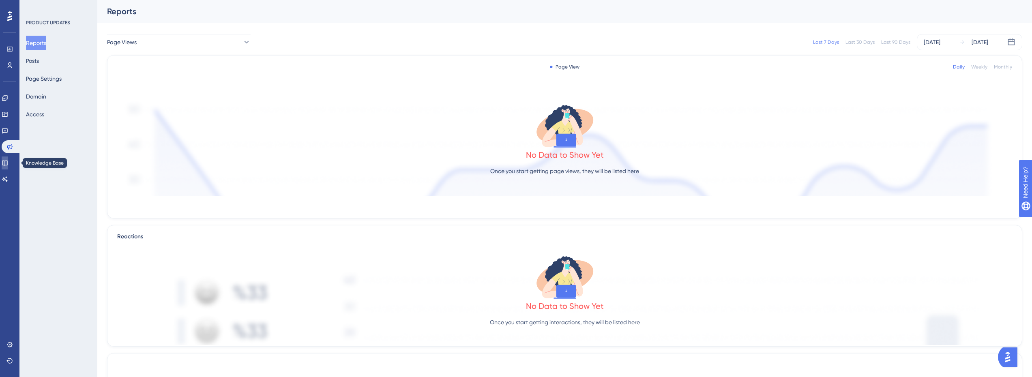
click at [8, 163] on icon at bounding box center [5, 163] width 6 height 6
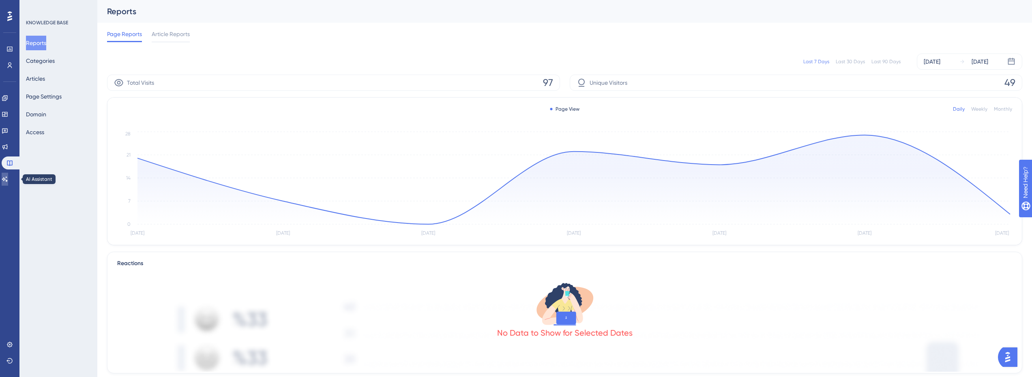
click at [8, 178] on link at bounding box center [5, 179] width 6 height 13
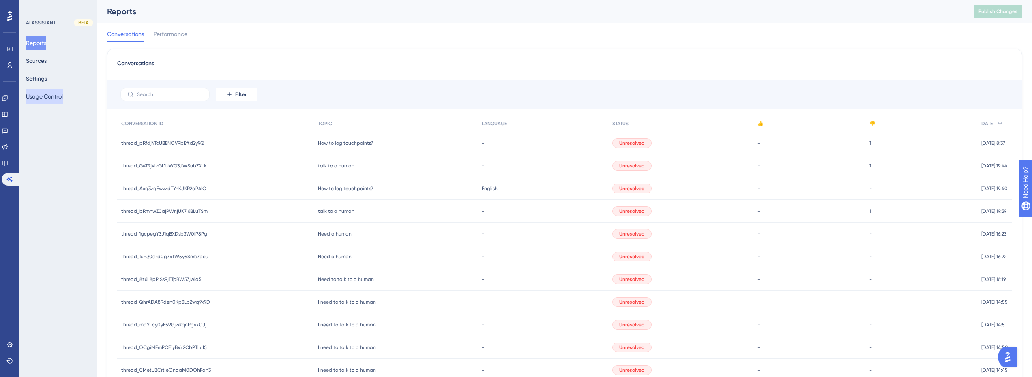
click at [59, 92] on button "Usage Control" at bounding box center [44, 96] width 37 height 15
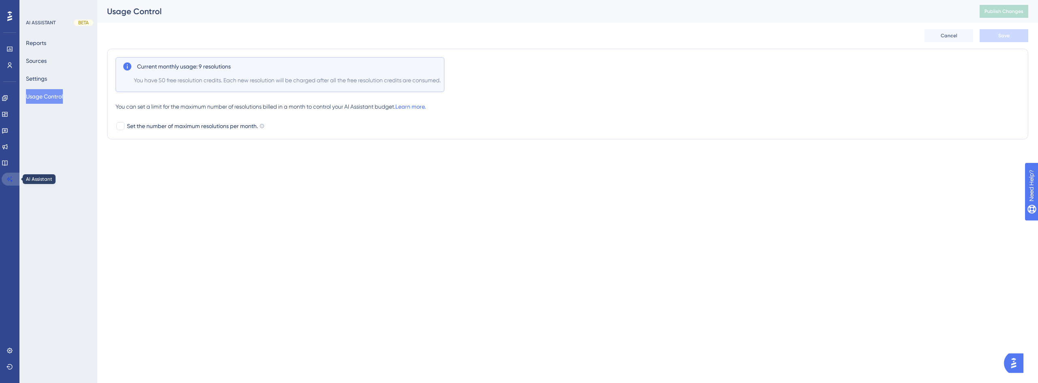
click at [6, 174] on link at bounding box center [11, 179] width 19 height 13
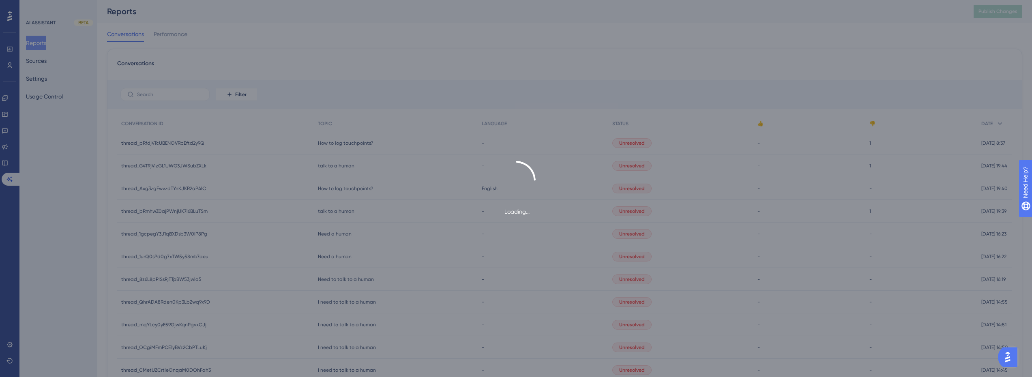
click at [7, 164] on div "Loading..." at bounding box center [516, 189] width 1032 height 56
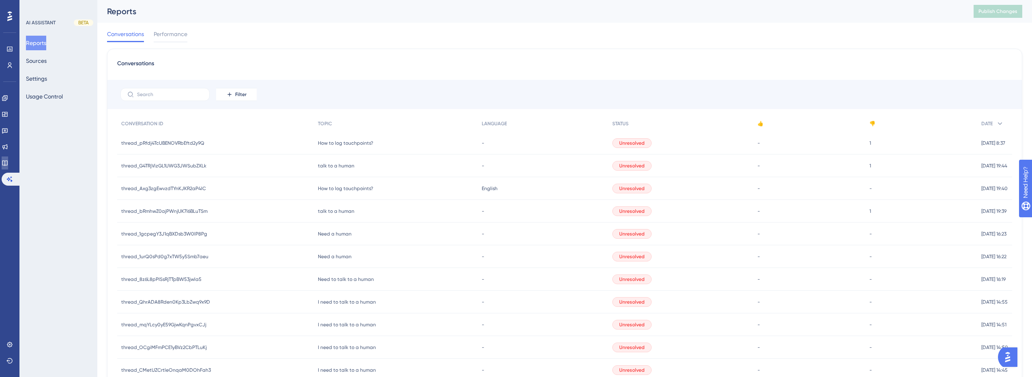
click at [8, 162] on icon at bounding box center [5, 163] width 6 height 6
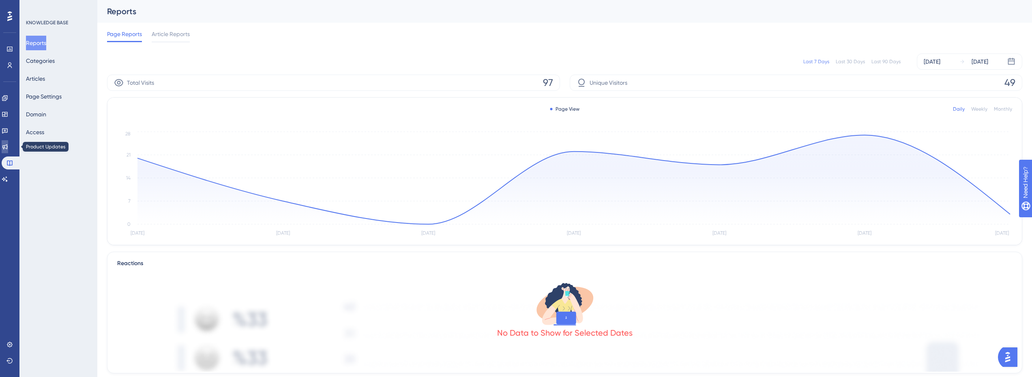
click at [8, 144] on icon at bounding box center [5, 147] width 6 height 6
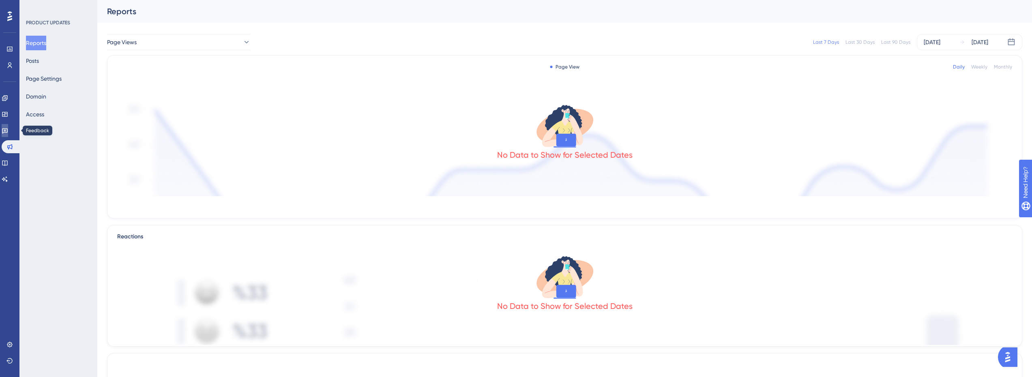
click at [7, 133] on icon at bounding box center [5, 130] width 6 height 6
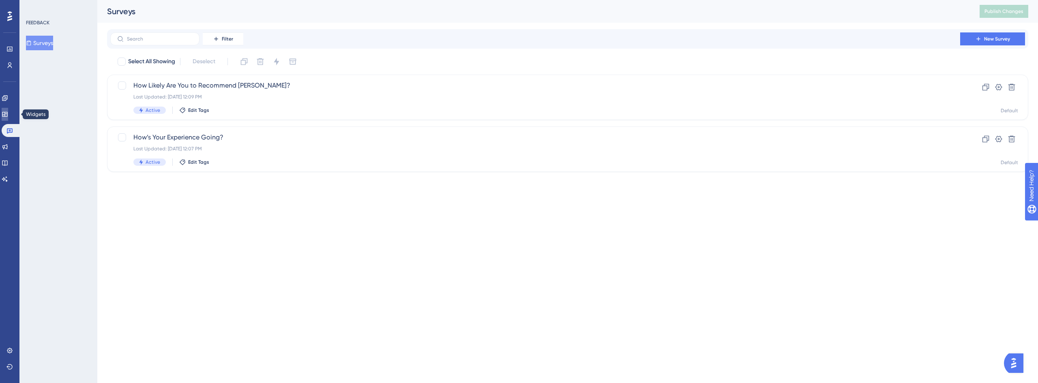
click at [8, 110] on link at bounding box center [5, 114] width 6 height 13
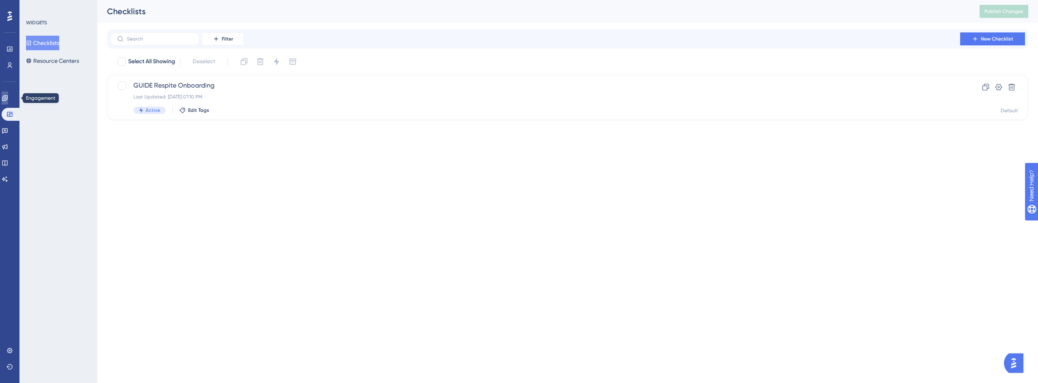
click at [8, 95] on icon at bounding box center [5, 98] width 6 height 6
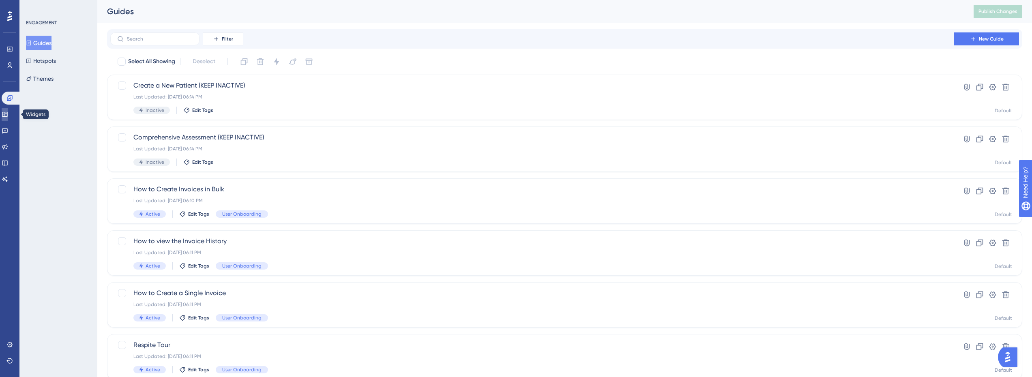
click at [8, 114] on link at bounding box center [5, 114] width 6 height 13
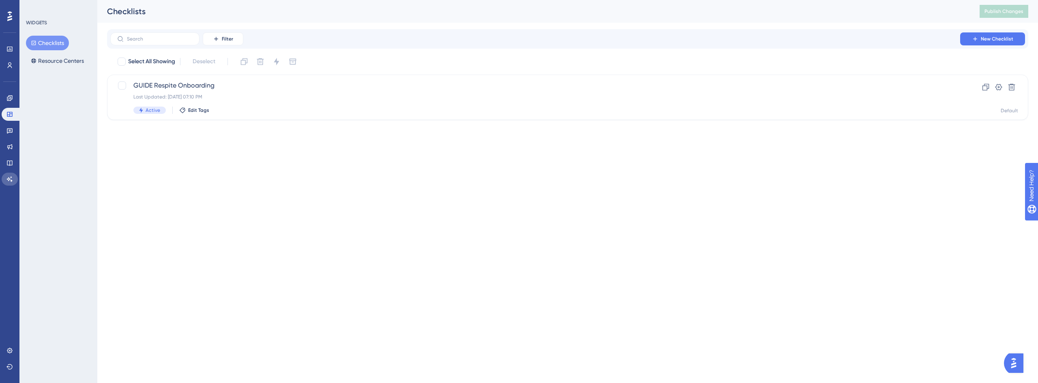
click at [16, 182] on link at bounding box center [10, 179] width 16 height 13
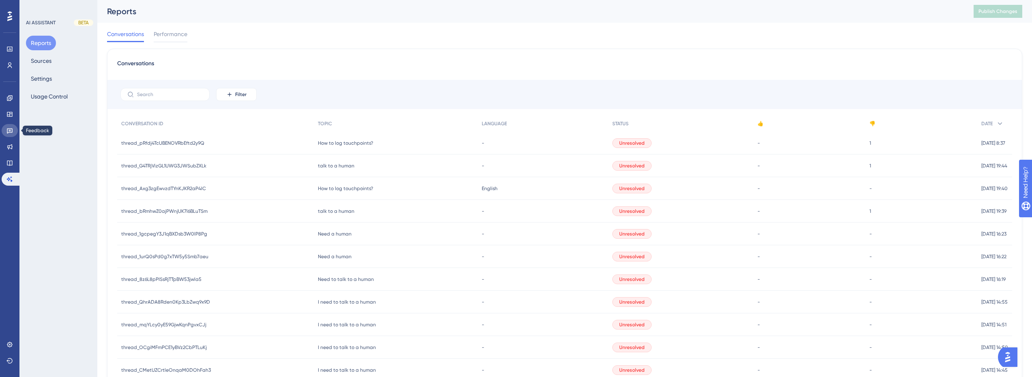
click at [9, 127] on link at bounding box center [10, 130] width 16 height 13
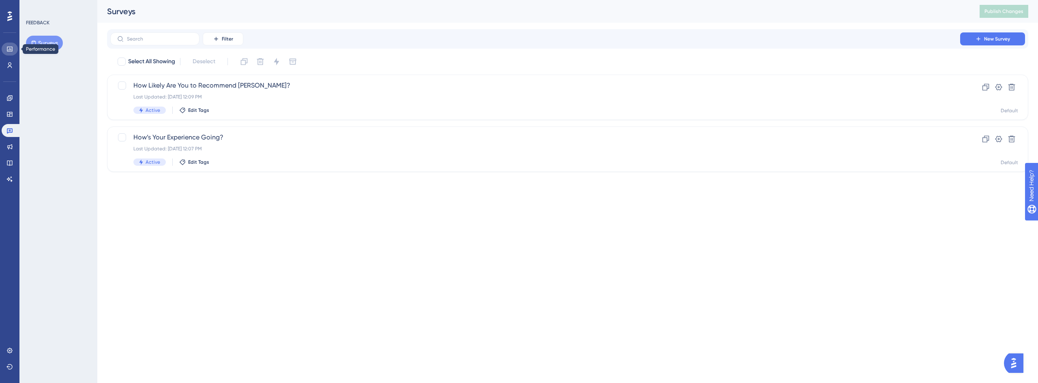
click at [10, 52] on link at bounding box center [10, 49] width 16 height 13
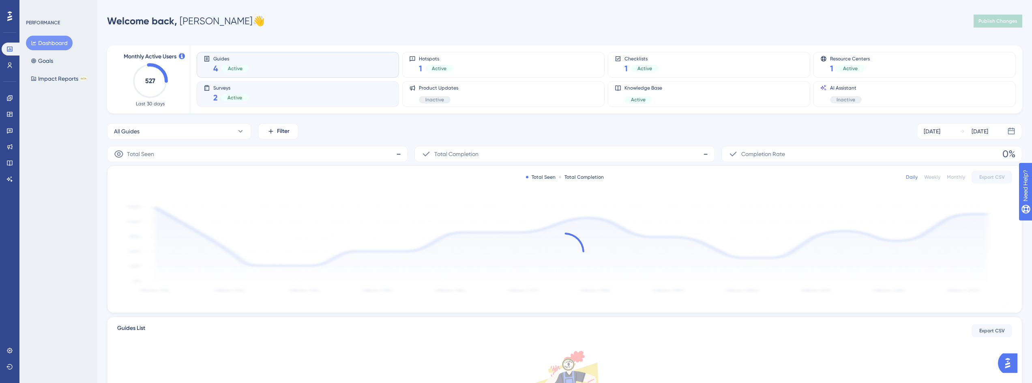
click at [253, 90] on div "Surveys 2 Active" at bounding box center [298, 94] width 189 height 19
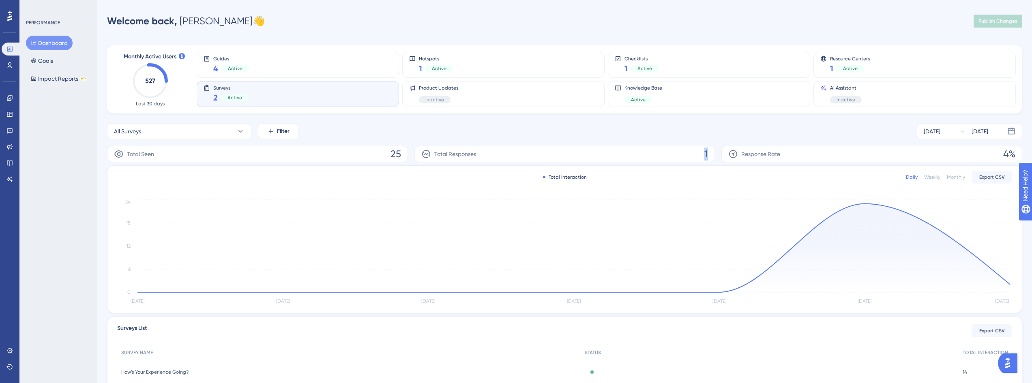
drag, startPoint x: 705, startPoint y: 153, endPoint x: 711, endPoint y: 152, distance: 6.1
click at [711, 152] on div "Total Responses 1" at bounding box center [565, 154] width 301 height 16
click at [720, 138] on div "All Surveys Filter Aug 22 2025 Aug 28 2025" at bounding box center [565, 131] width 916 height 16
click at [708, 154] on span "1" at bounding box center [707, 154] width 4 height 13
click at [718, 143] on div "All Surveys Filter Aug 22 2025 Aug 28 2025 Total Seen 25 Total Responses 1 Resp…" at bounding box center [565, 277] width 916 height 309
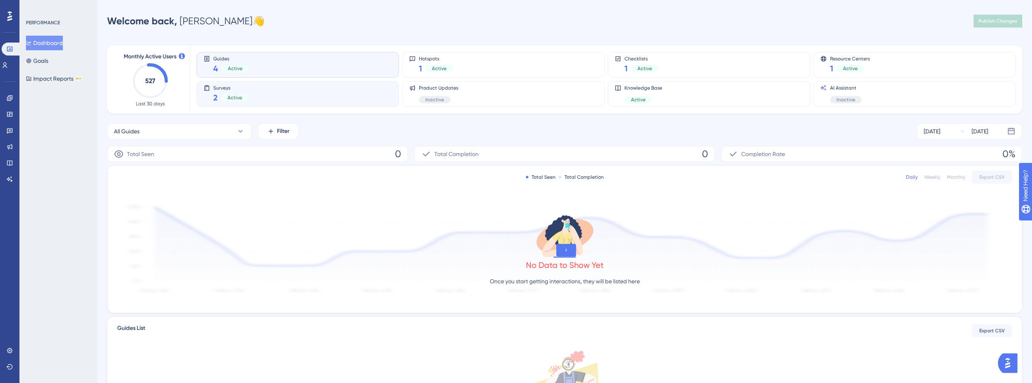
click at [286, 99] on div "Surveys 2 Active" at bounding box center [298, 94] width 189 height 19
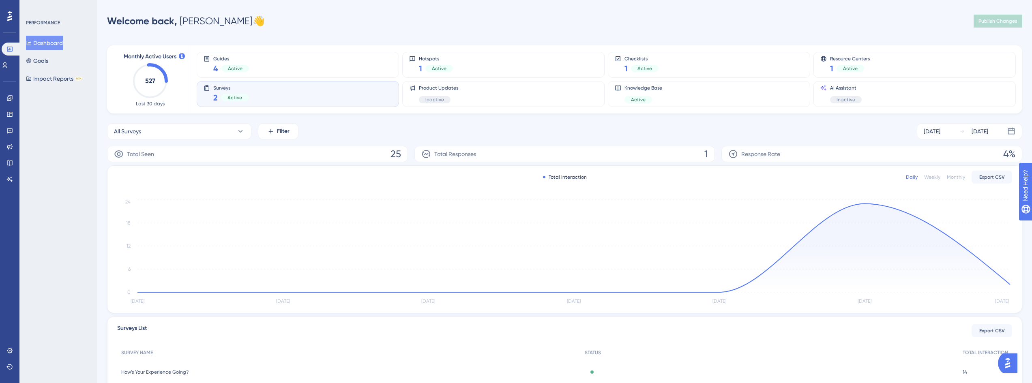
click at [284, 86] on div "Surveys 2 Active" at bounding box center [298, 94] width 189 height 19
